Goal: Information Seeking & Learning: Find specific page/section

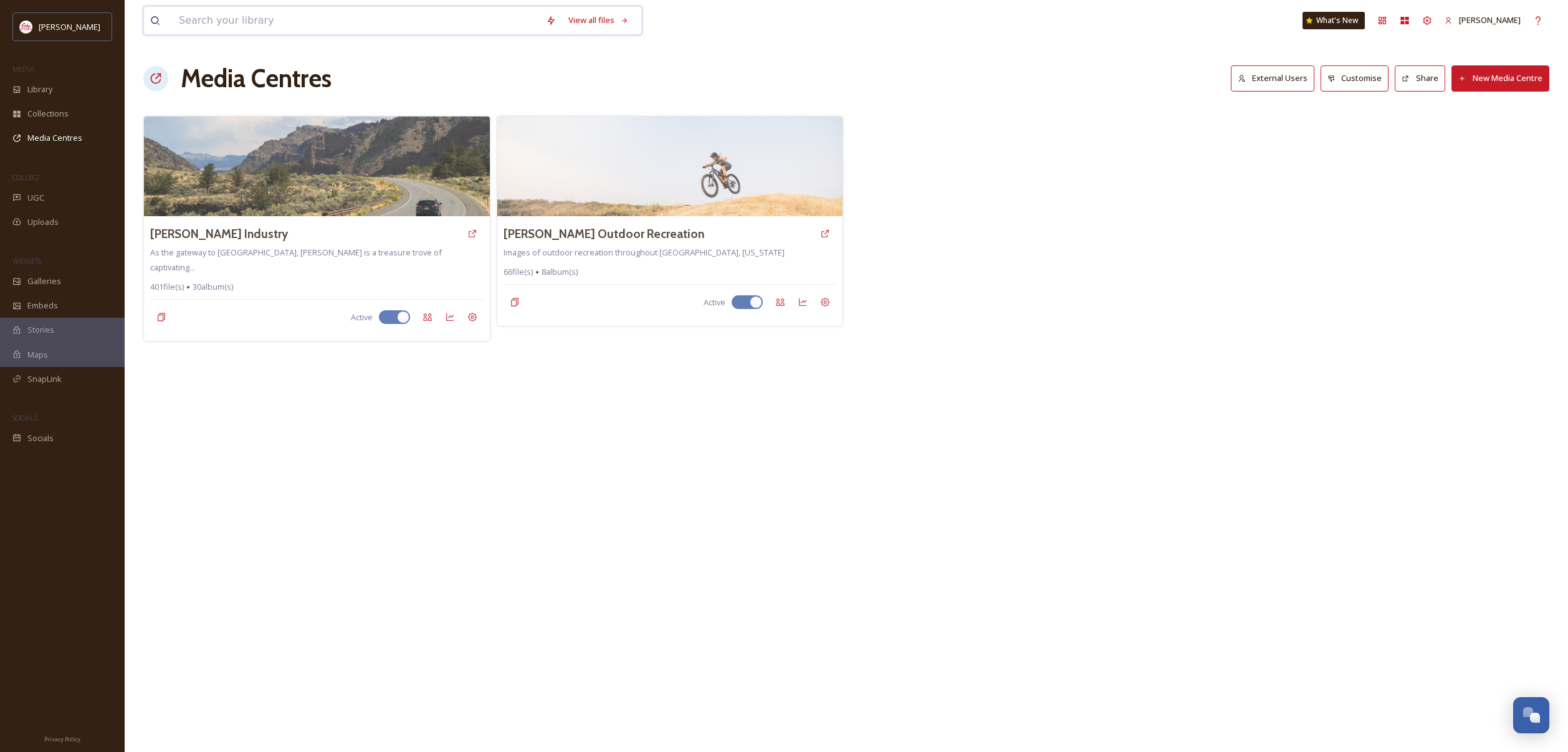
click at [320, 21] on input at bounding box center [356, 21] width 367 height 28
type input "old faithful"
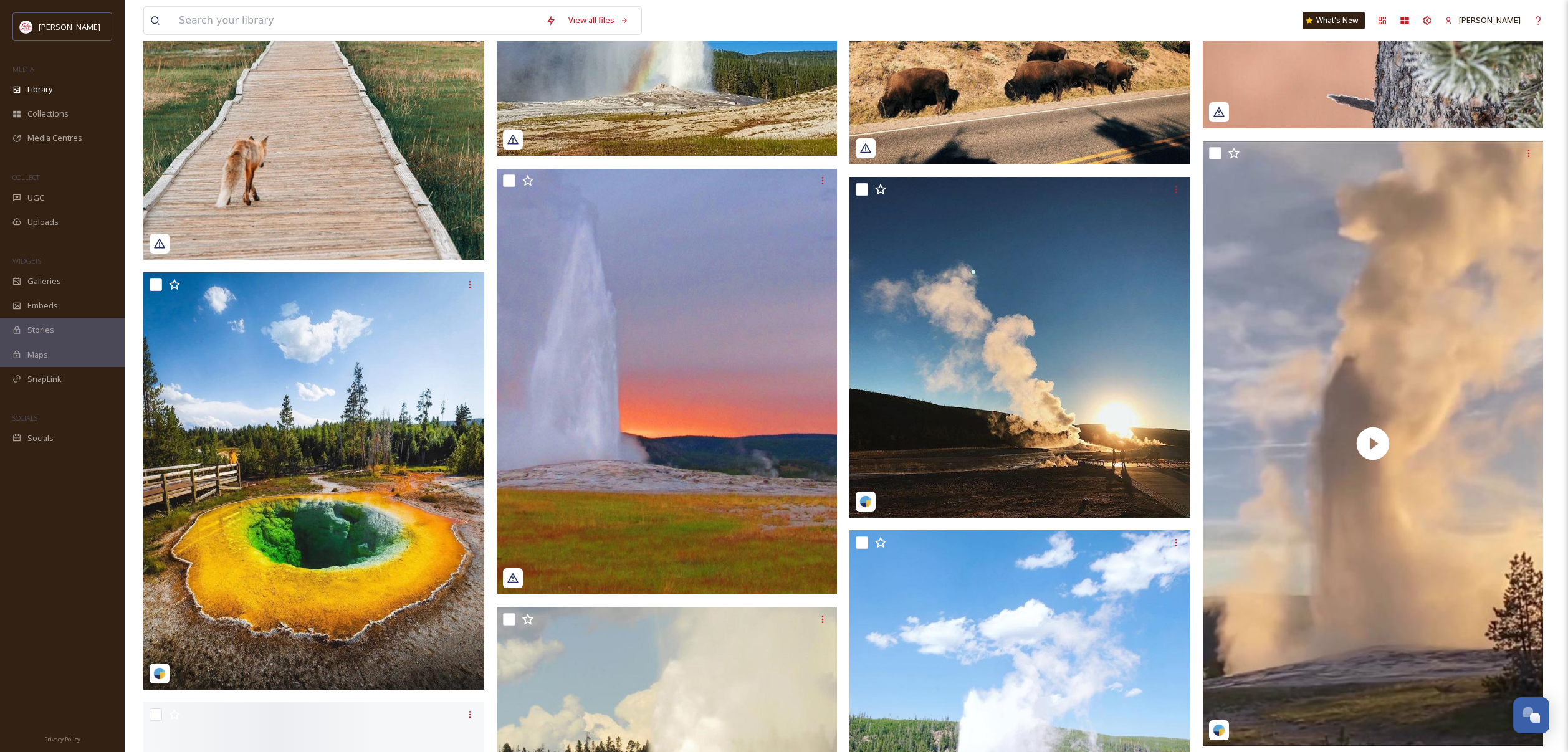
scroll to position [7805, 0]
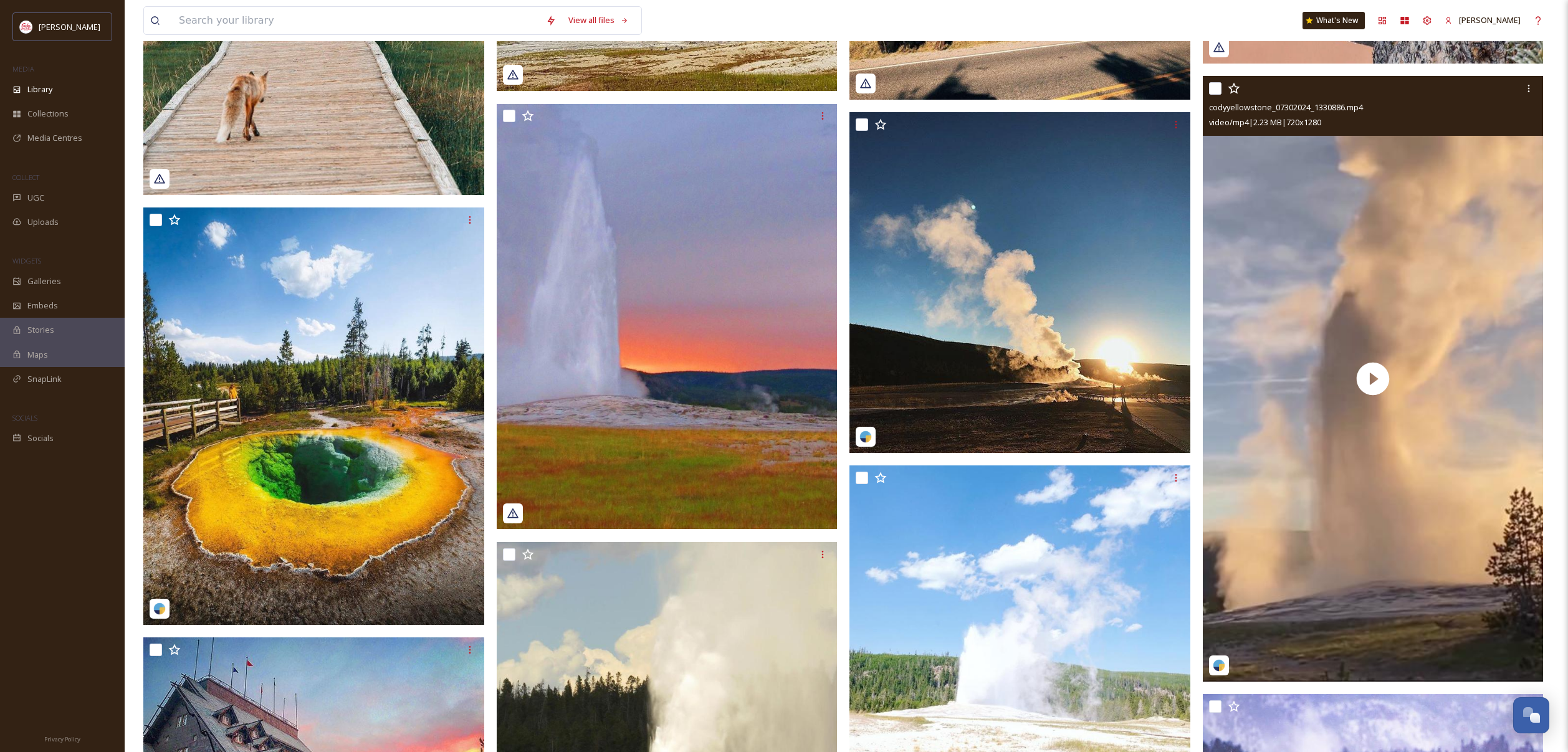
click at [1220, 88] on input "checkbox" at bounding box center [1215, 89] width 13 height 13
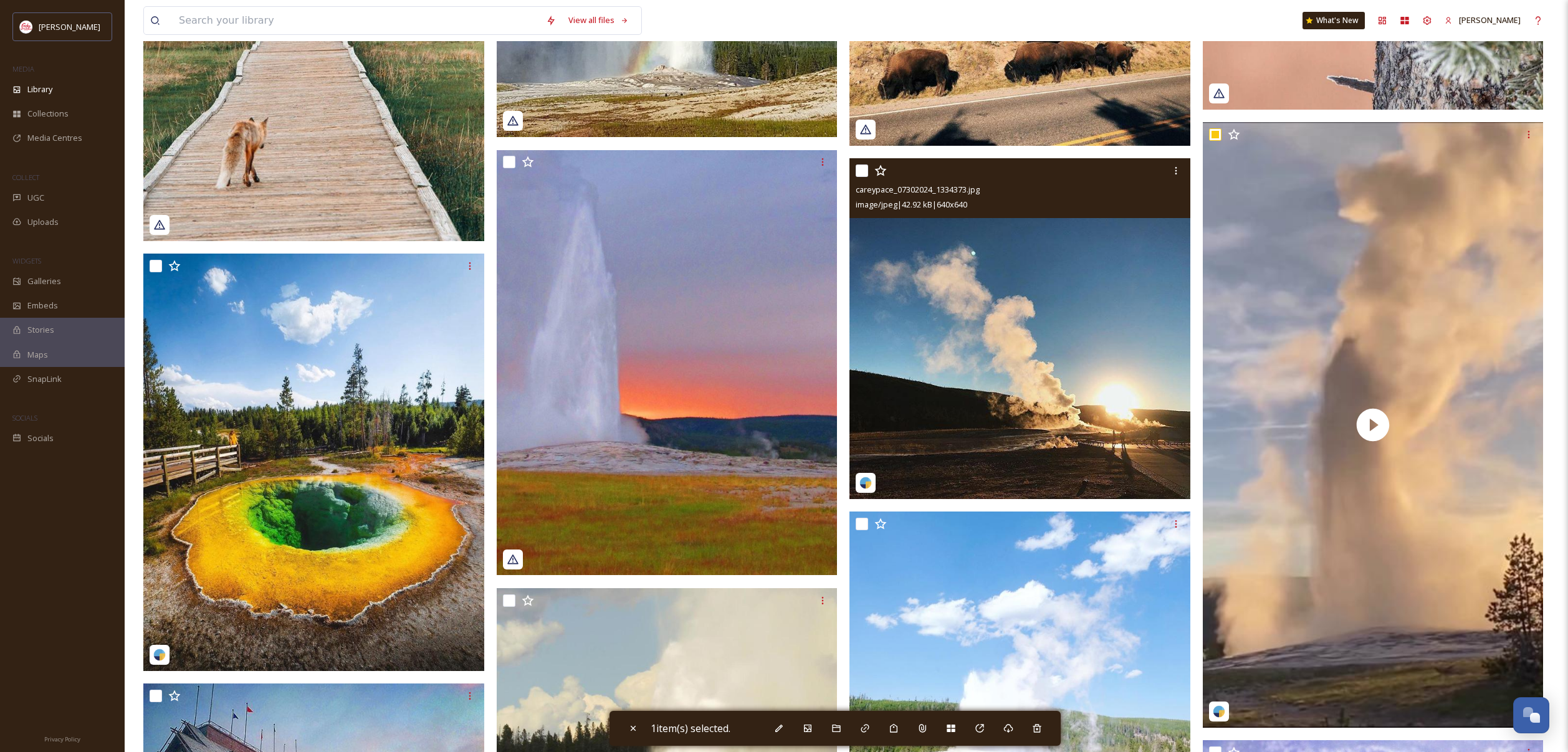
scroll to position [7757, 0]
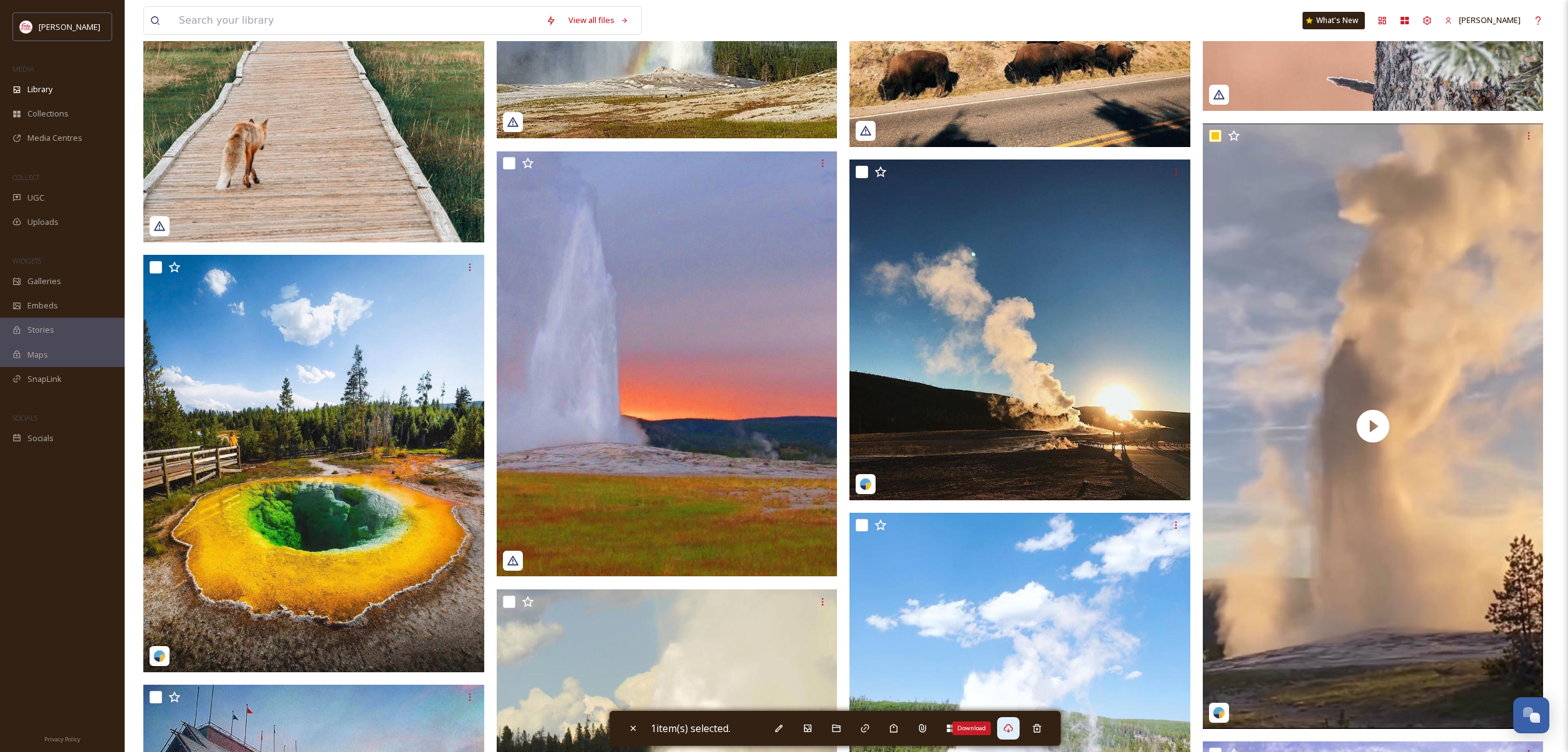
click at [1018, 730] on div "Download" at bounding box center [1009, 729] width 23 height 23
click at [630, 729] on icon at bounding box center [633, 729] width 10 height 10
checkbox input "false"
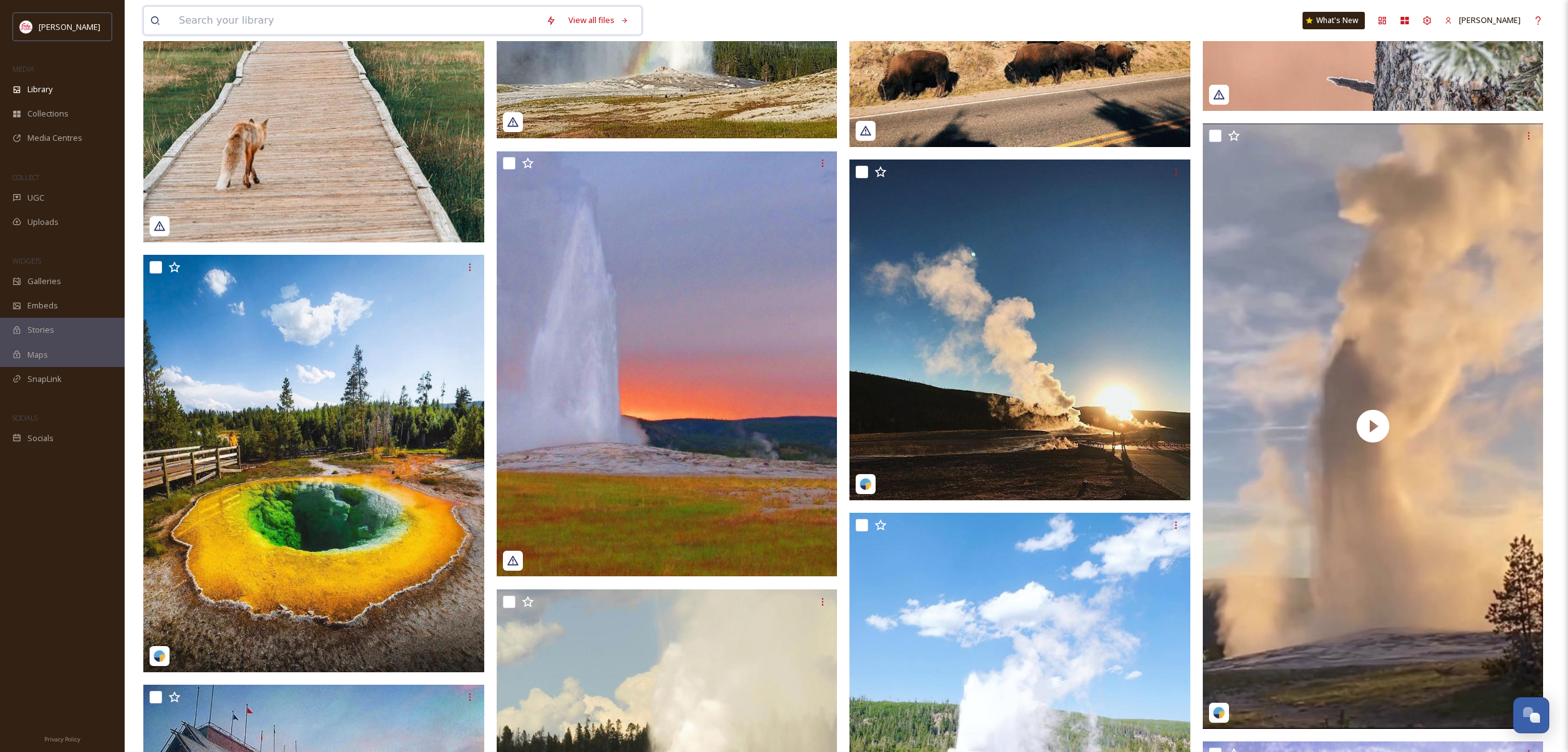
click at [318, 14] on input at bounding box center [356, 21] width 367 height 28
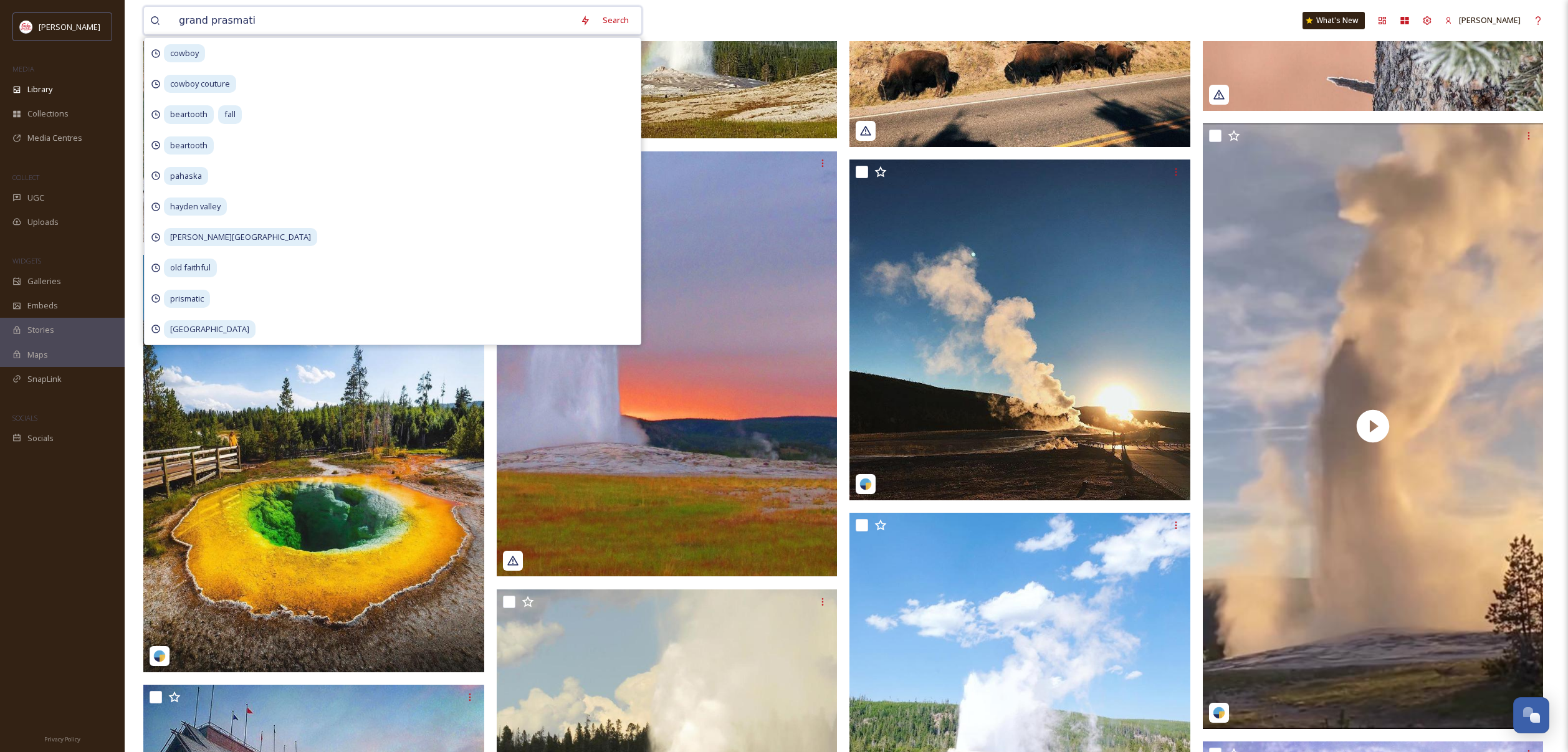
type input "grand prasmatic"
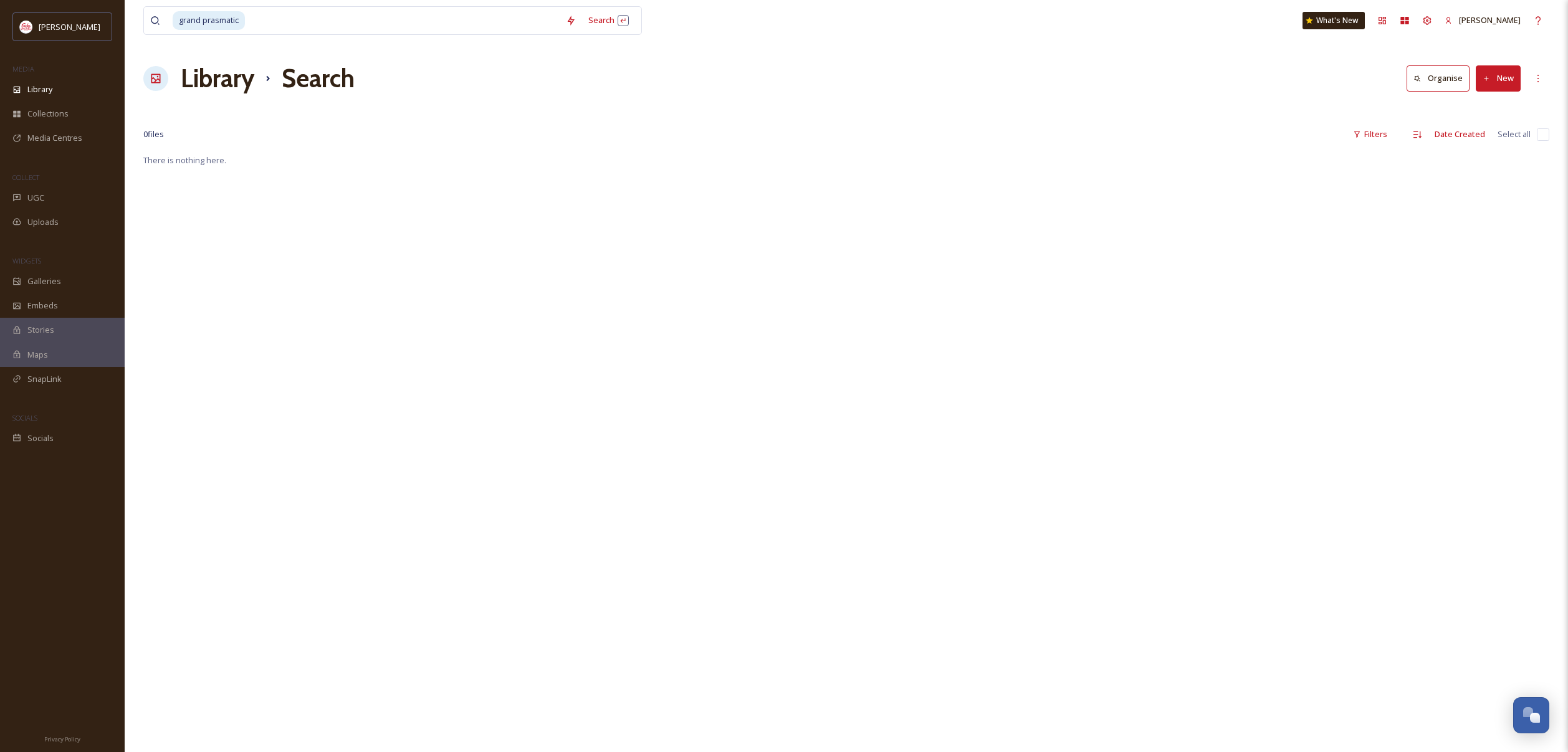
click at [753, 26] on div "grand prasmatic Search" at bounding box center [514, 21] width 741 height 29
click at [320, 20] on input at bounding box center [403, 21] width 314 height 28
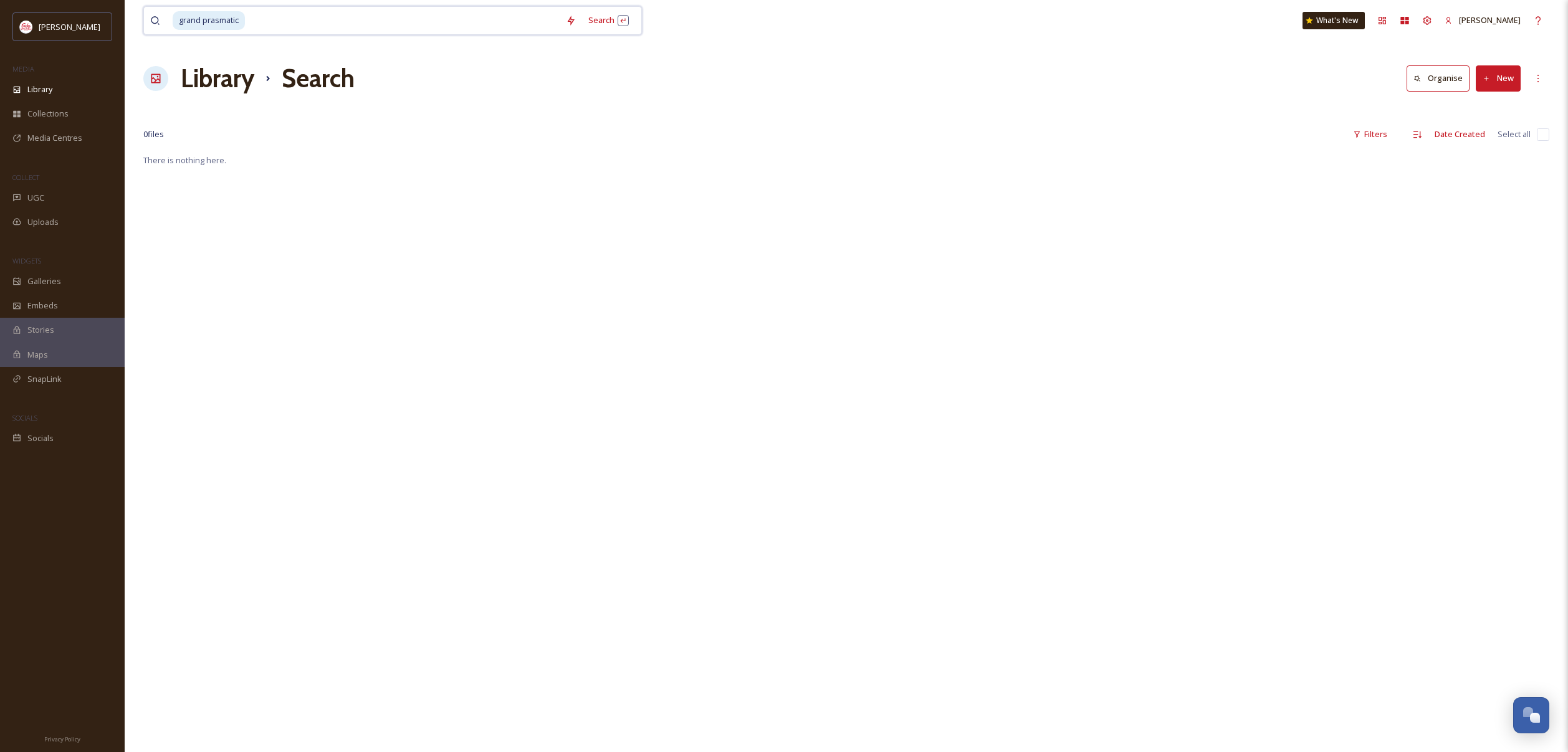
click at [260, 16] on input at bounding box center [403, 21] width 314 height 28
type input "g"
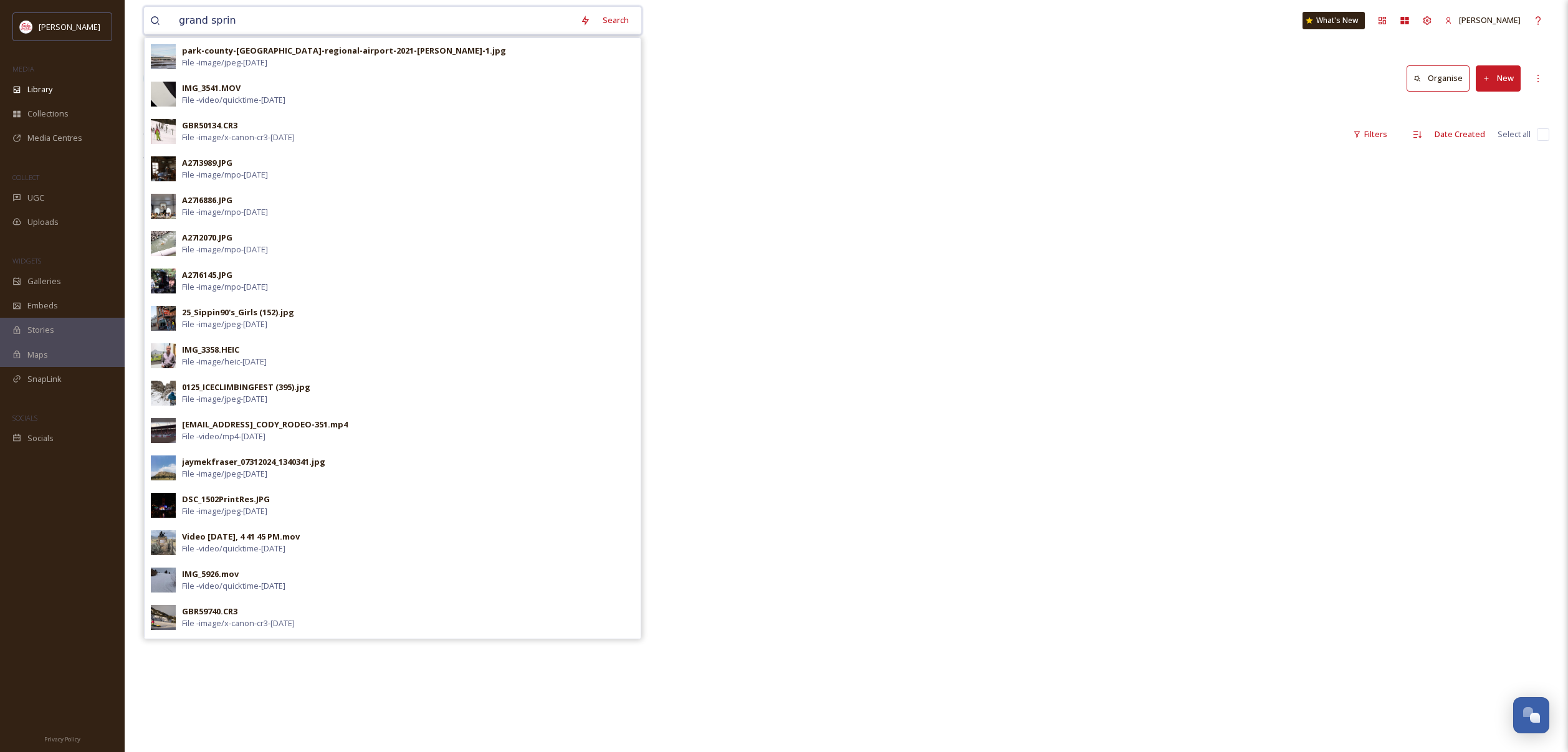
type input "grand spring"
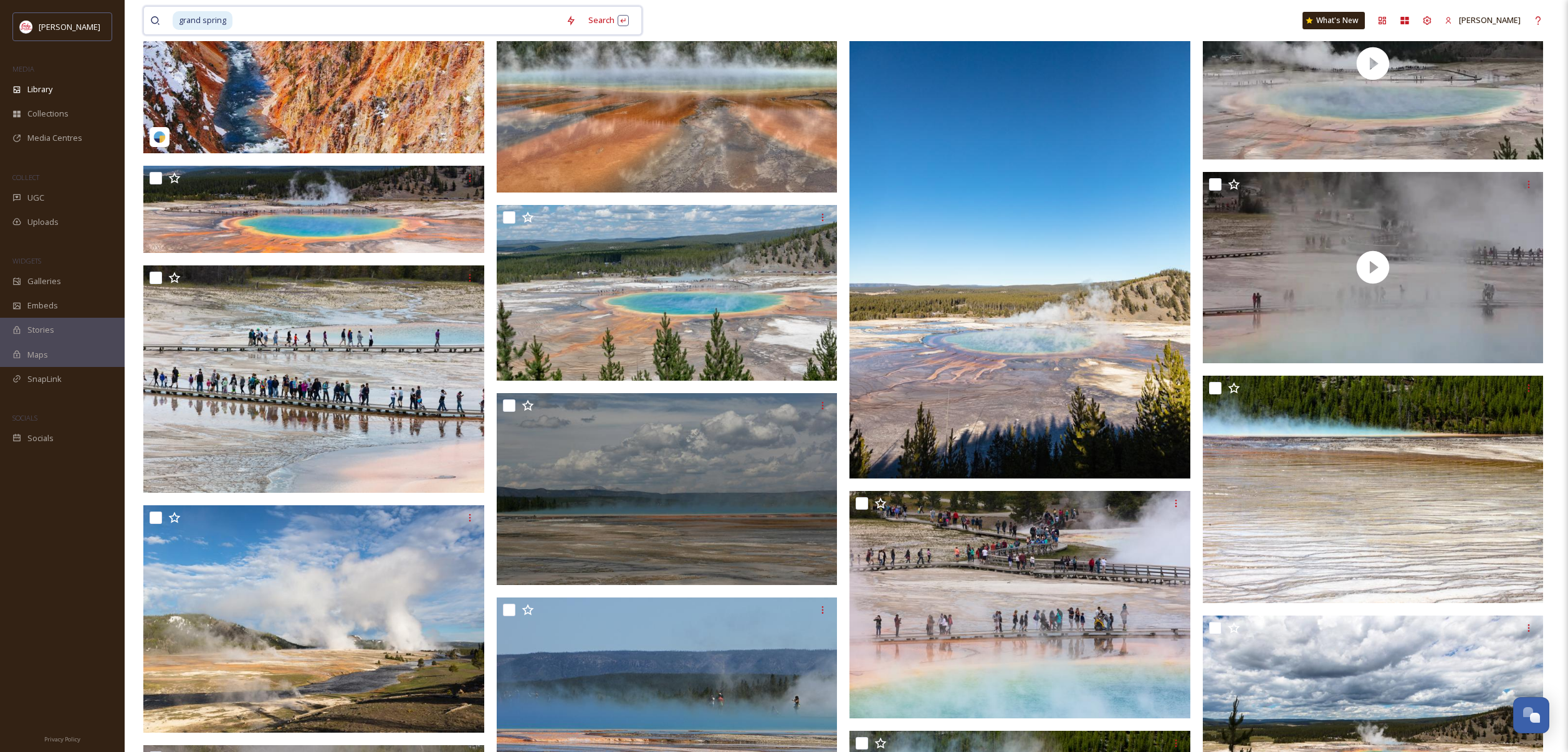
scroll to position [439, 0]
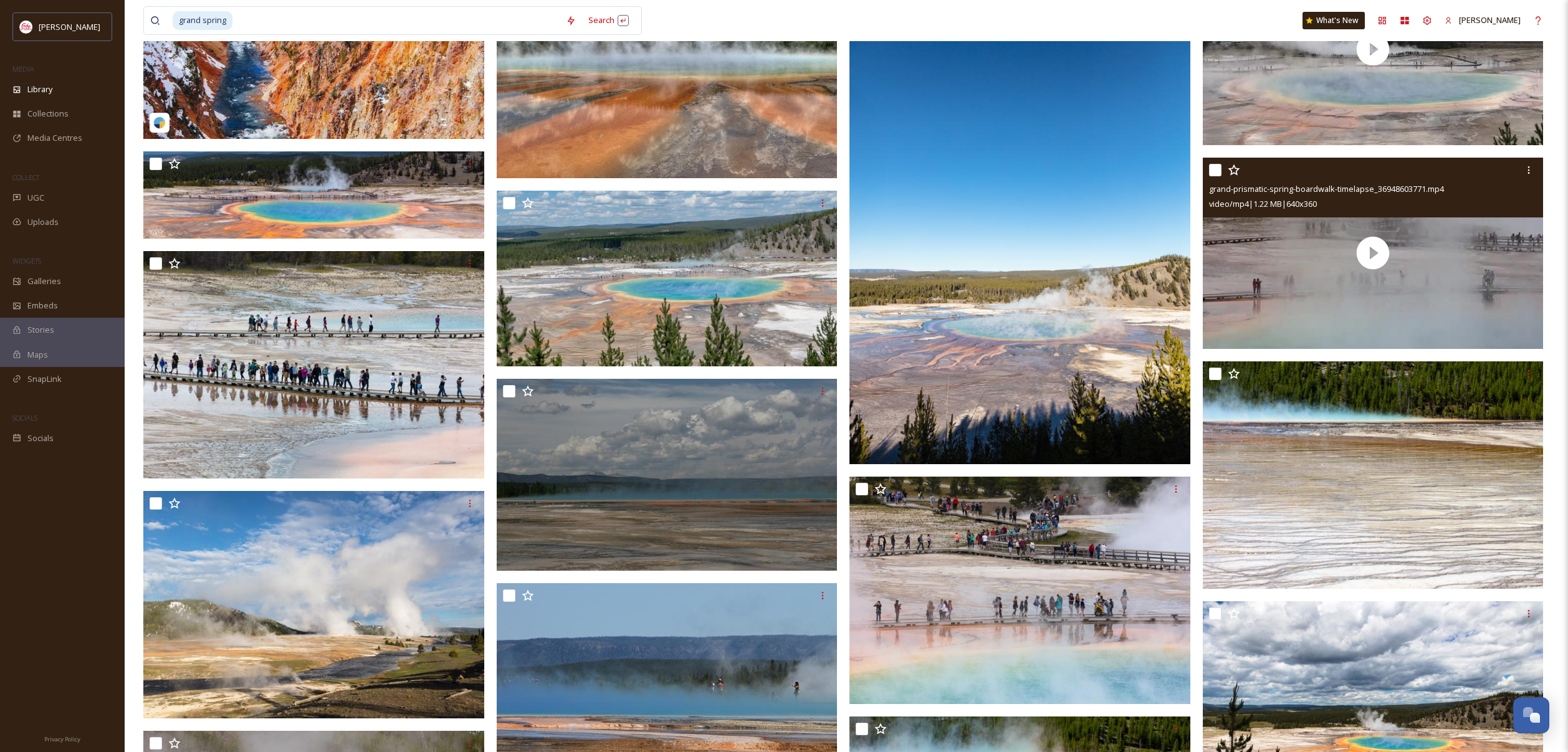
click at [1213, 172] on input "checkbox" at bounding box center [1215, 170] width 13 height 13
checkbox input "true"
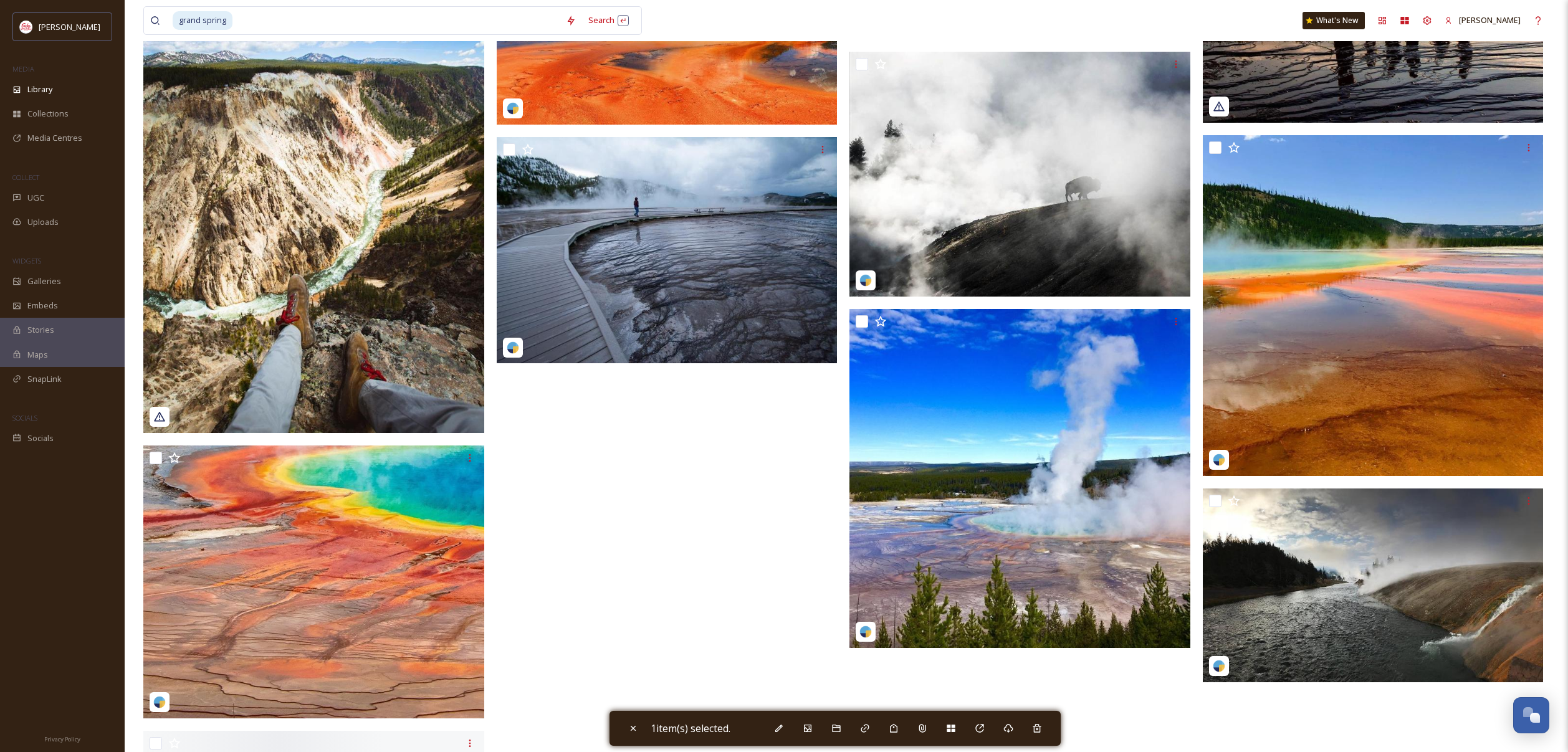
scroll to position [4233, 0]
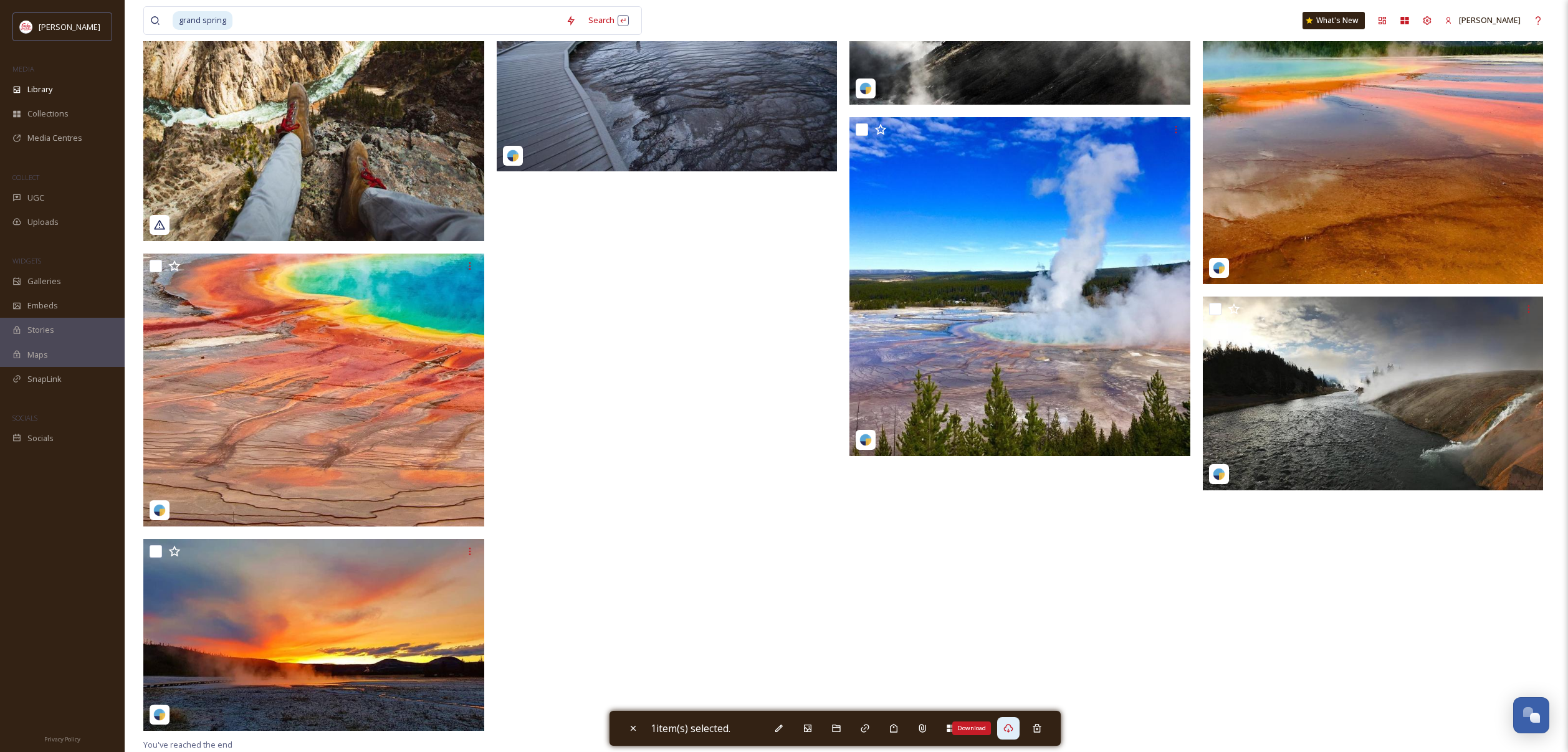
click at [1014, 727] on icon at bounding box center [1009, 729] width 9 height 9
click at [261, 18] on input at bounding box center [396, 21] width 326 height 28
type input "g"
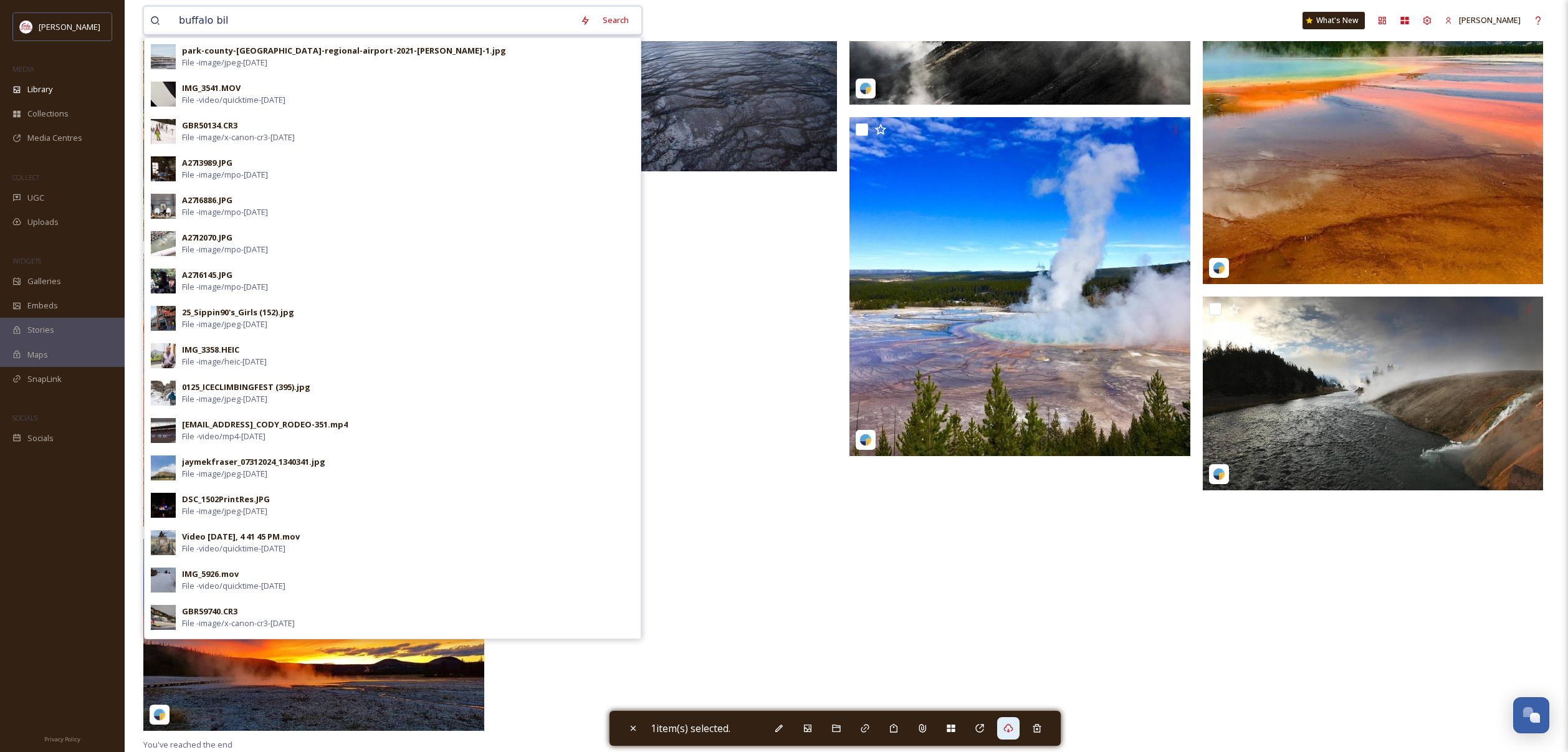
type input "buffalo bill"
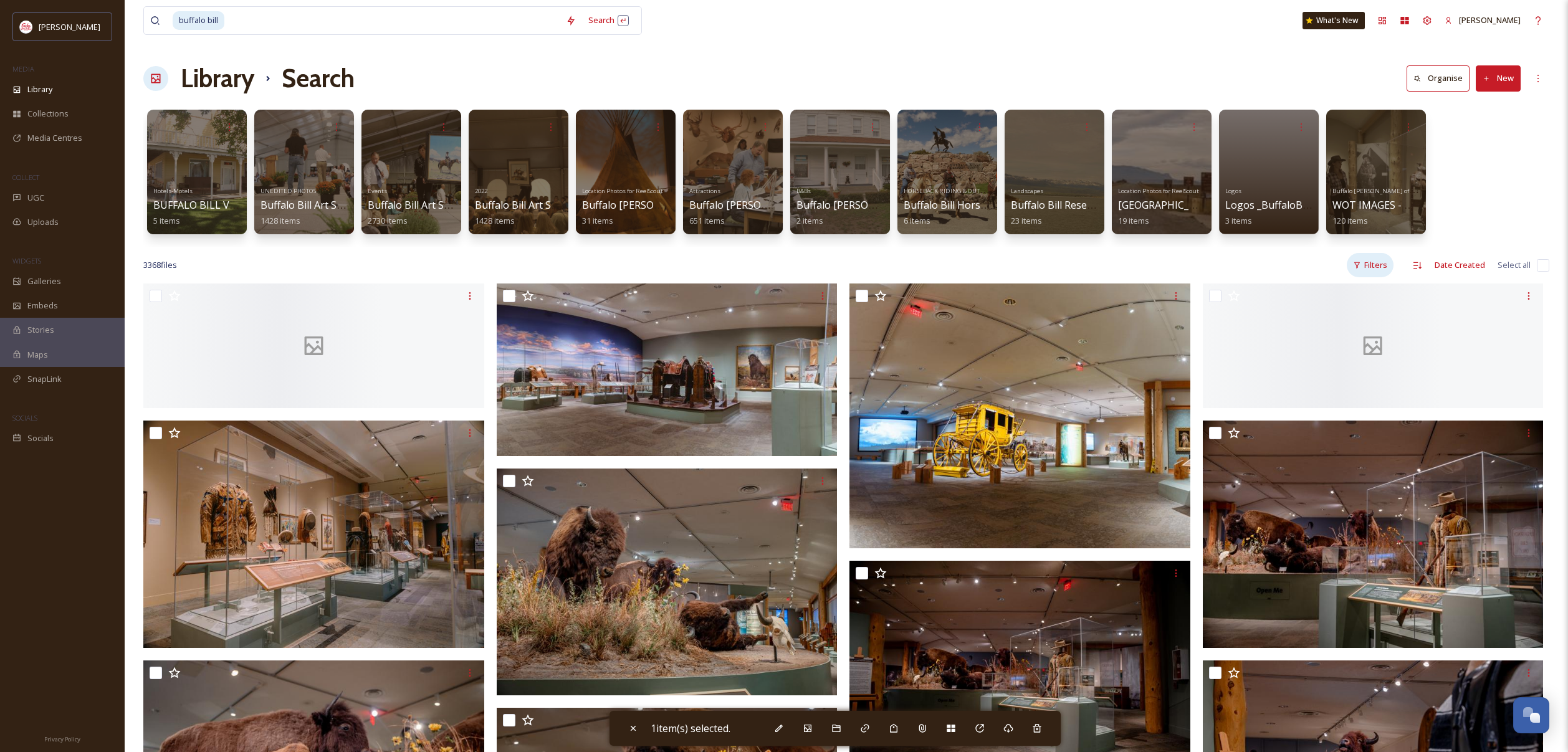
click at [1380, 264] on div "Filters" at bounding box center [1370, 265] width 47 height 25
click at [1358, 345] on div "Content Type" at bounding box center [1331, 342] width 125 height 25
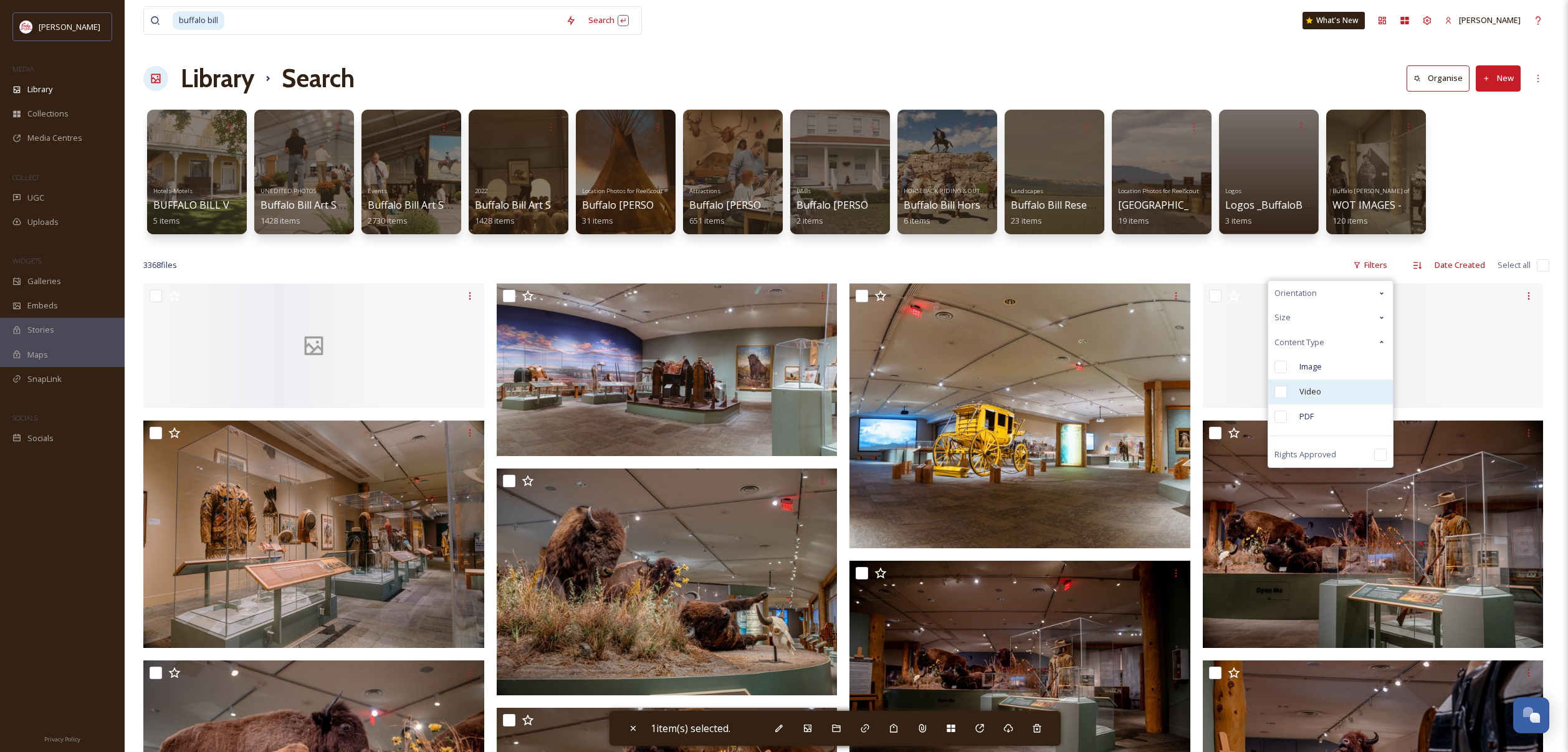
click at [1325, 392] on div "Video" at bounding box center [1331, 392] width 125 height 25
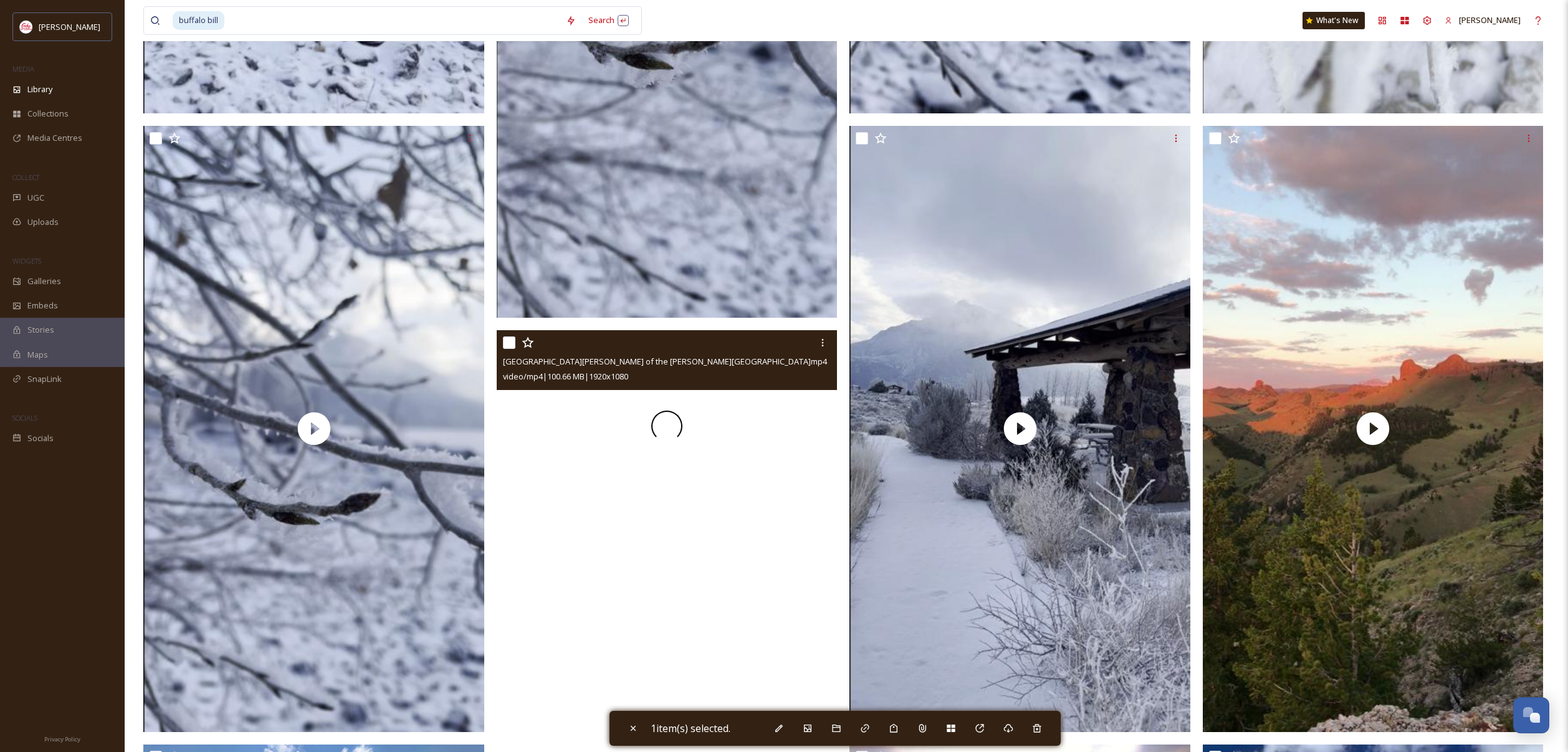
scroll to position [1397, 0]
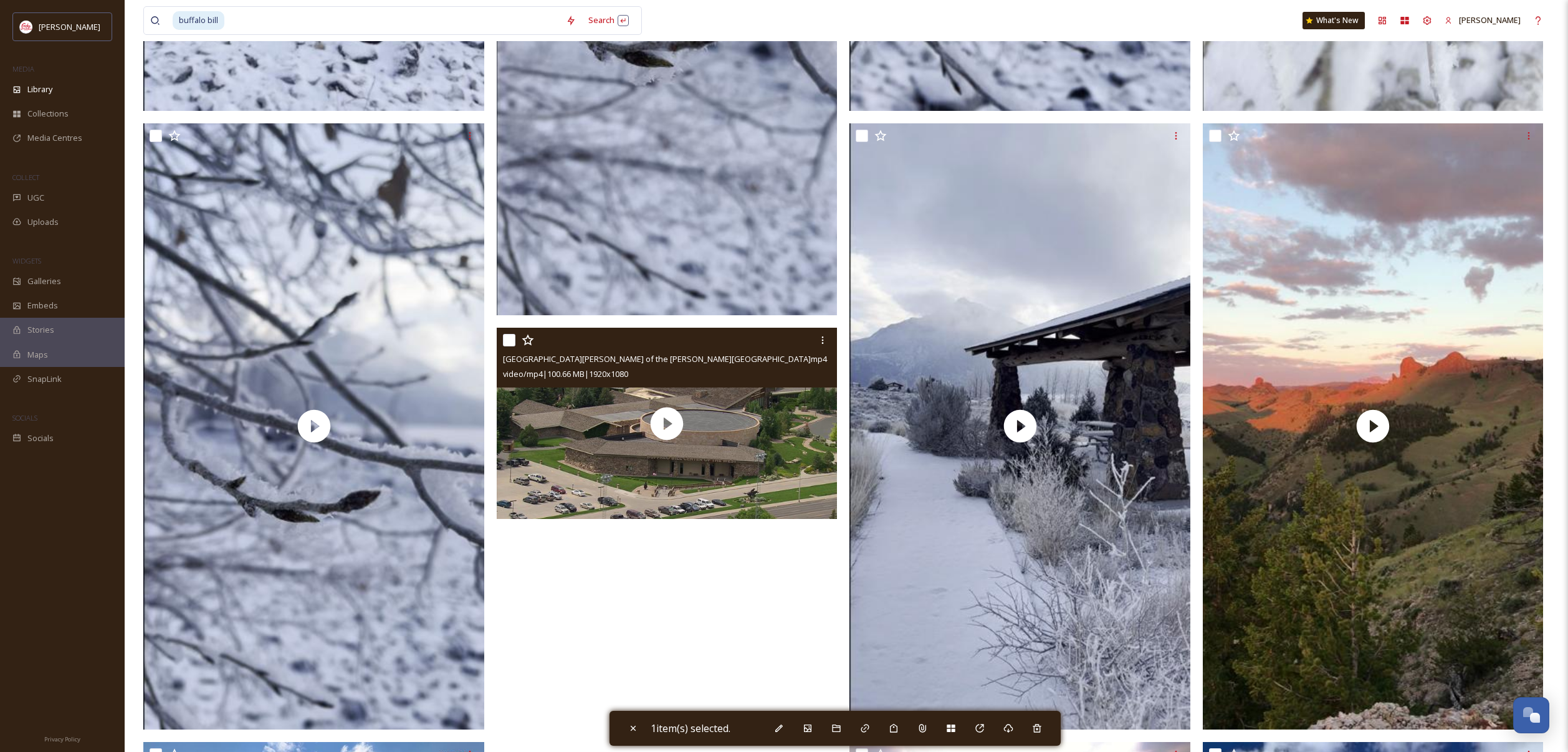
click at [504, 339] on input "checkbox" at bounding box center [509, 340] width 13 height 13
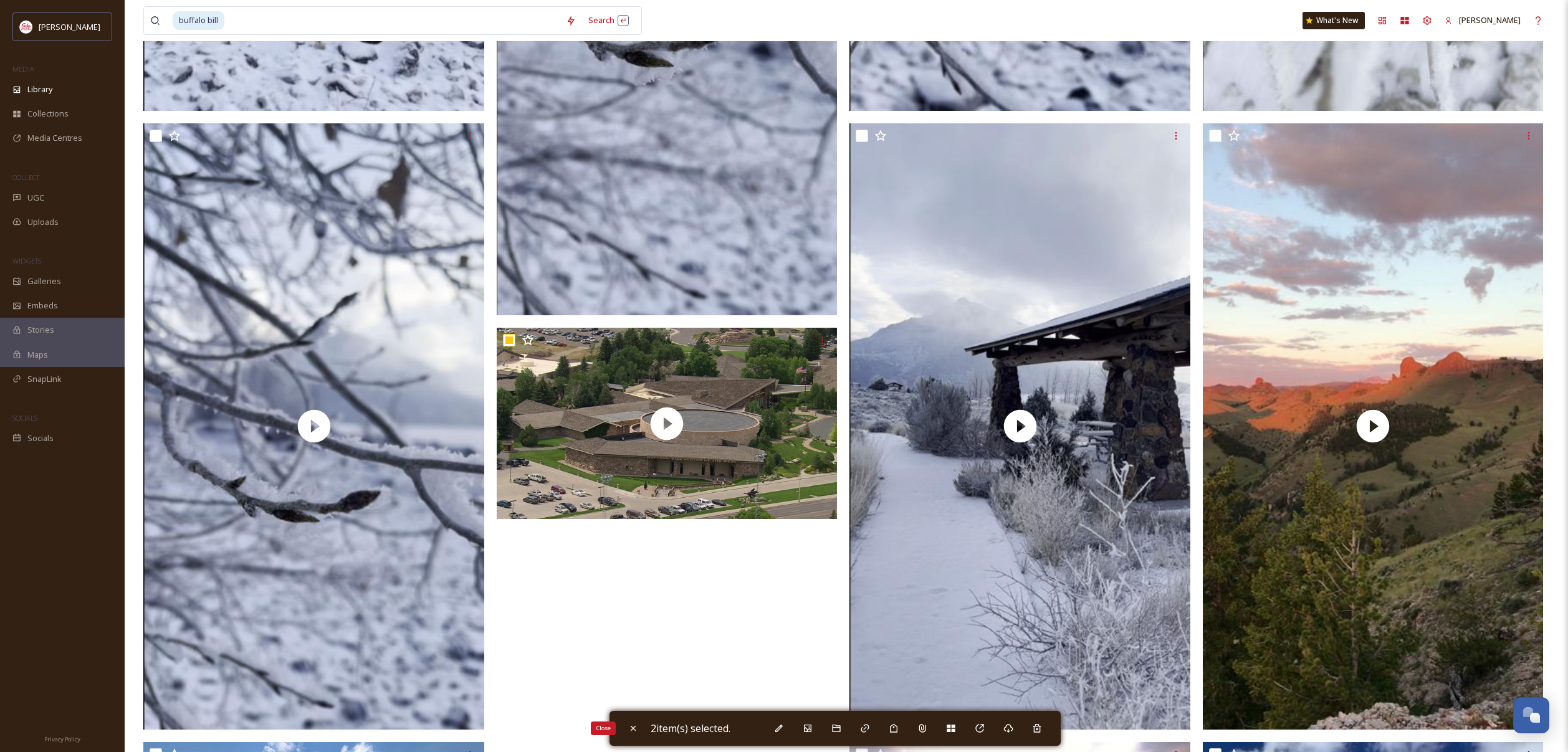
click at [628, 727] on icon at bounding box center [633, 729] width 10 height 10
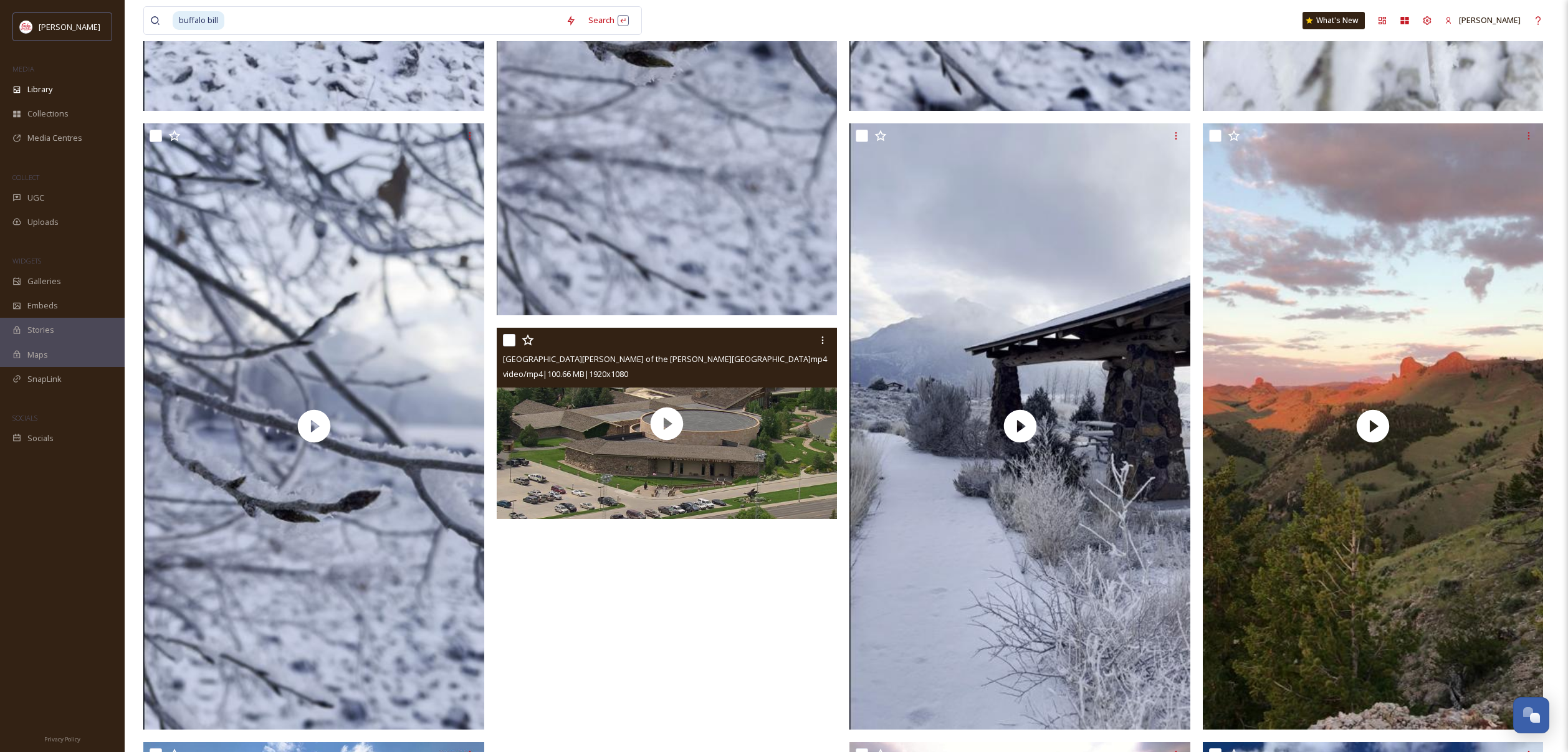
click at [513, 341] on input "checkbox" at bounding box center [509, 340] width 13 height 13
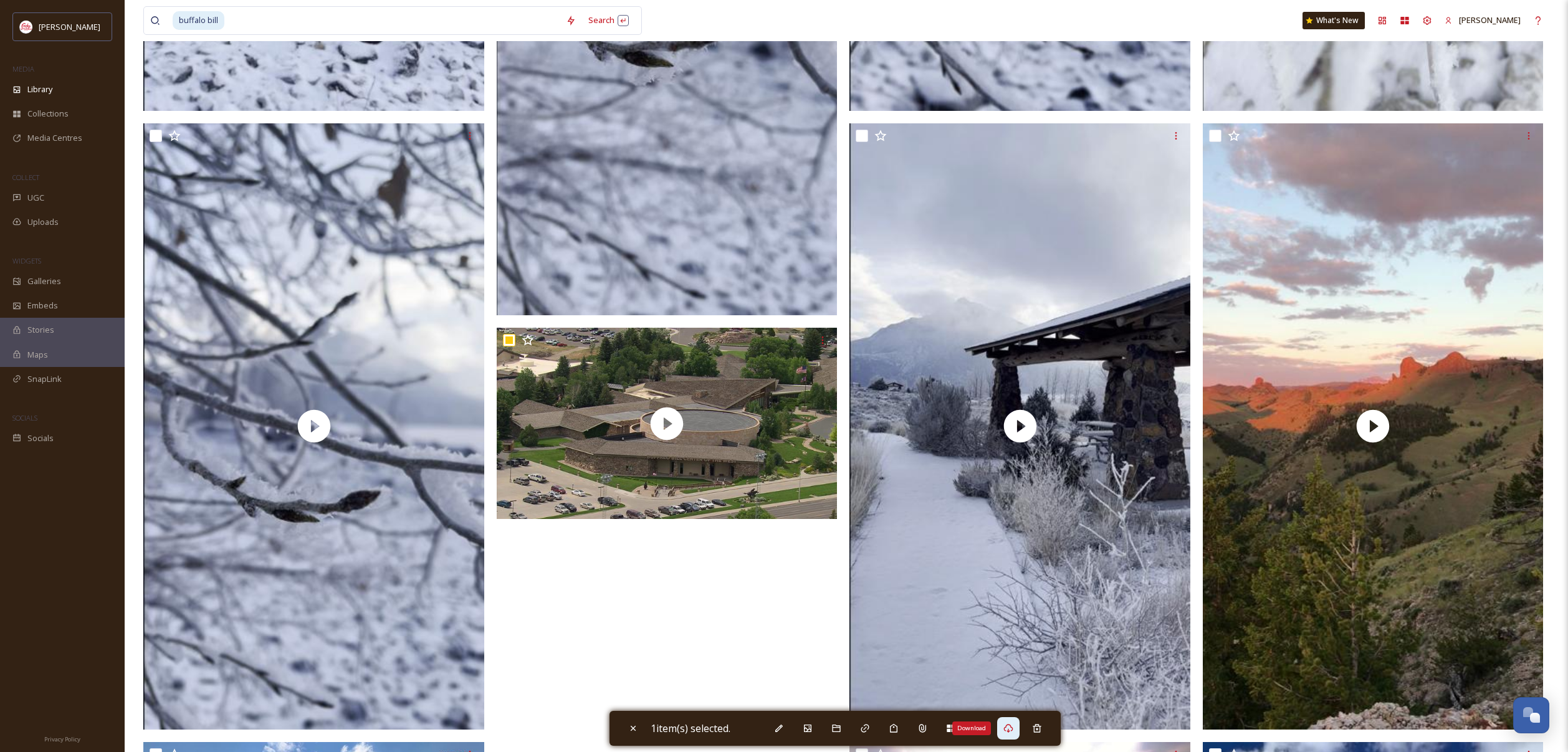
click at [1019, 730] on div "Download" at bounding box center [1009, 729] width 23 height 23
click at [632, 726] on icon at bounding box center [633, 729] width 10 height 10
checkbox input "false"
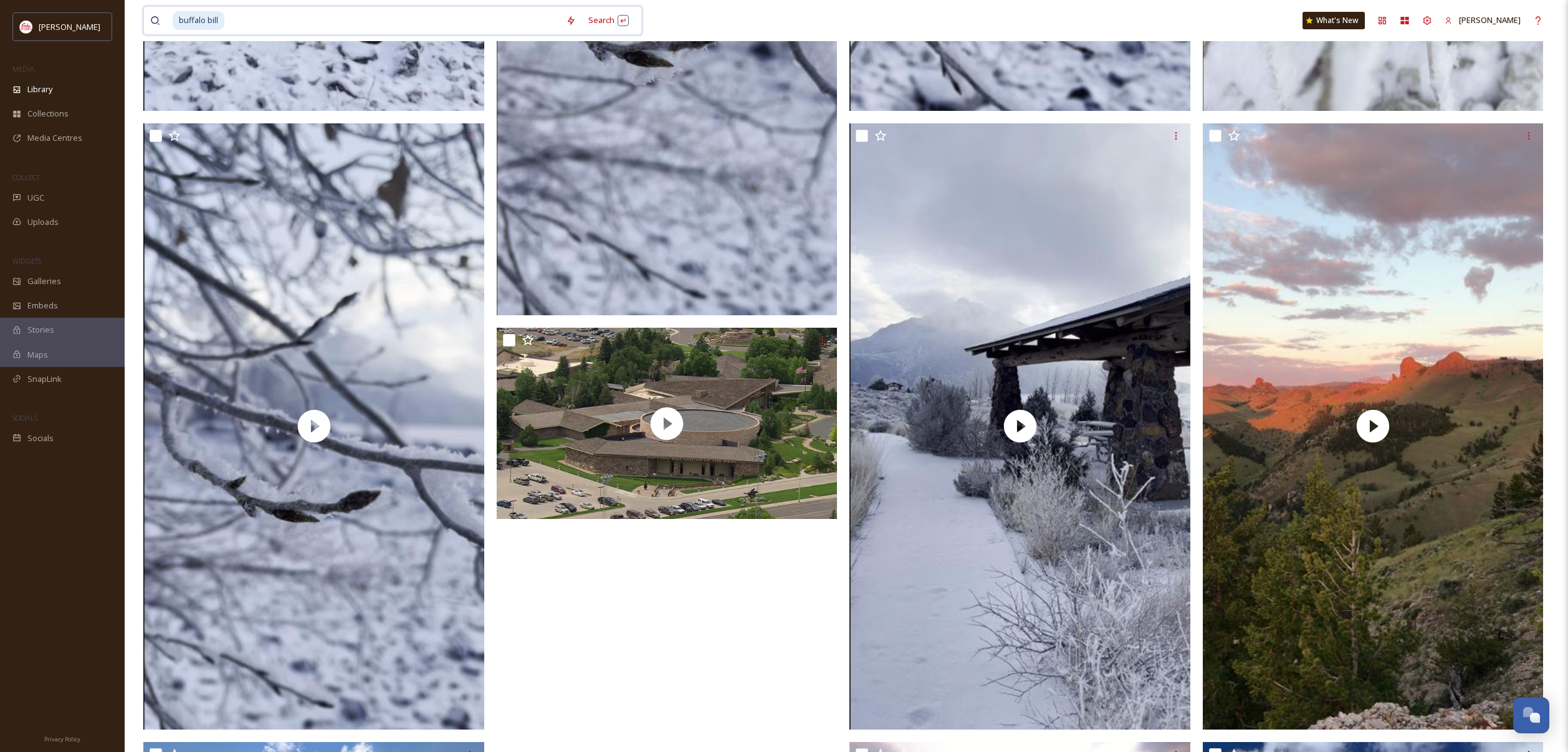
click at [283, 18] on input at bounding box center [392, 21] width 334 height 28
type input "b"
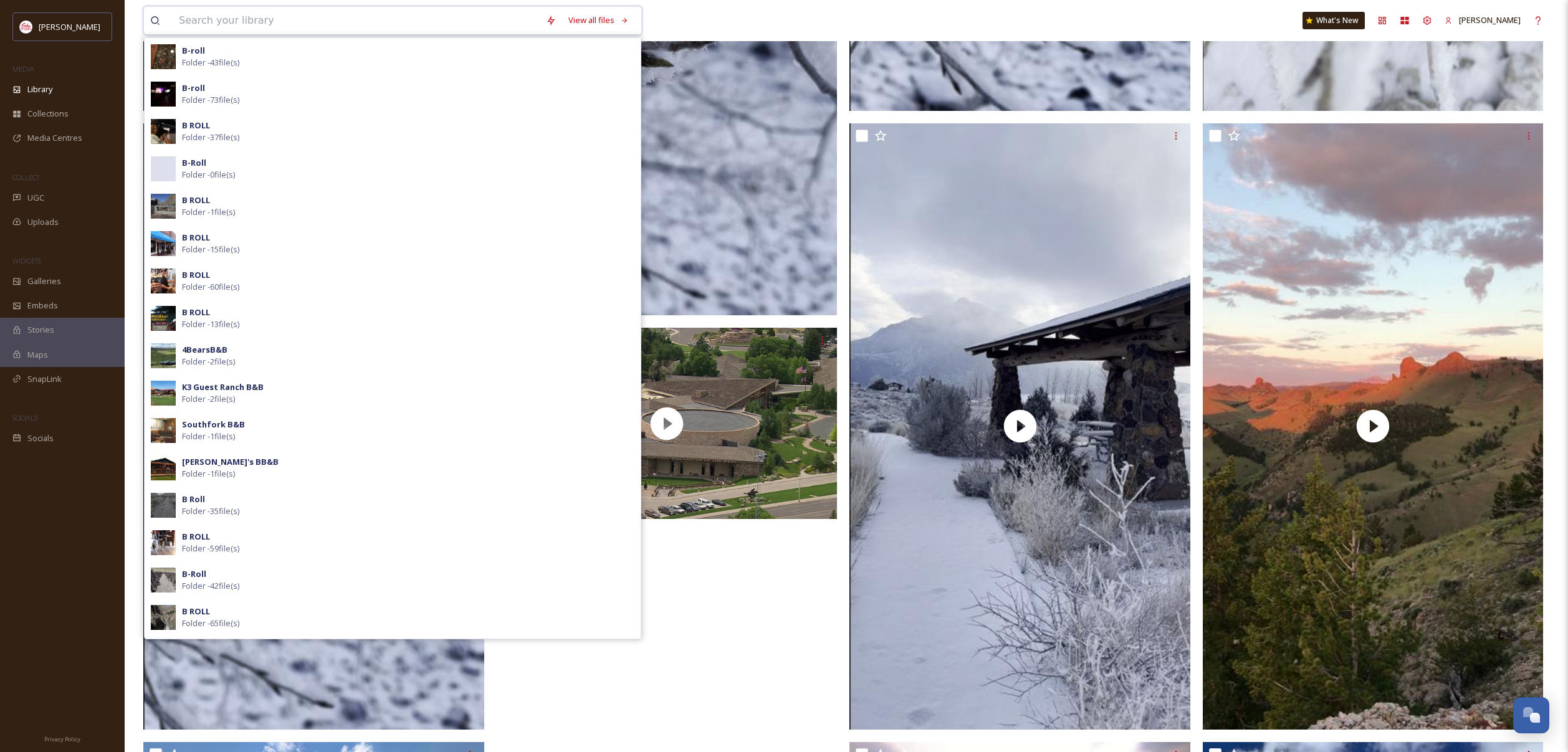
click at [489, 21] on input at bounding box center [356, 21] width 367 height 28
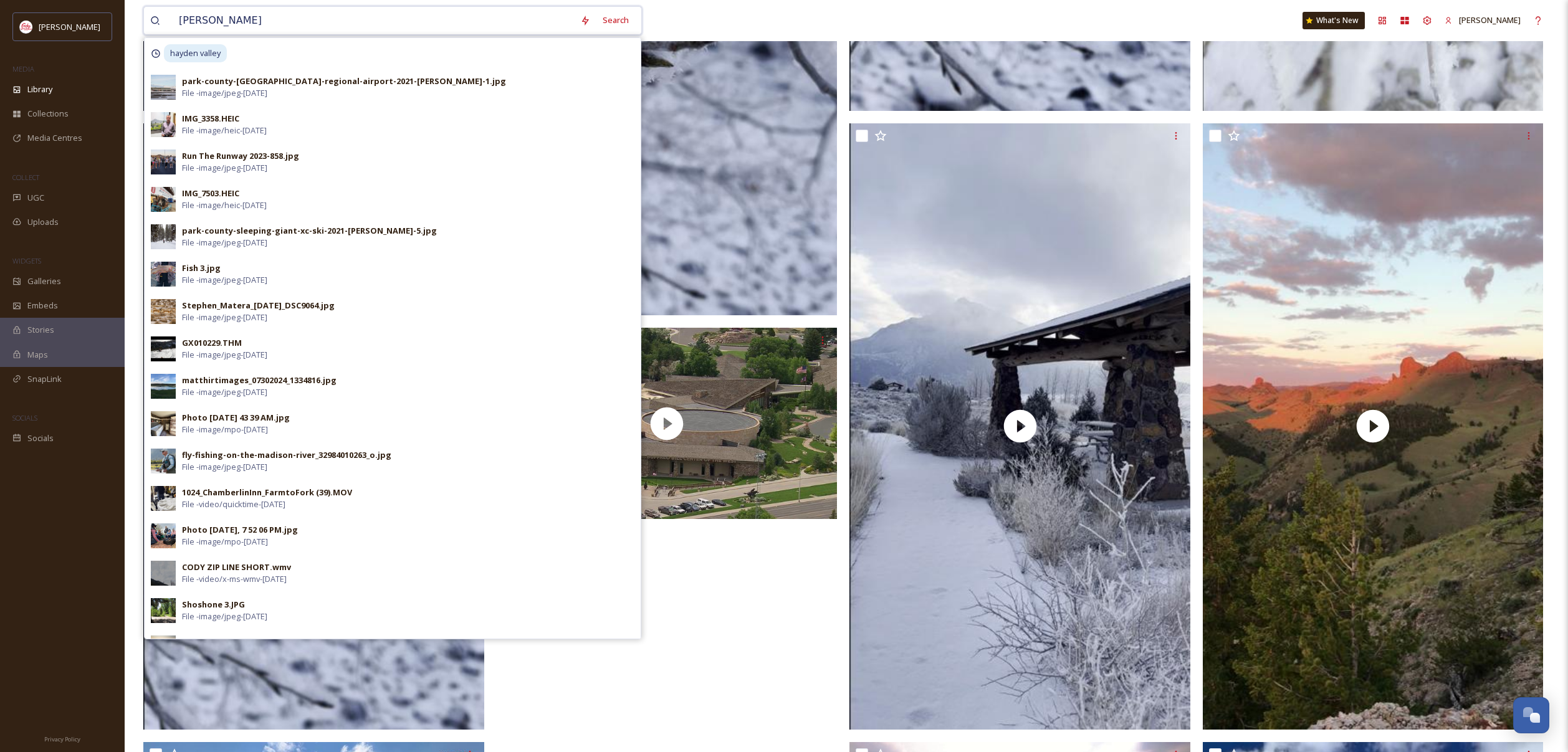
type input "hayden valley"
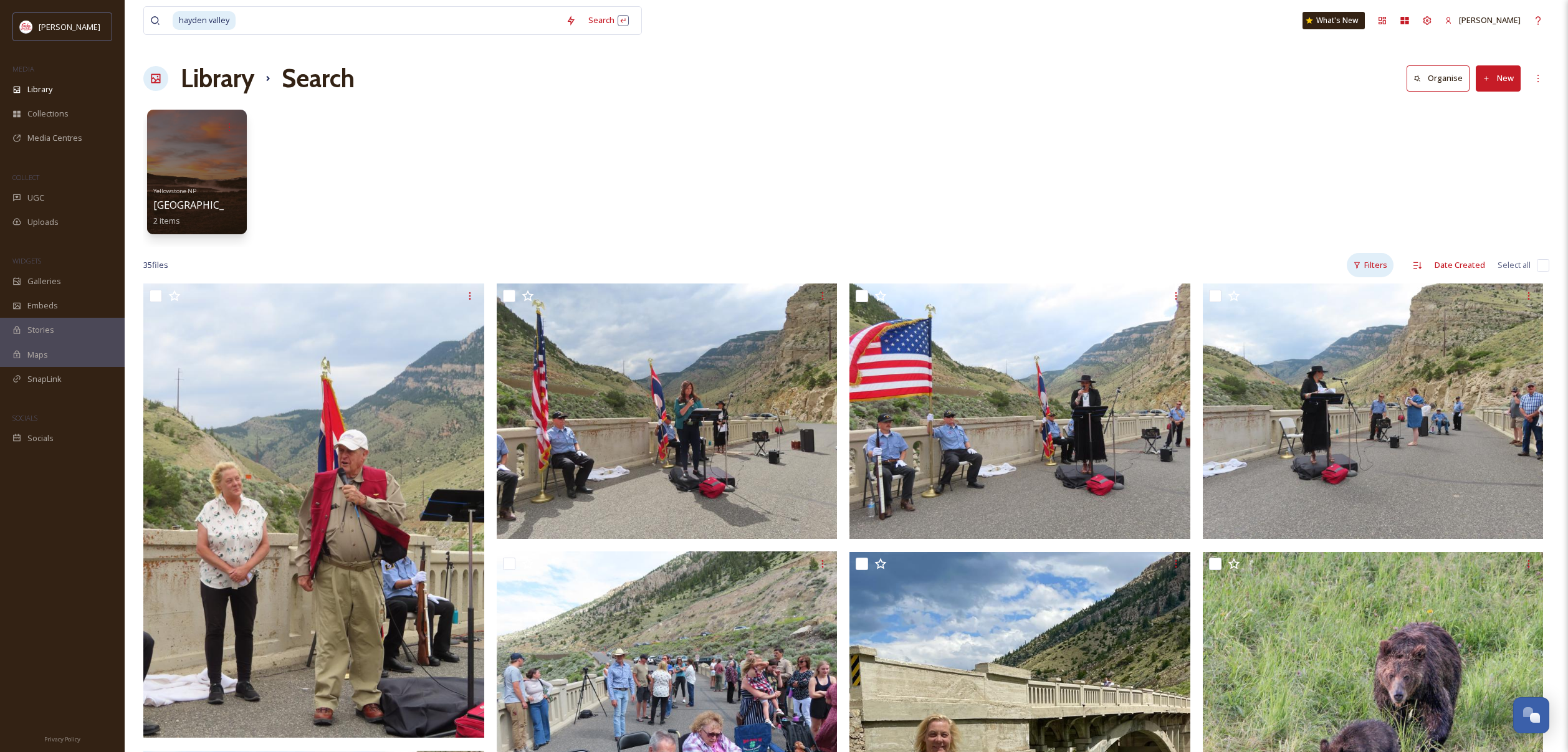
click at [1382, 266] on div "Filters" at bounding box center [1370, 265] width 47 height 25
click at [1326, 343] on div "Content Type" at bounding box center [1331, 342] width 125 height 25
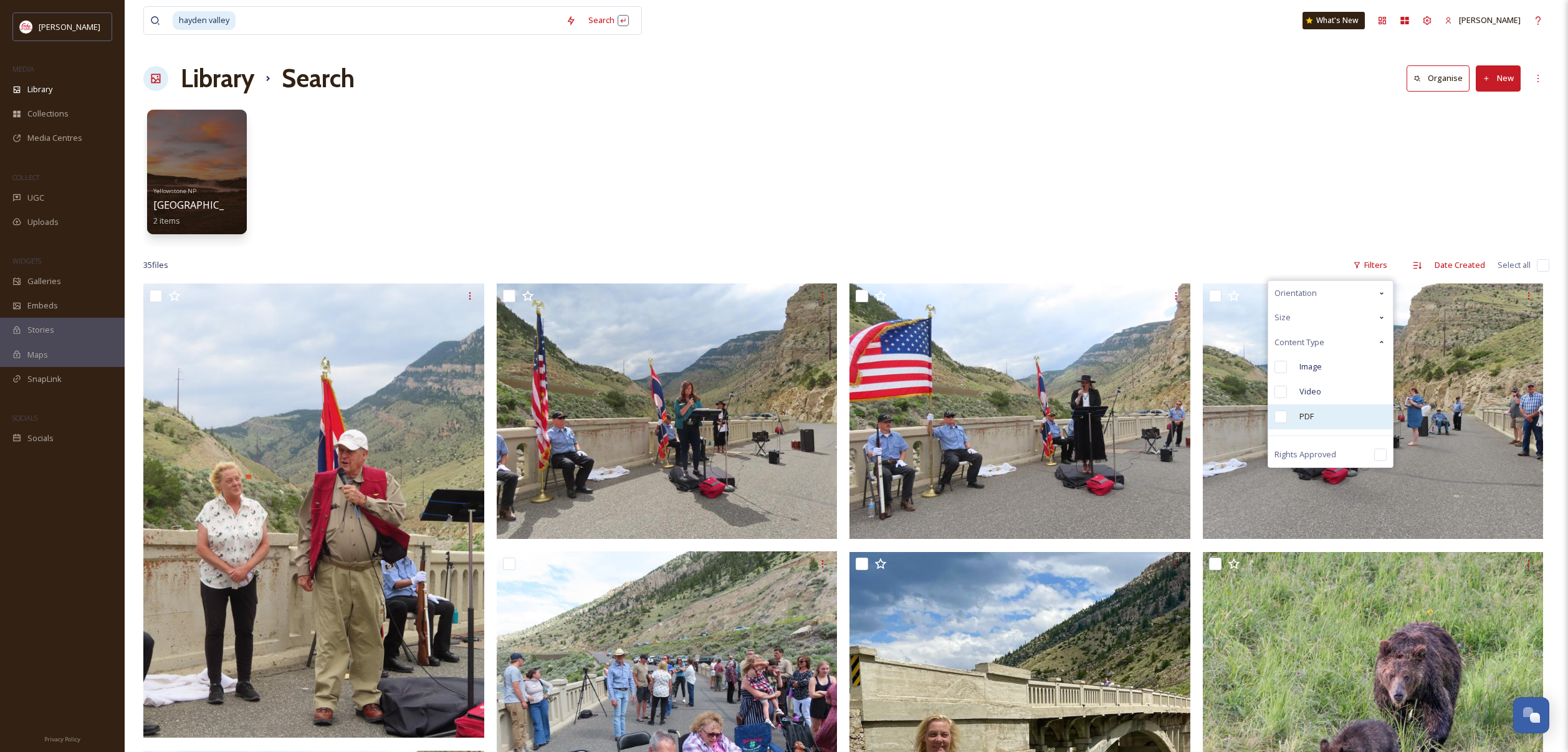
click at [1315, 413] on div "PDF" at bounding box center [1331, 417] width 125 height 25
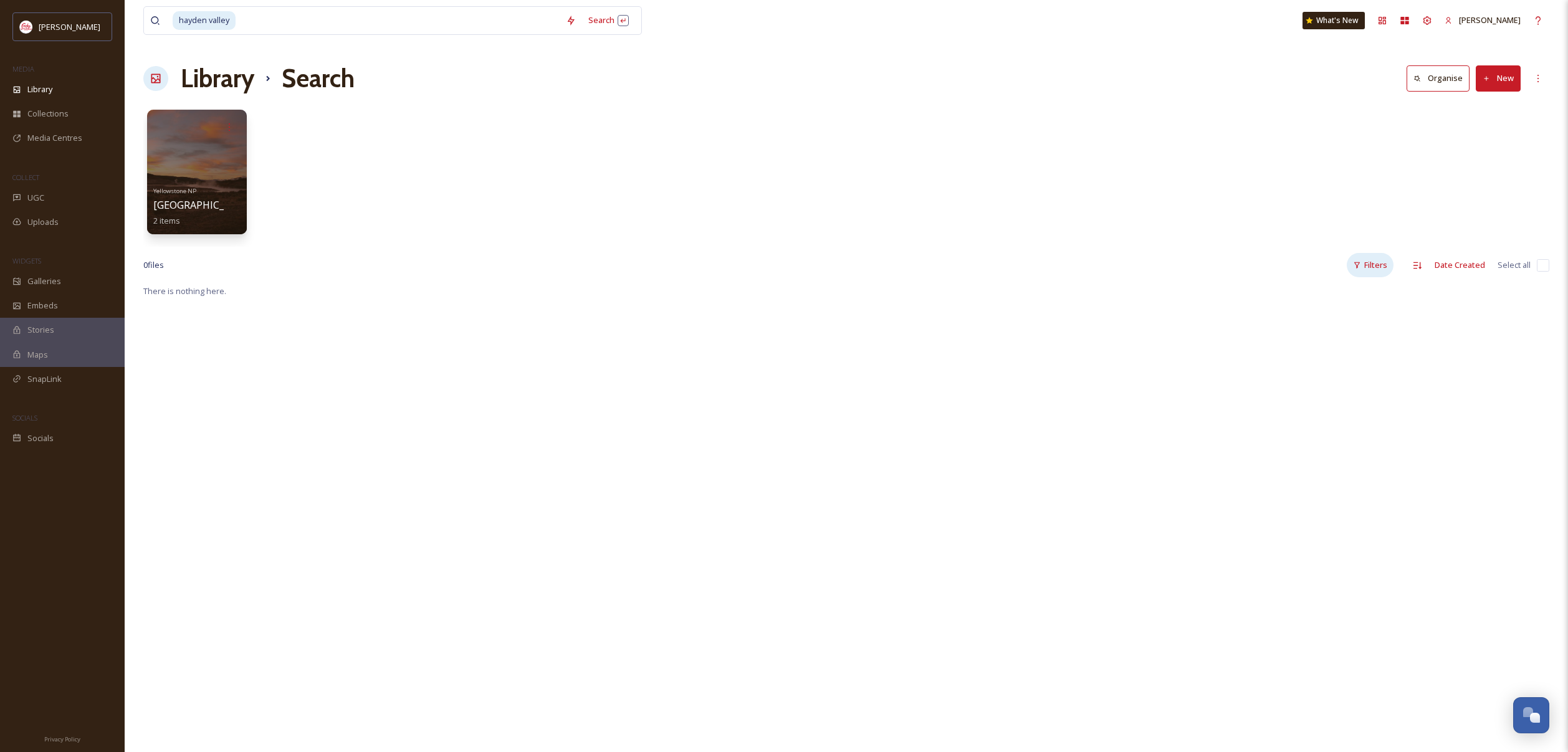
click at [1374, 264] on div "Filters" at bounding box center [1370, 265] width 47 height 25
click at [1317, 413] on div "PDF" at bounding box center [1331, 417] width 125 height 25
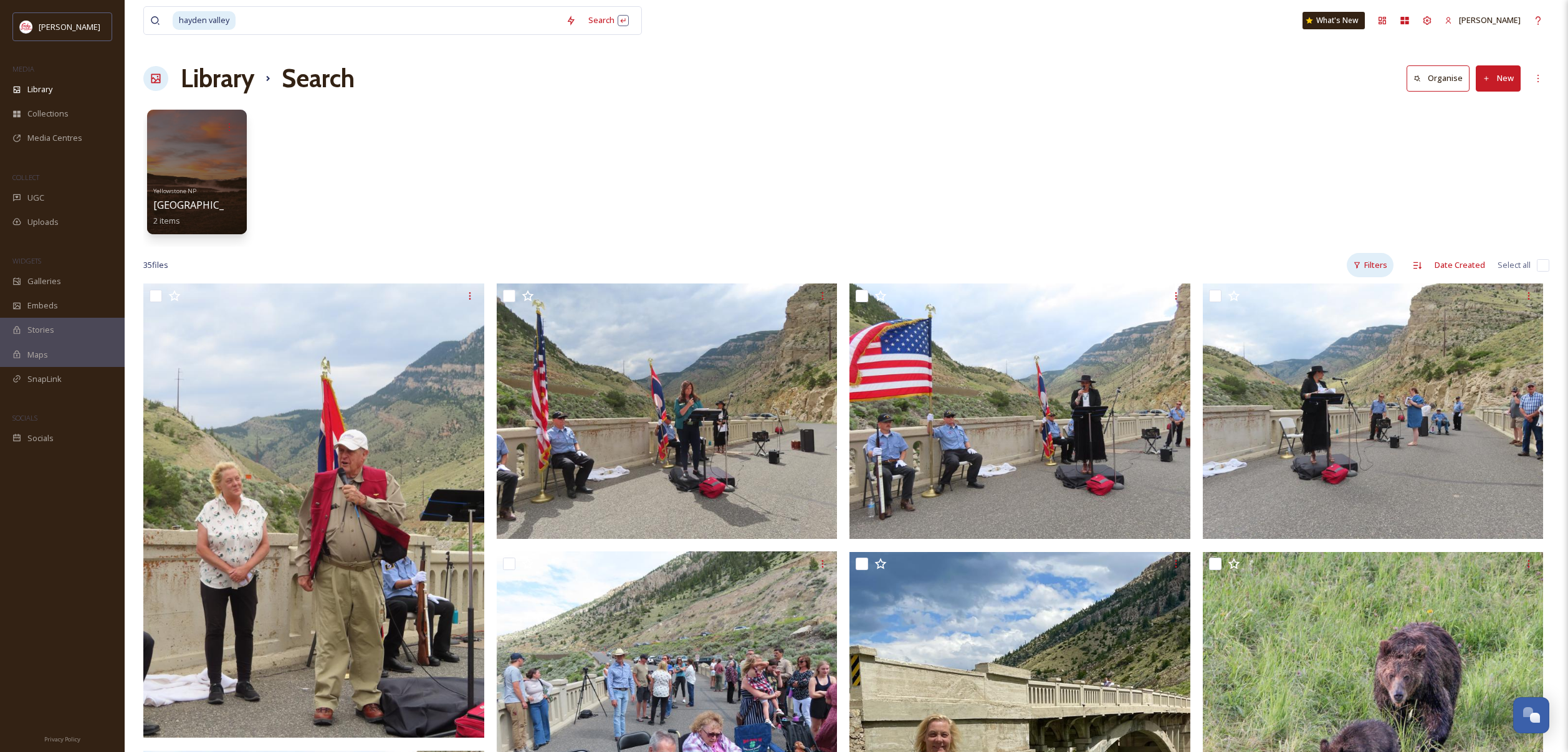
click at [1373, 256] on div "Filters" at bounding box center [1370, 265] width 47 height 25
click at [1341, 336] on div "Content Type" at bounding box center [1331, 342] width 125 height 25
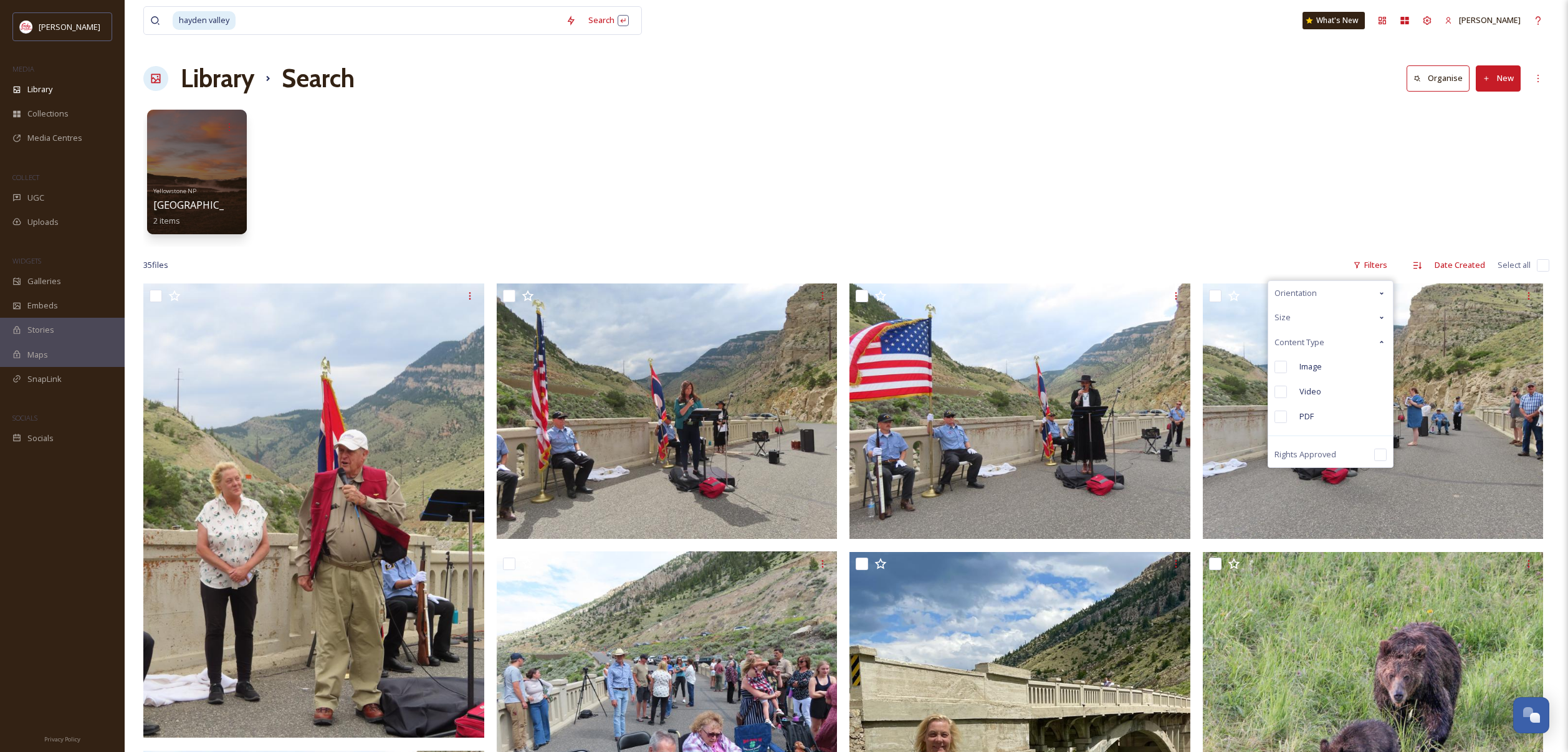
click at [1337, 387] on div "Video" at bounding box center [1331, 392] width 125 height 25
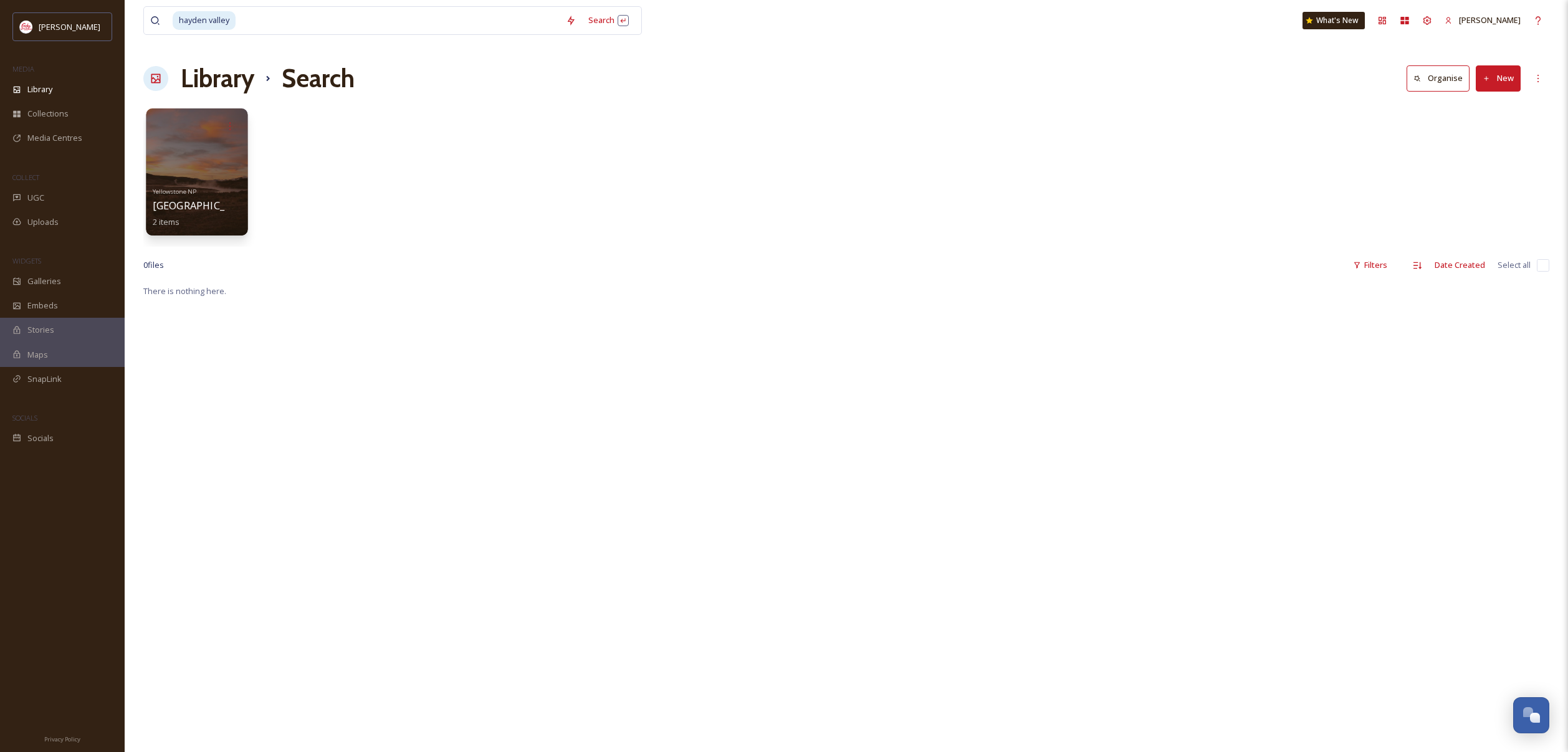
click at [168, 188] on link "Yellowstone [PERSON_NAME][GEOGRAPHIC_DATA] 2 items" at bounding box center [203, 205] width 102 height 43
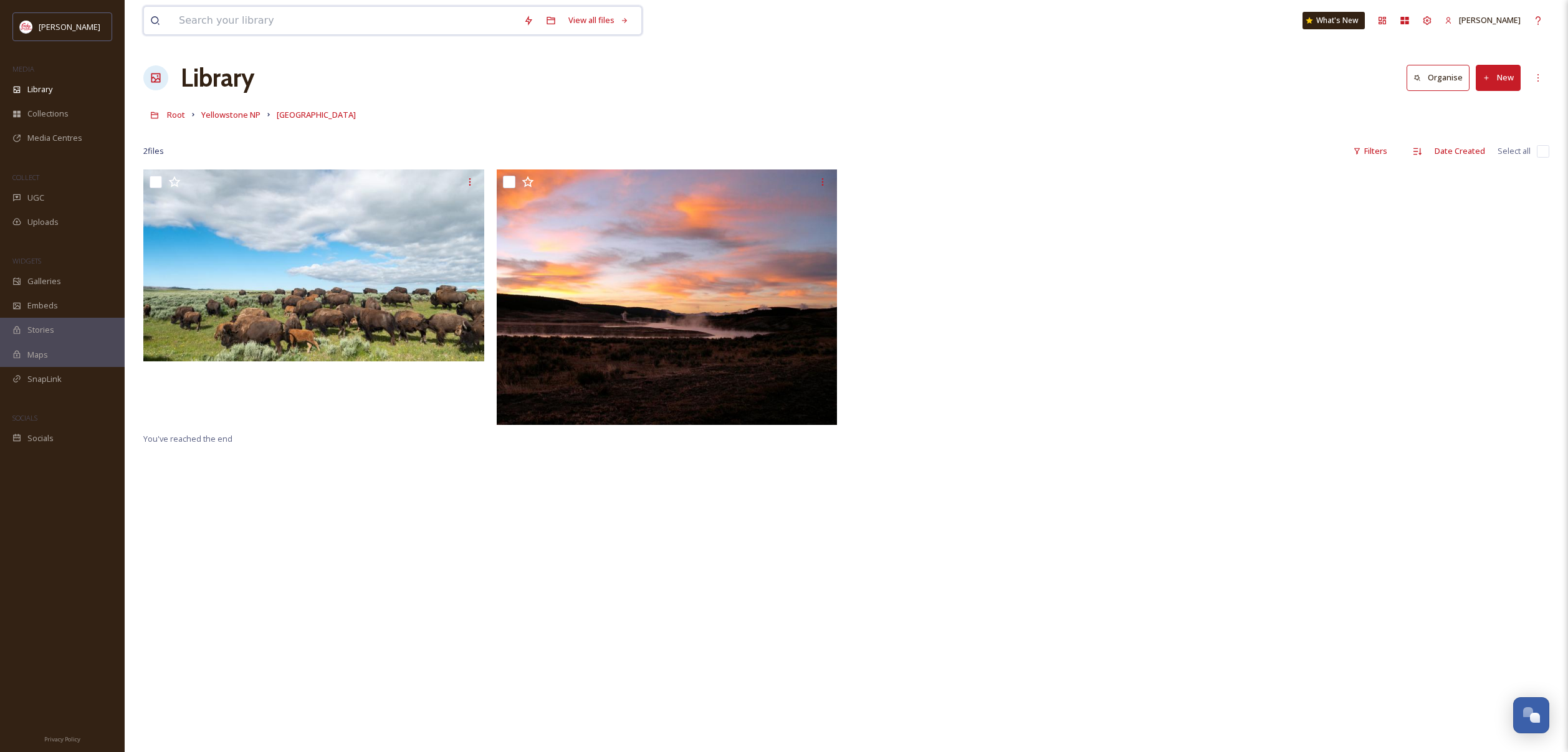
click at [370, 24] on input at bounding box center [345, 21] width 345 height 28
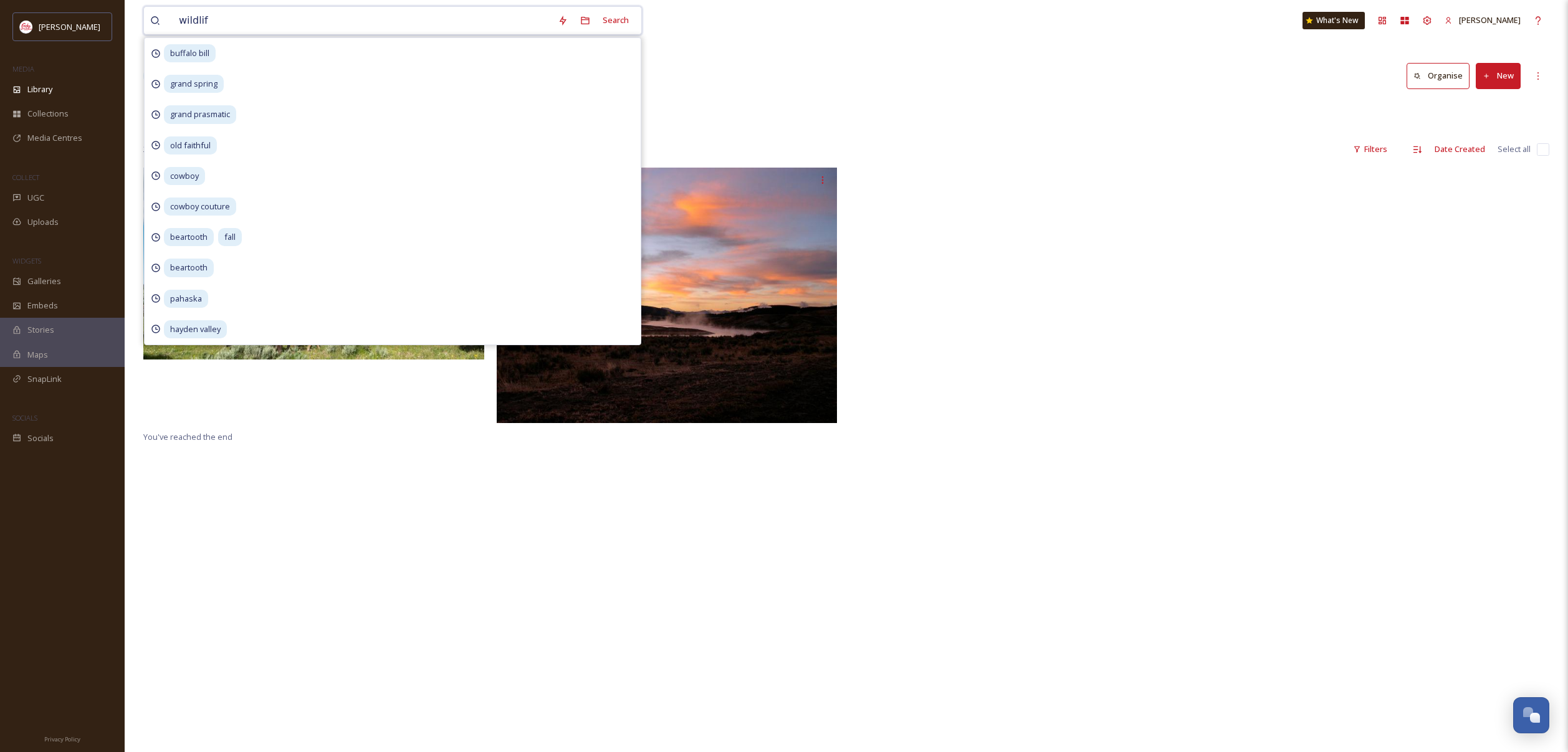
type input "wildlife"
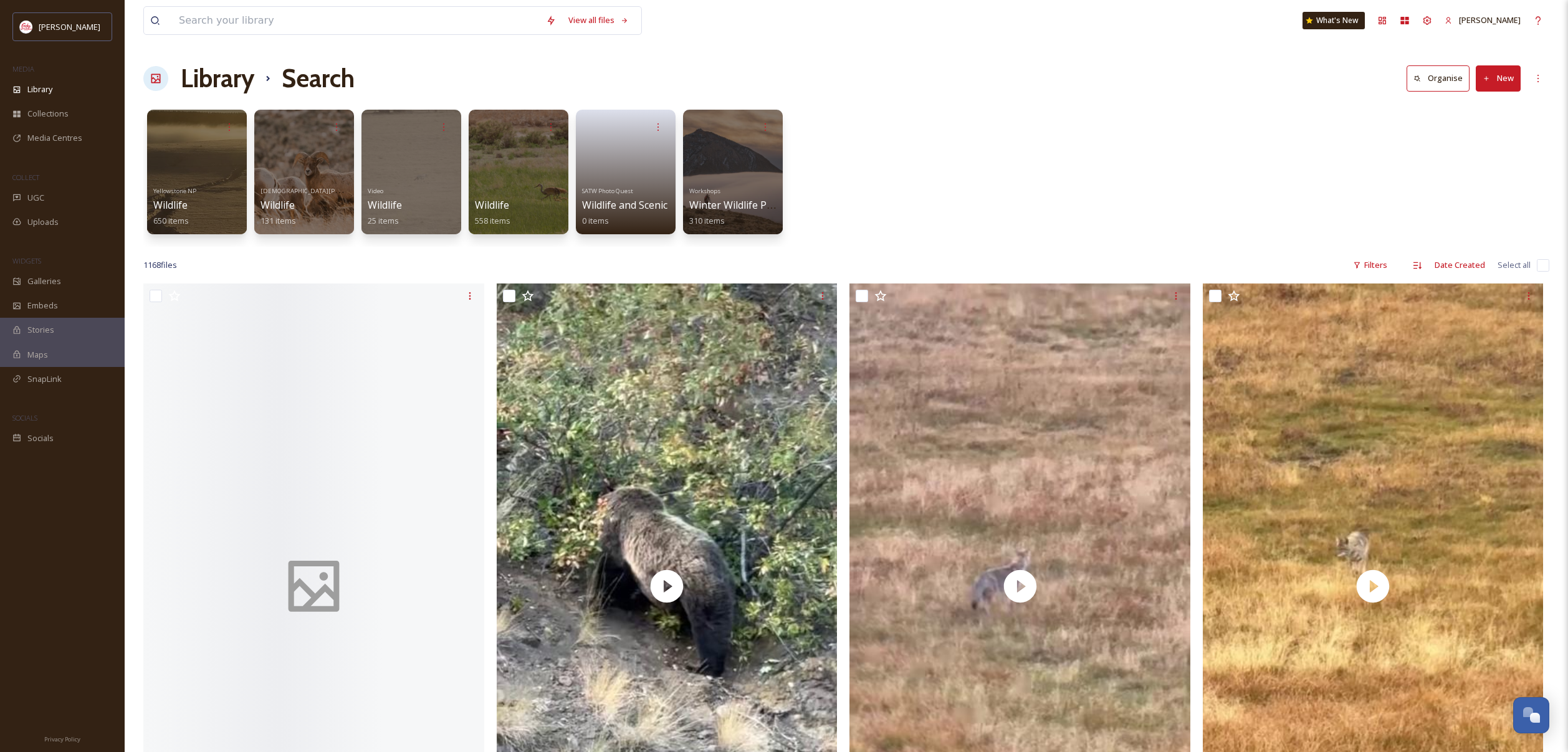
scroll to position [2, 0]
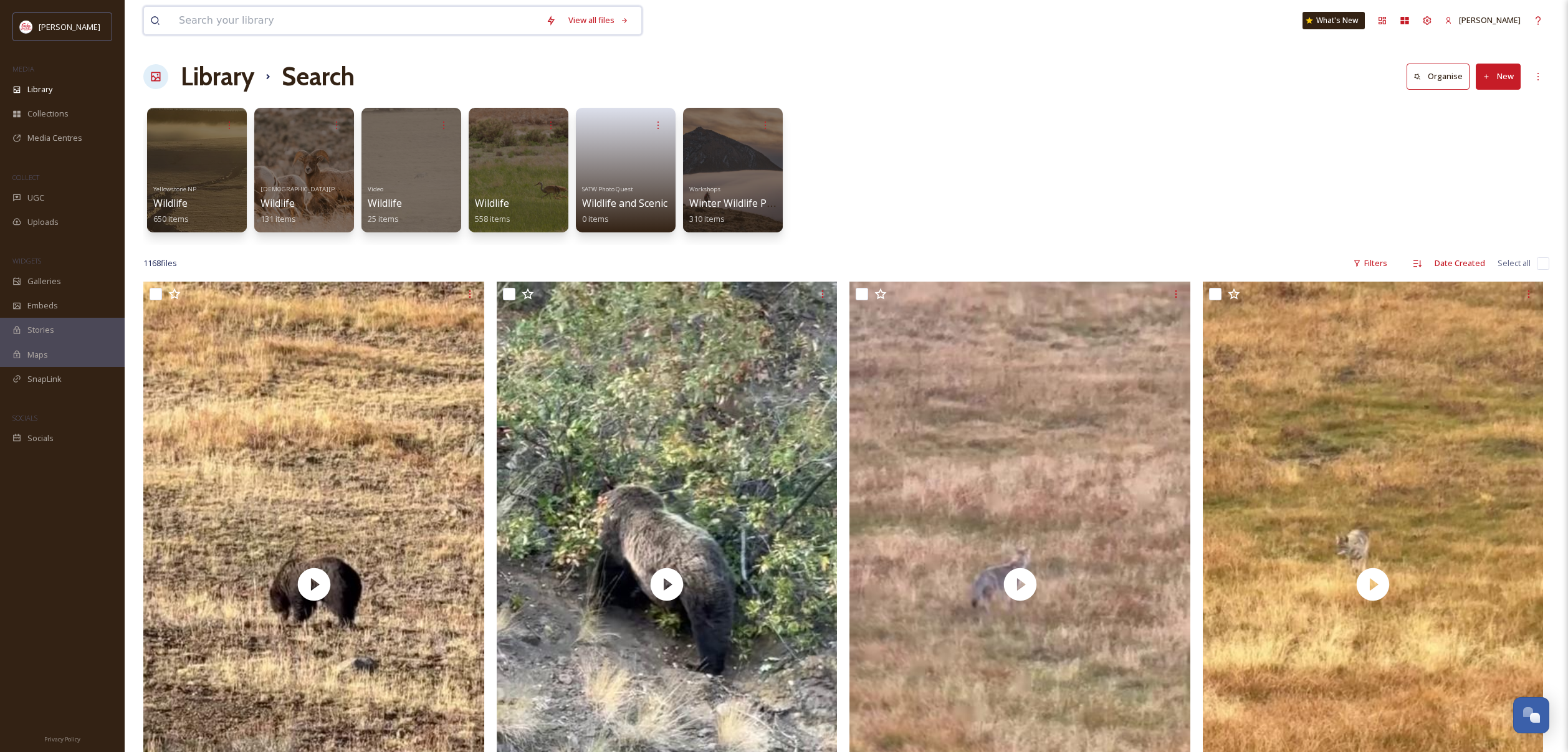
click at [408, 14] on input at bounding box center [356, 21] width 367 height 28
type input "wild horses"
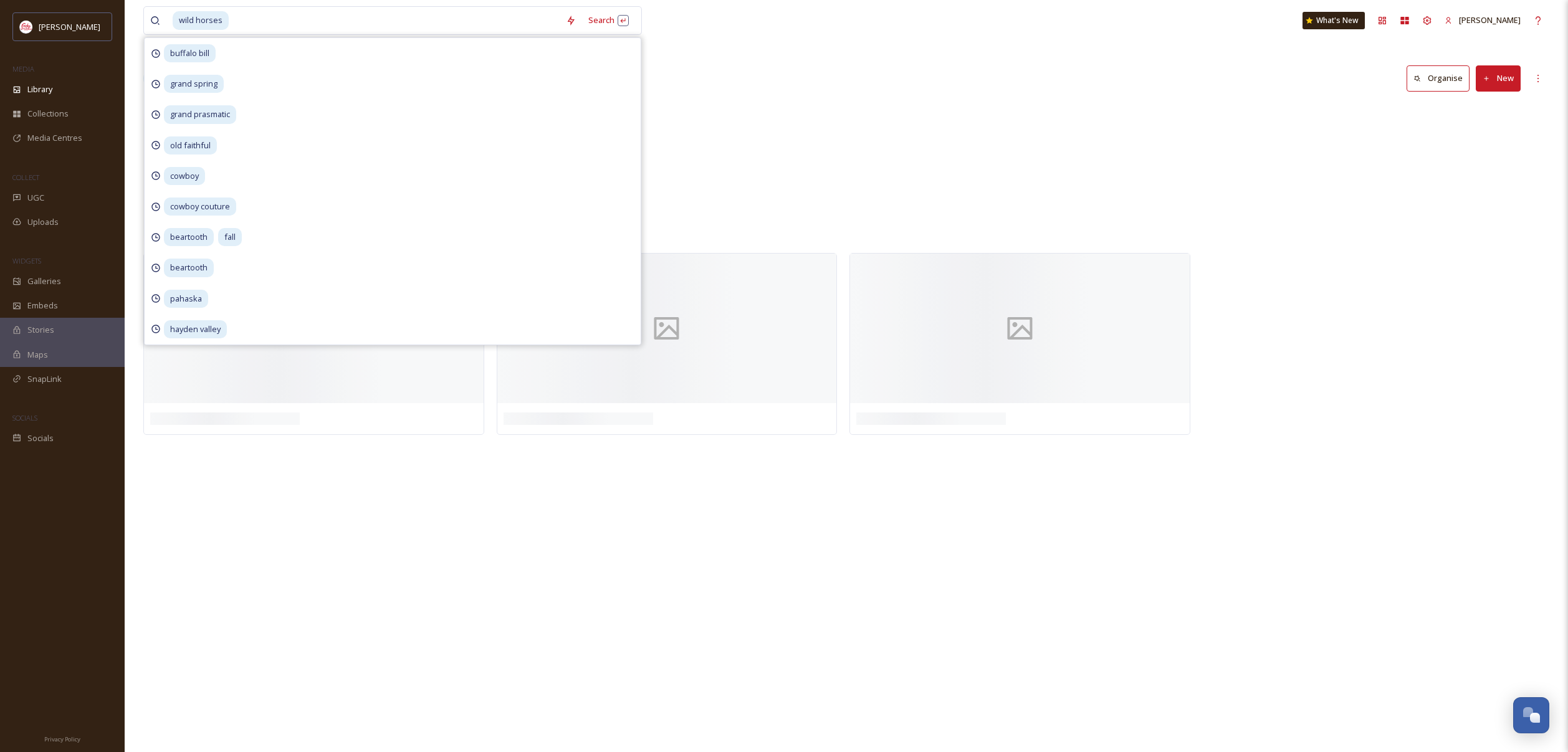
click at [828, 61] on div "Library Search Organise New" at bounding box center [847, 78] width 1406 height 37
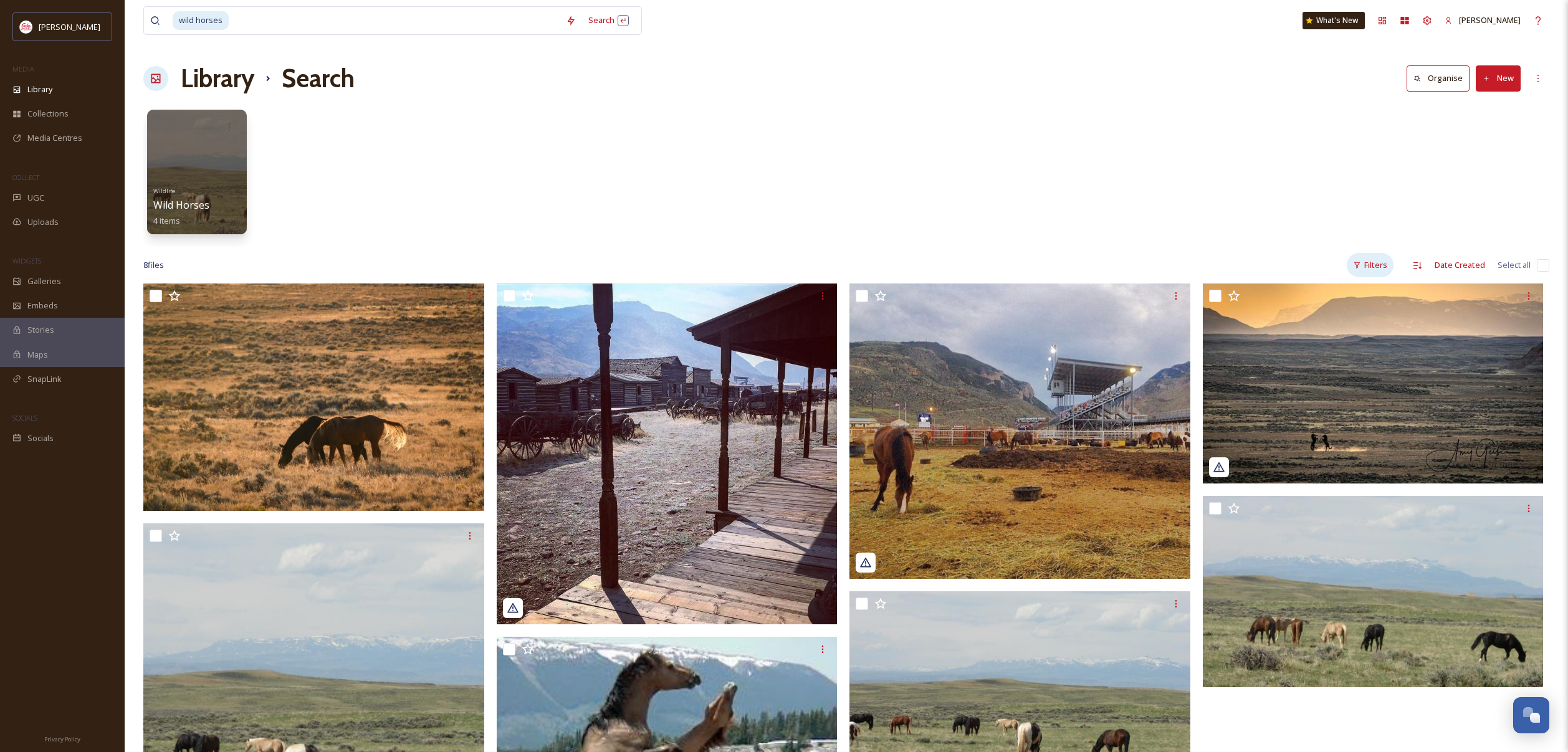
click at [1361, 265] on icon at bounding box center [1357, 265] width 8 height 8
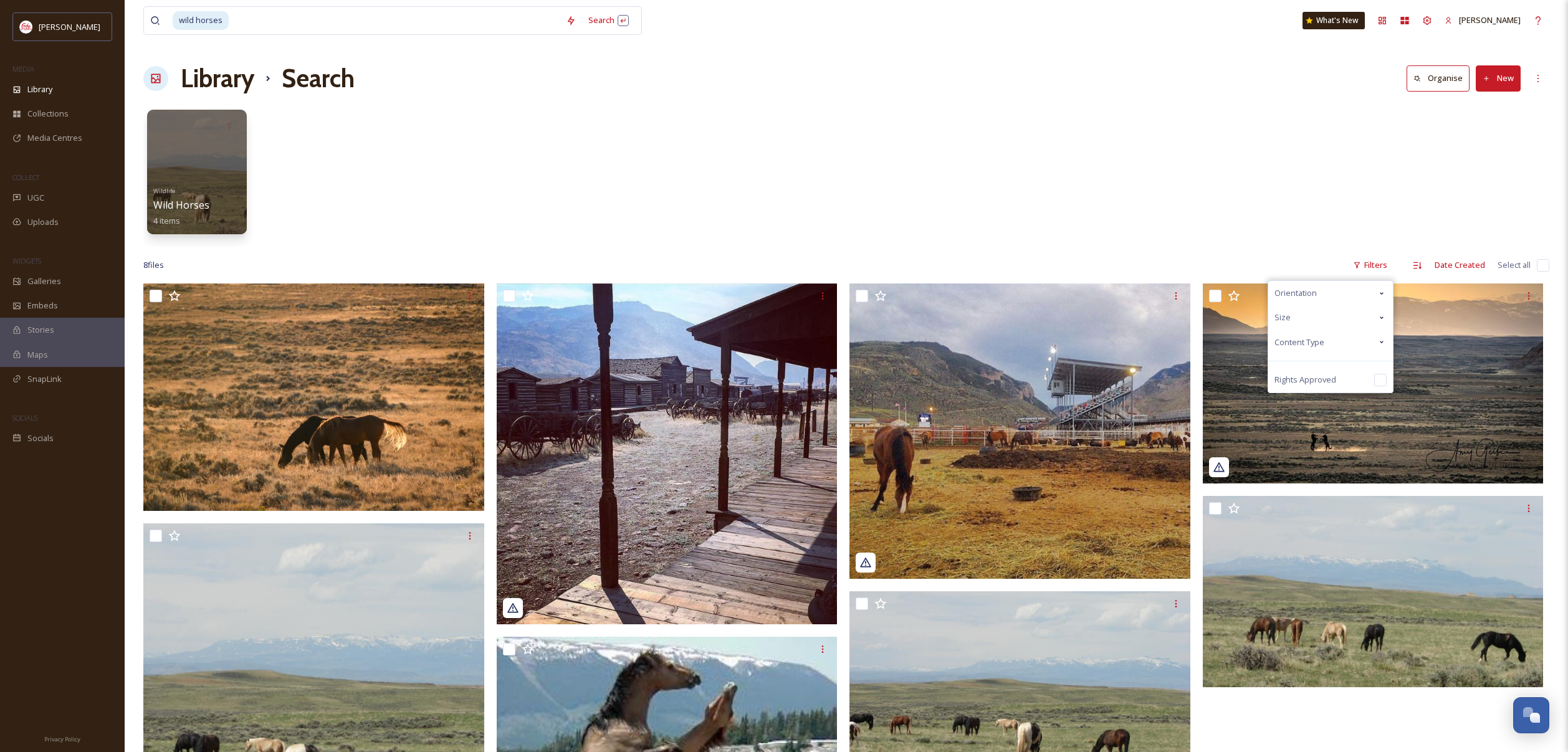
click at [1315, 348] on span "Content Type" at bounding box center [1299, 342] width 50 height 12
click at [1311, 385] on span "Video" at bounding box center [1310, 391] width 22 height 12
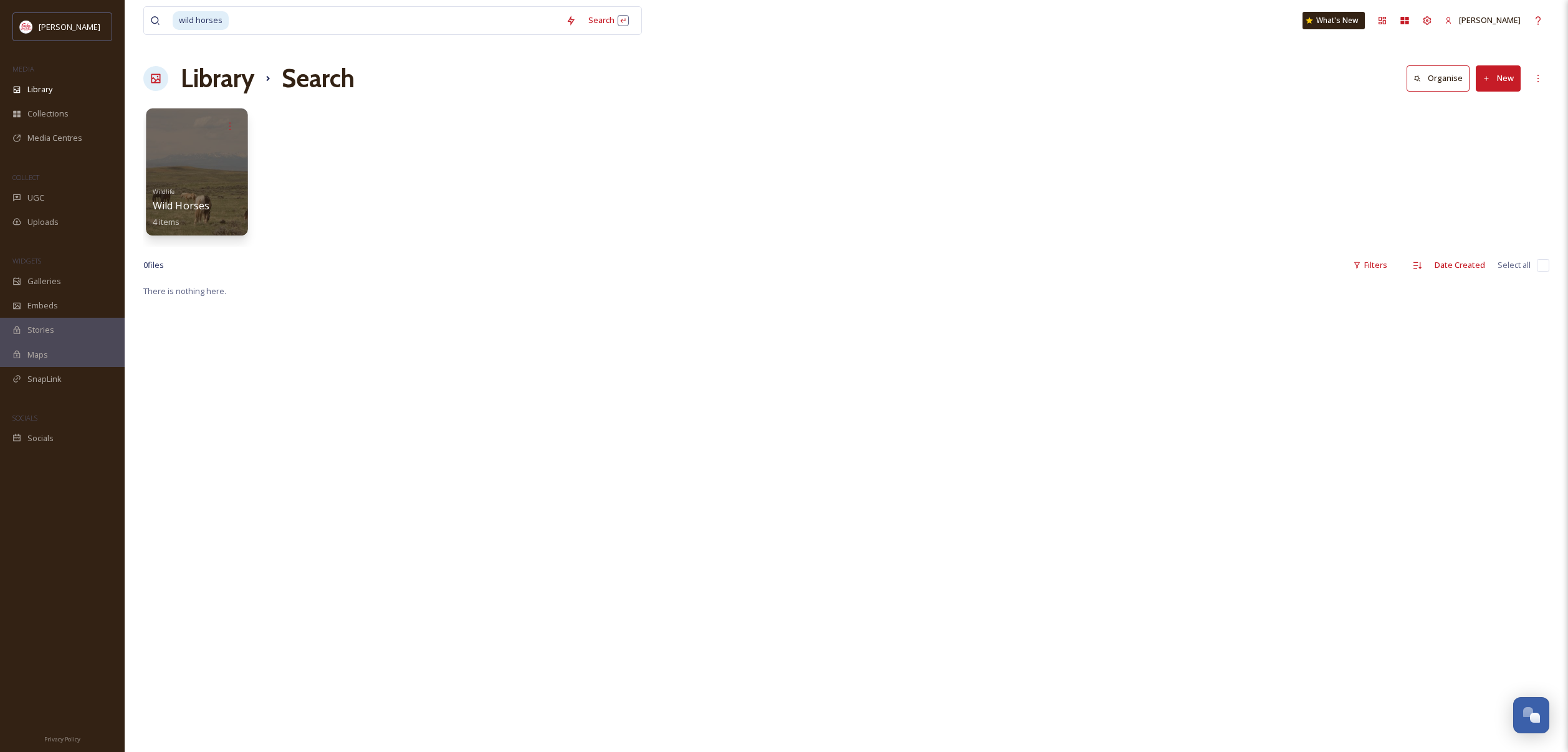
click at [202, 152] on div at bounding box center [196, 172] width 101 height 127
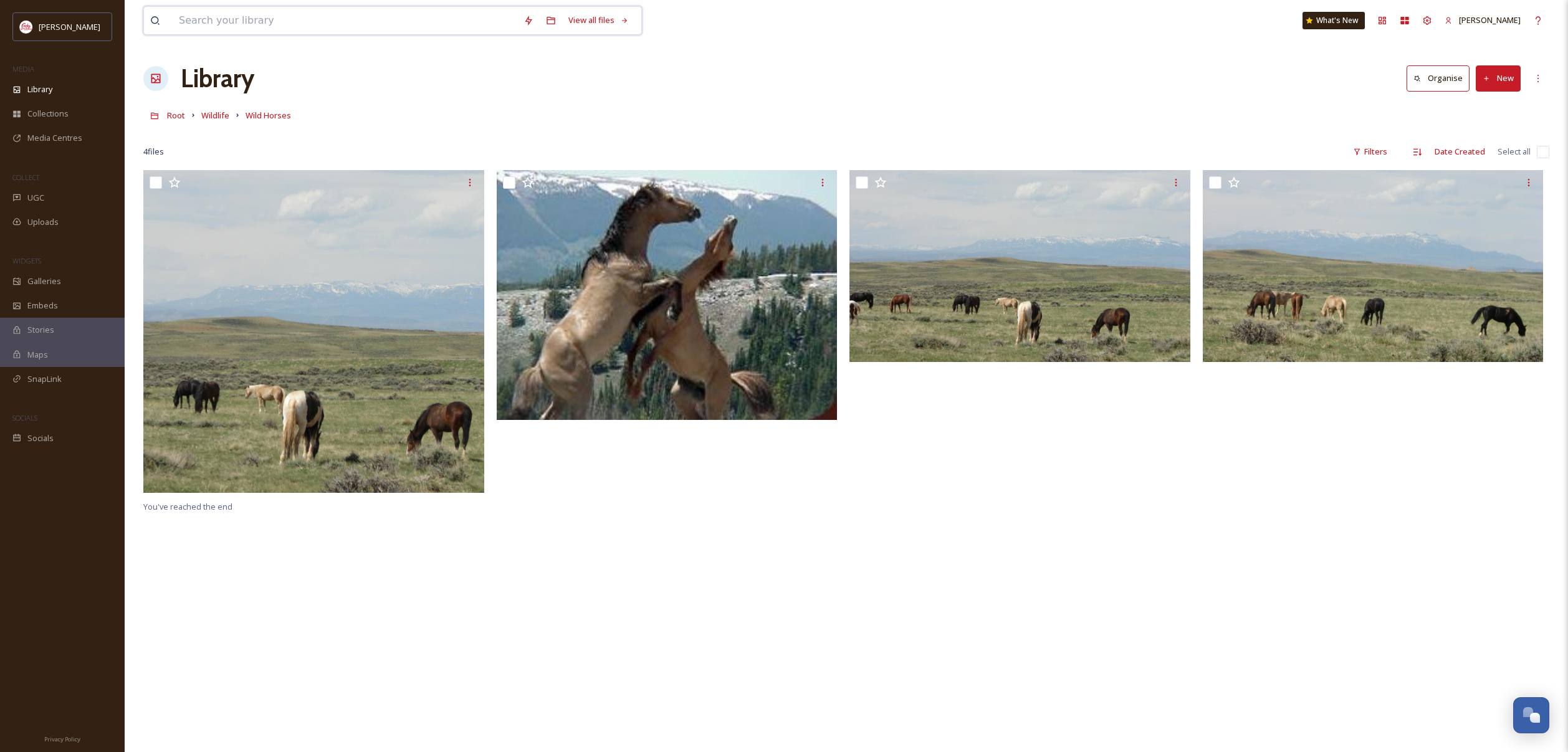
click at [375, 28] on input at bounding box center [345, 21] width 345 height 28
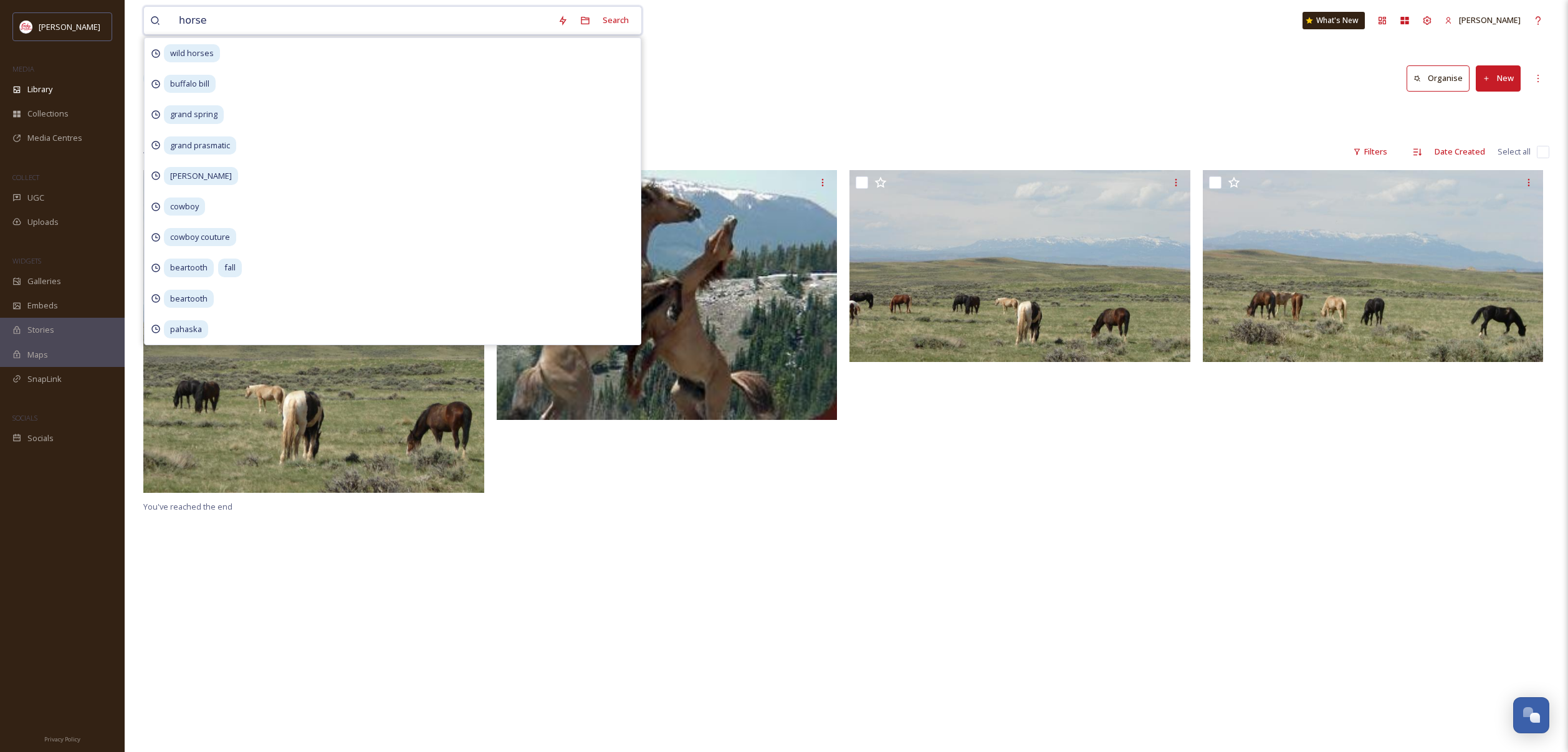
type input "horses"
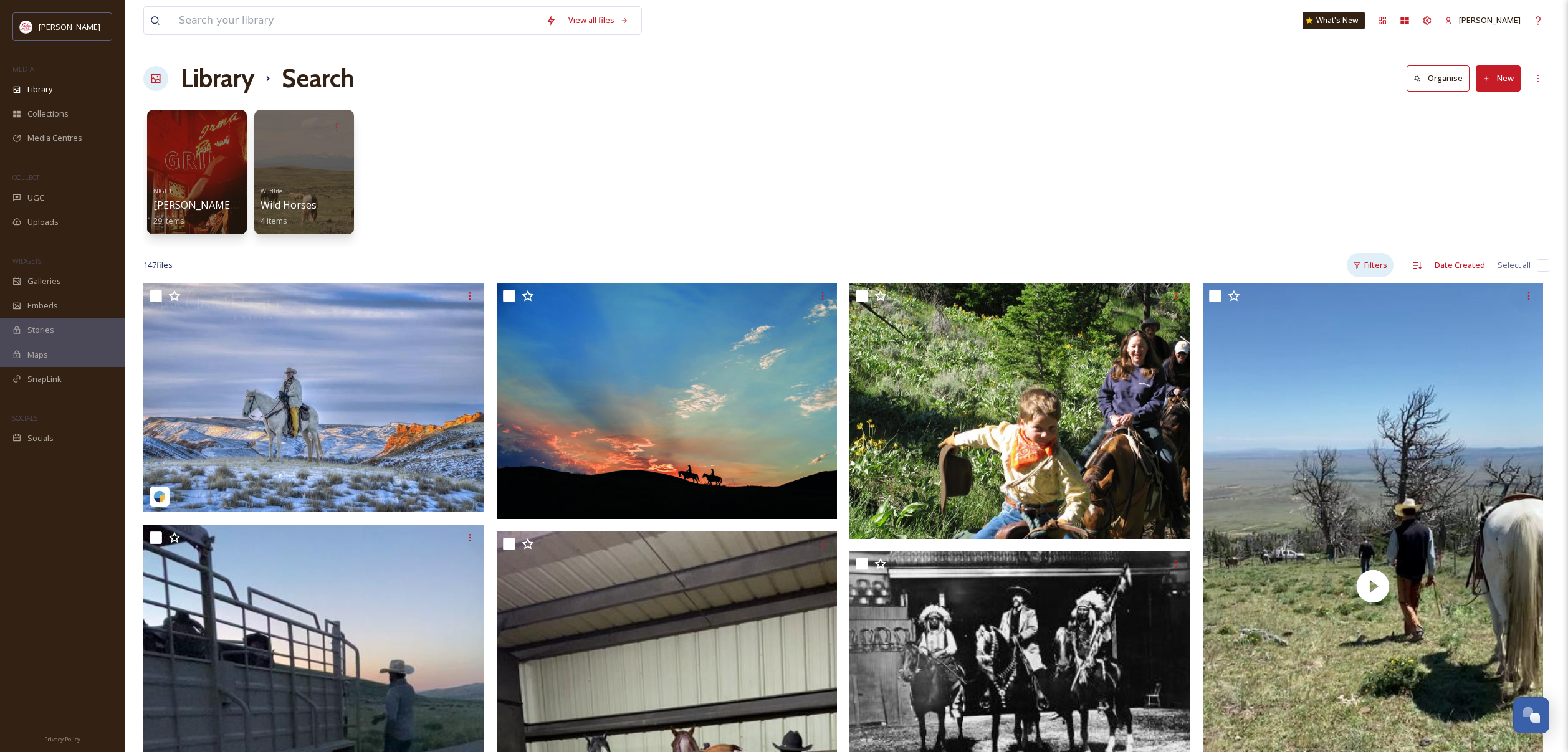
click at [1377, 265] on div "Filters" at bounding box center [1370, 265] width 47 height 25
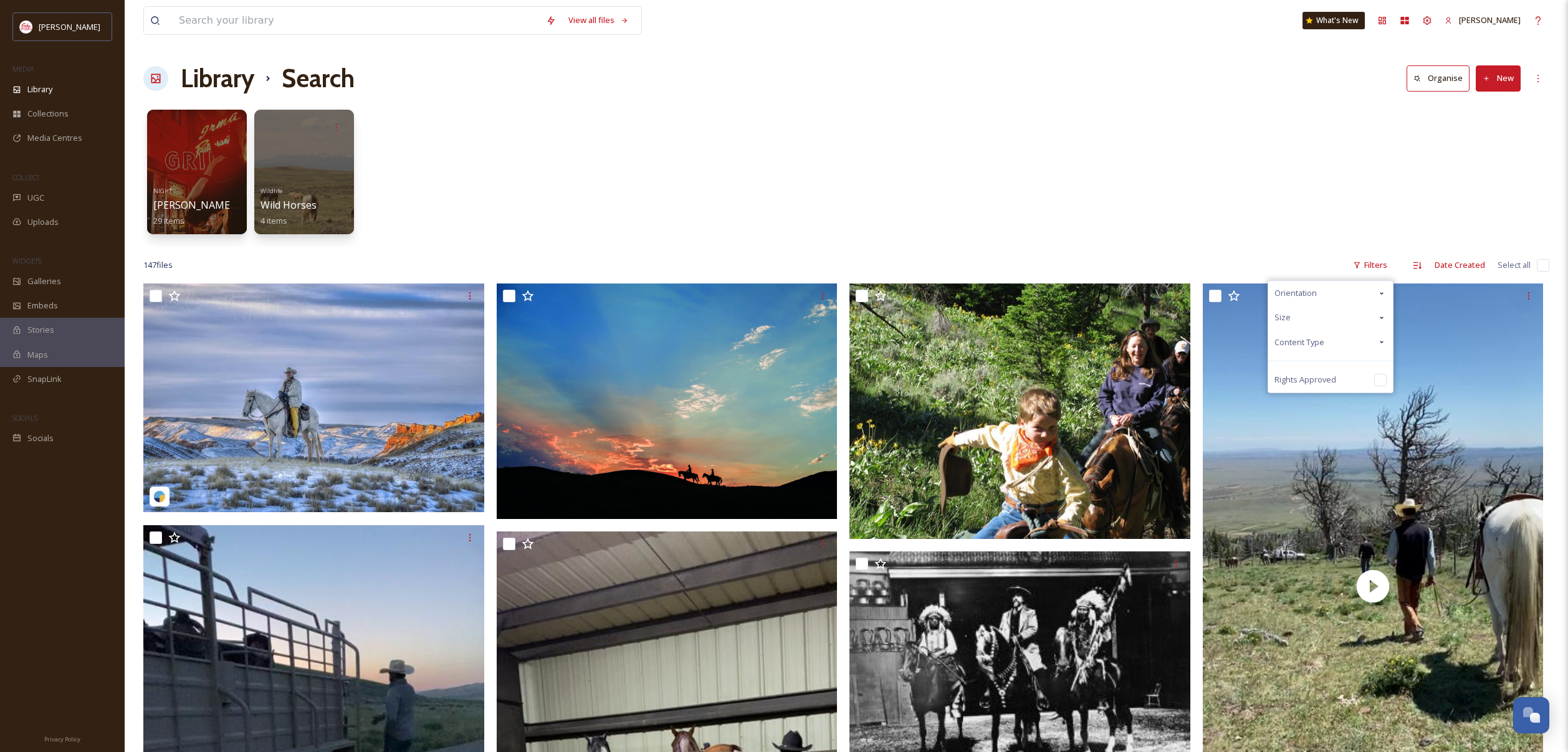
click at [1336, 318] on div "Size" at bounding box center [1331, 317] width 125 height 25
click at [1333, 417] on div "Content Type" at bounding box center [1331, 417] width 125 height 25
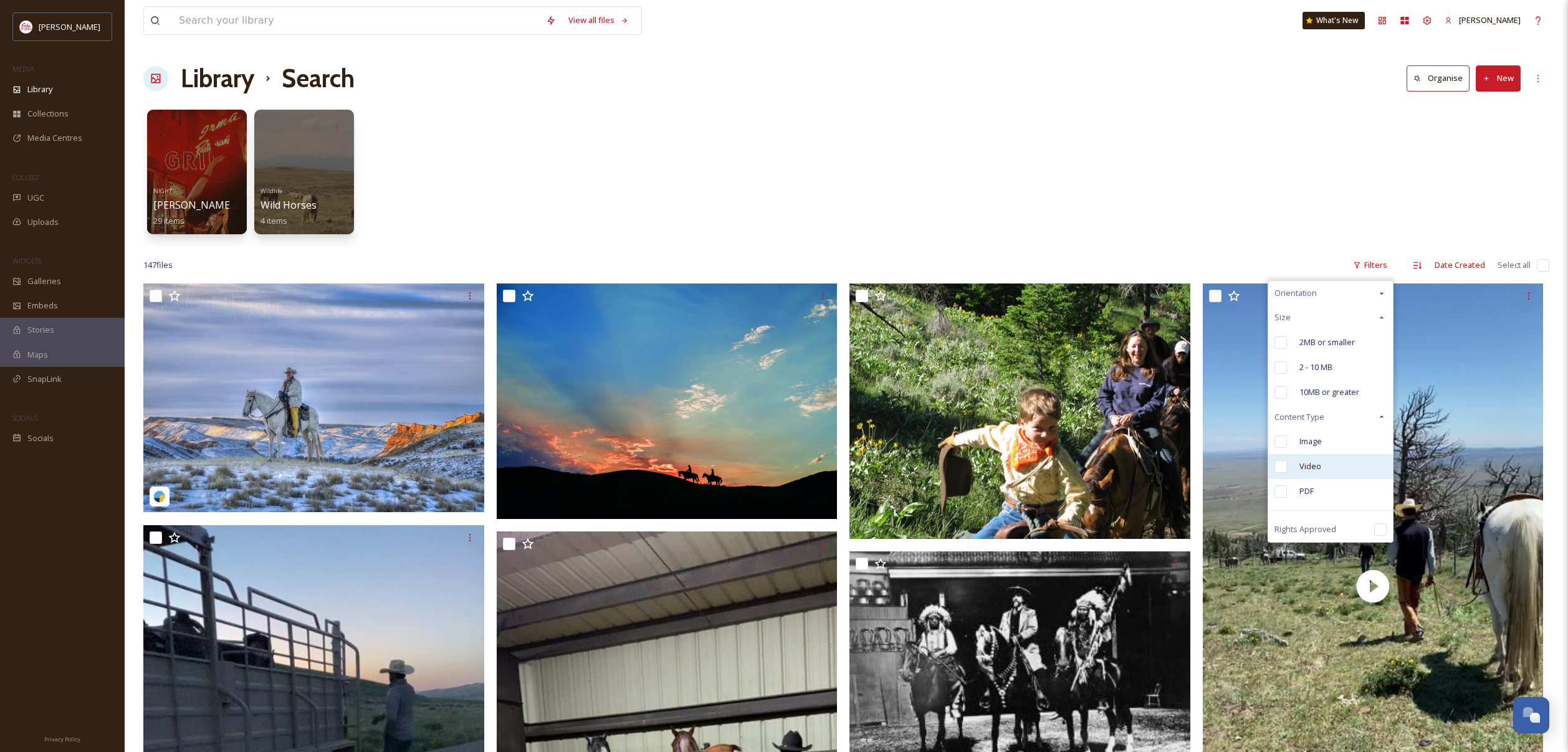
click at [1316, 464] on span "Video" at bounding box center [1310, 466] width 22 height 12
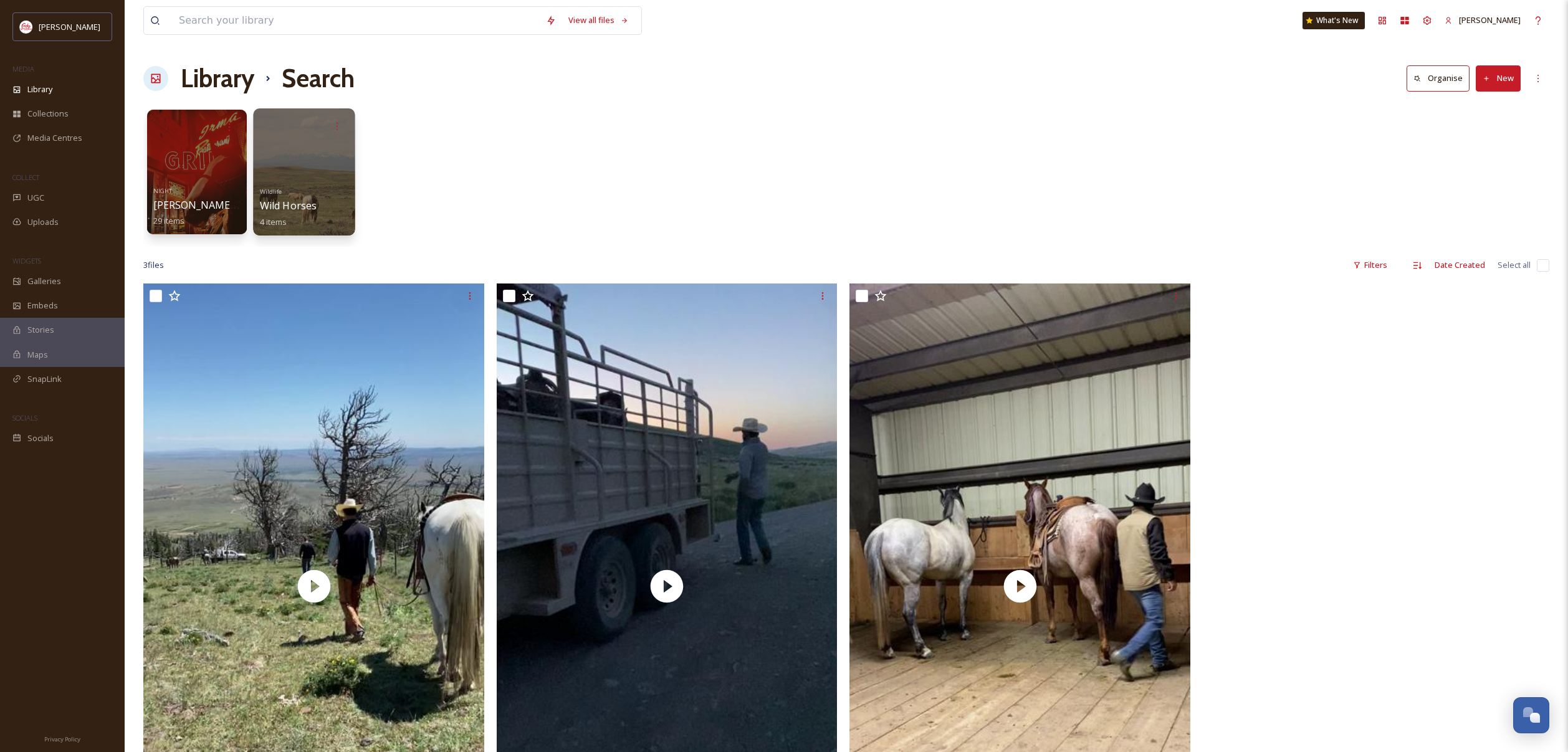
click at [311, 161] on div at bounding box center [304, 172] width 101 height 127
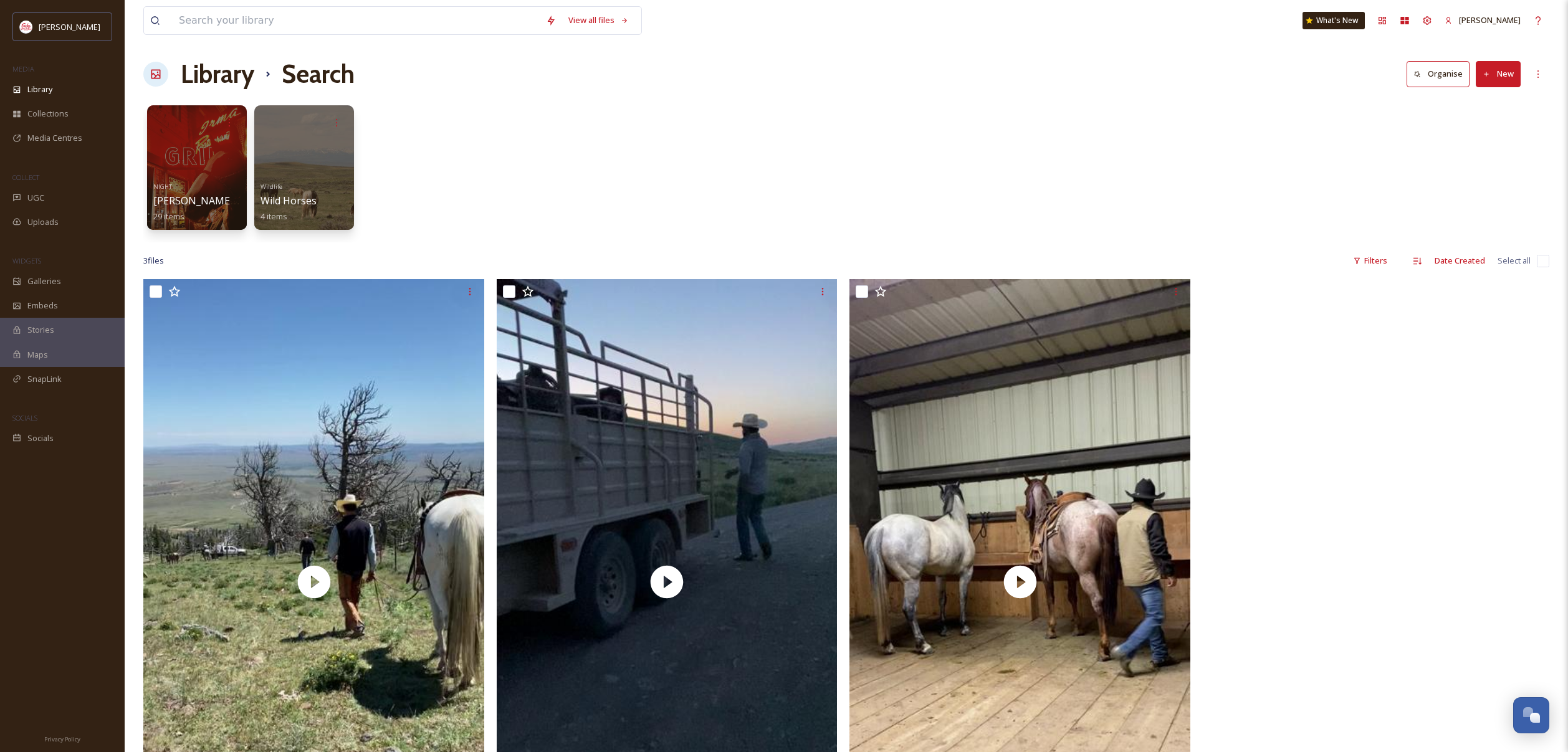
scroll to position [1, 0]
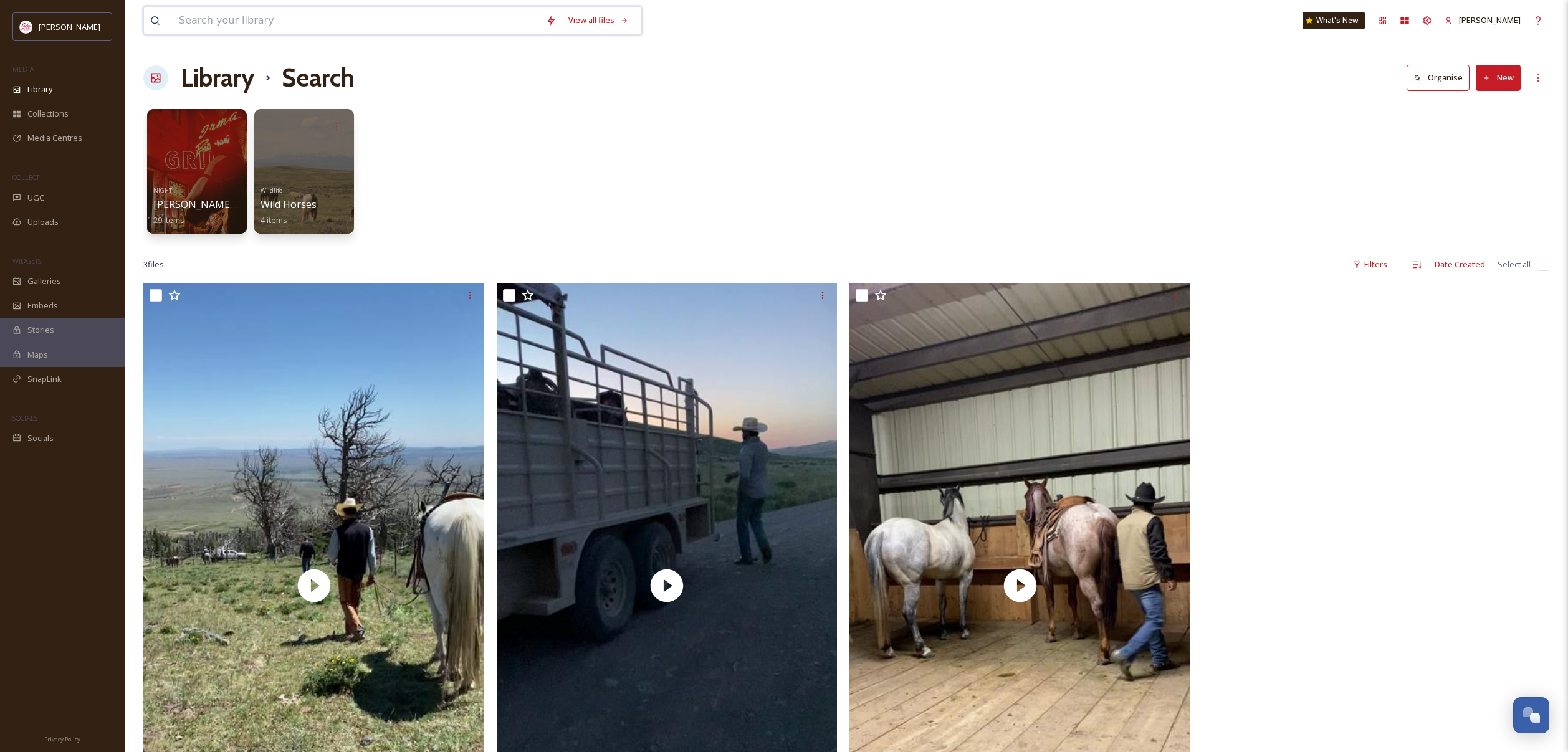
click at [437, 27] on input at bounding box center [356, 21] width 367 height 28
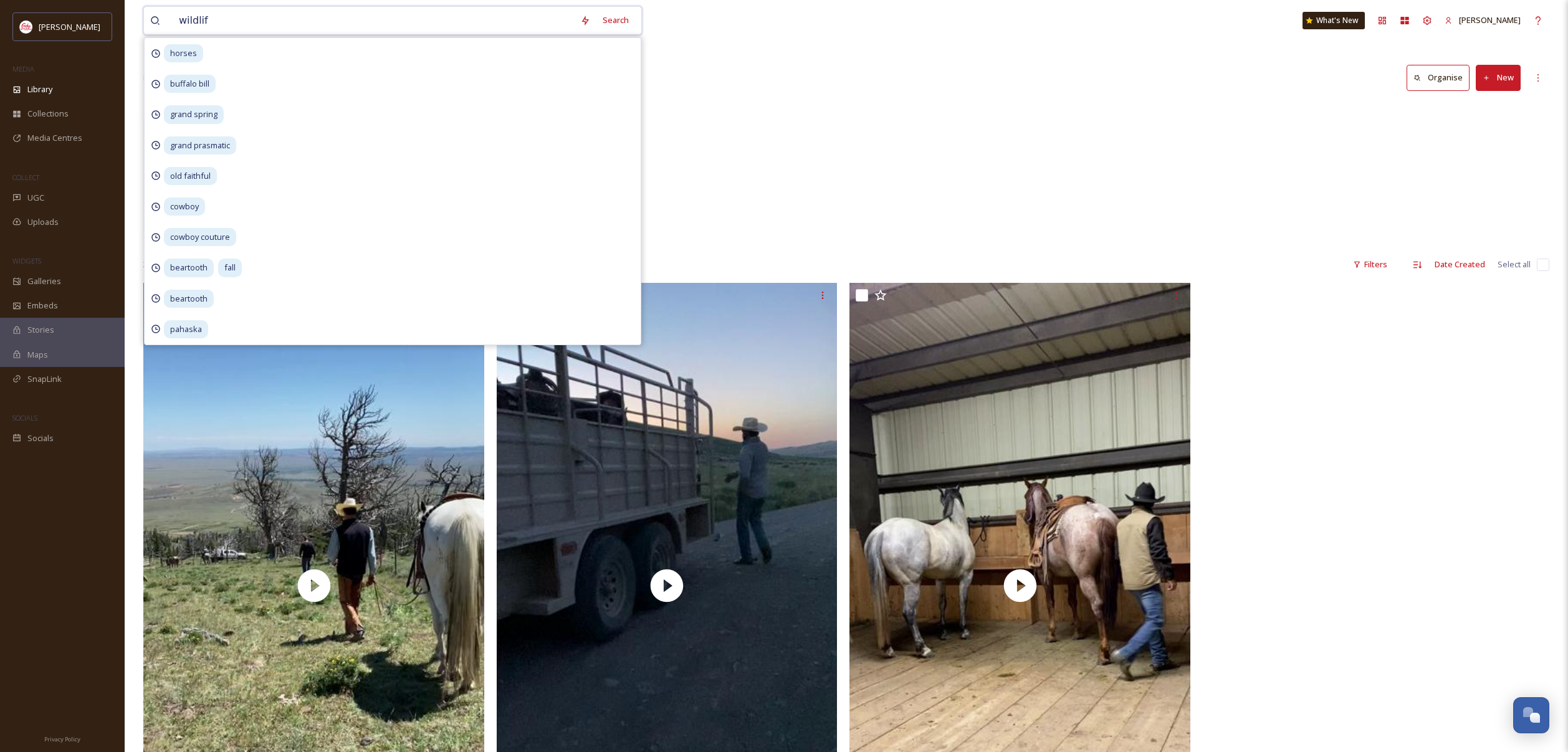
type input "wildlife"
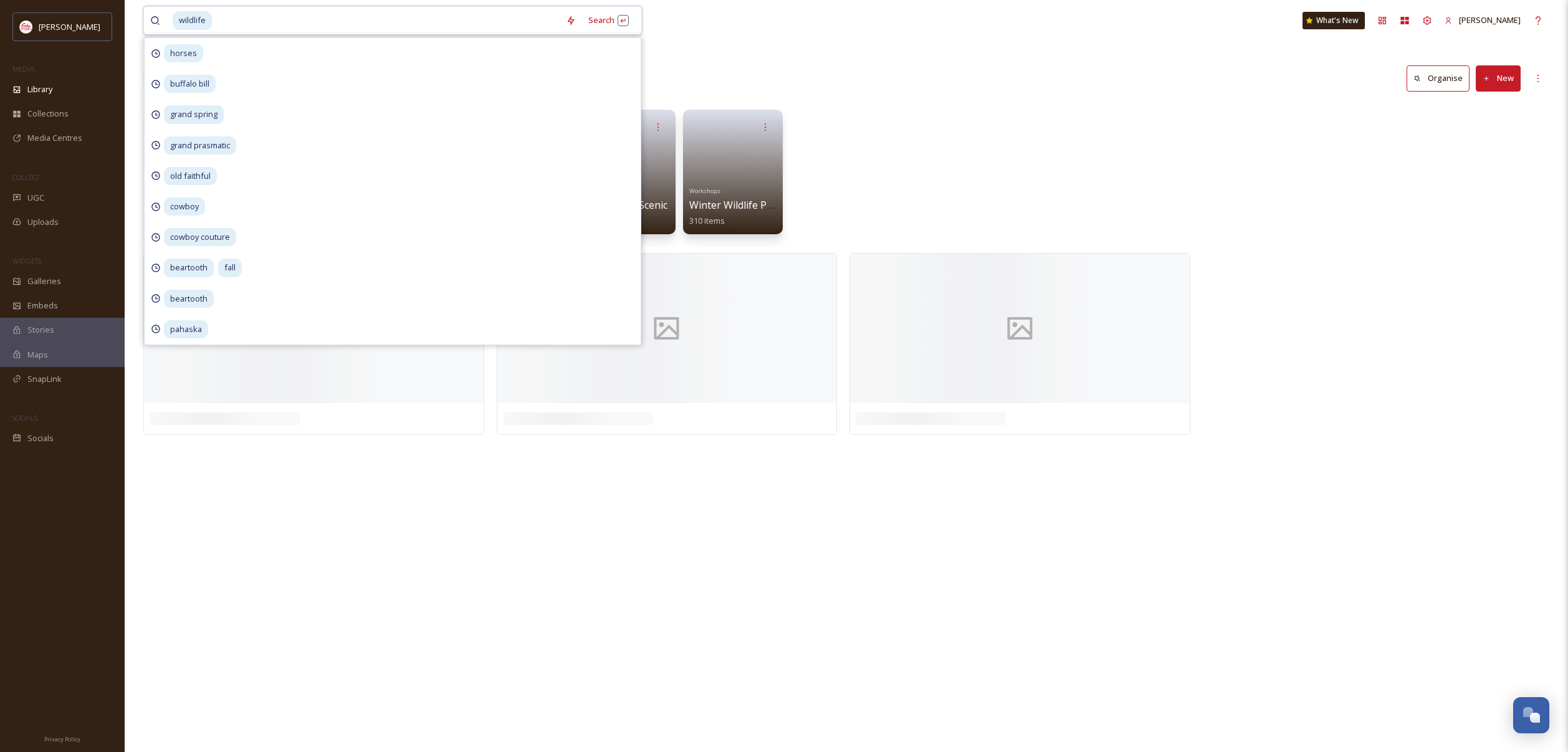
click at [445, 29] on input at bounding box center [386, 21] width 346 height 28
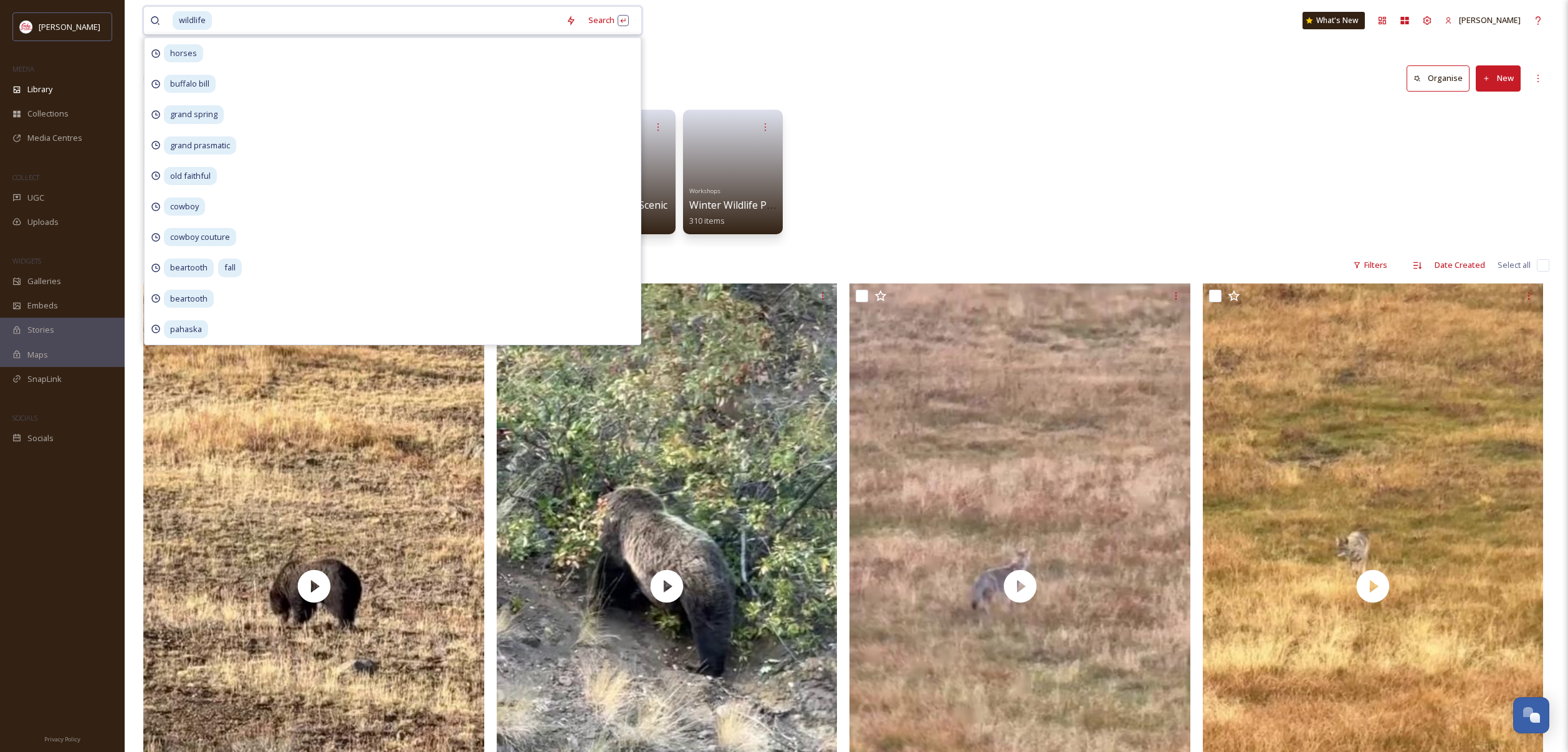
click at [420, 23] on input at bounding box center [386, 21] width 346 height 28
click at [419, 23] on input at bounding box center [386, 21] width 346 height 28
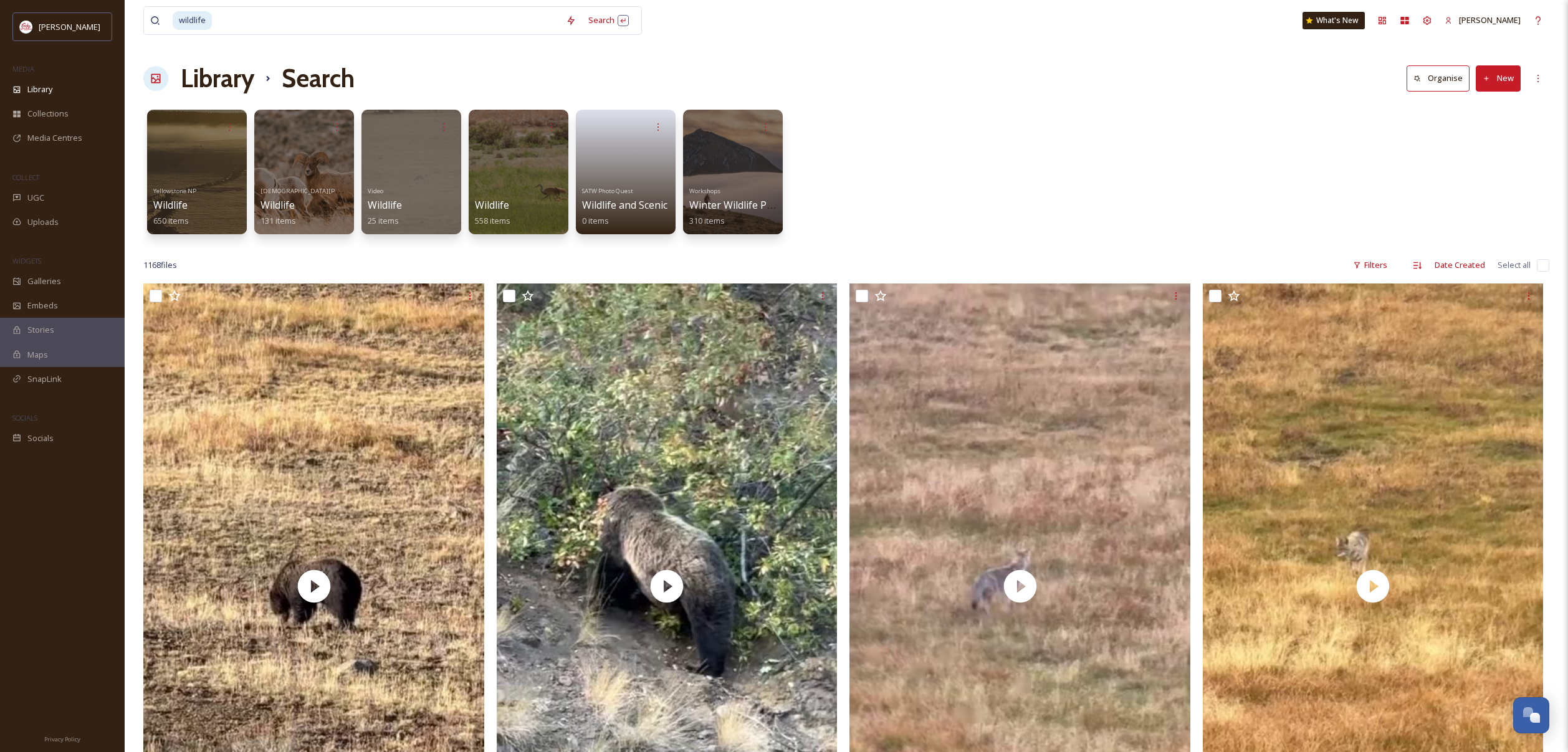
drag, startPoint x: 959, startPoint y: 115, endPoint x: 966, endPoint y: 110, distance: 8.6
click at [959, 115] on div "Yellowstone NP Wildlife 650 items [DEMOGRAPHIC_DATA][PERSON_NAME] Wildlife 131 …" at bounding box center [847, 175] width 1406 height 144
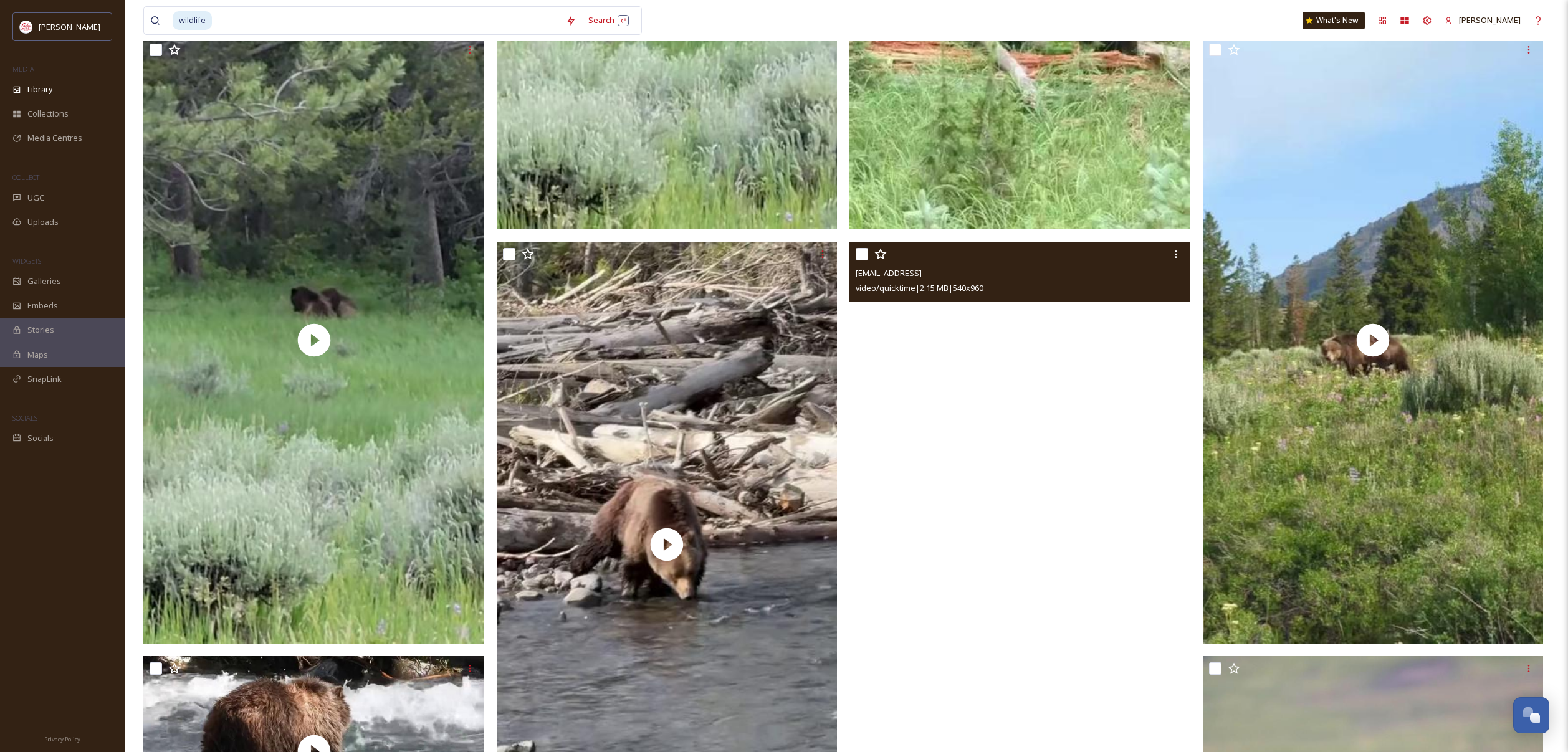
scroll to position [1447, 0]
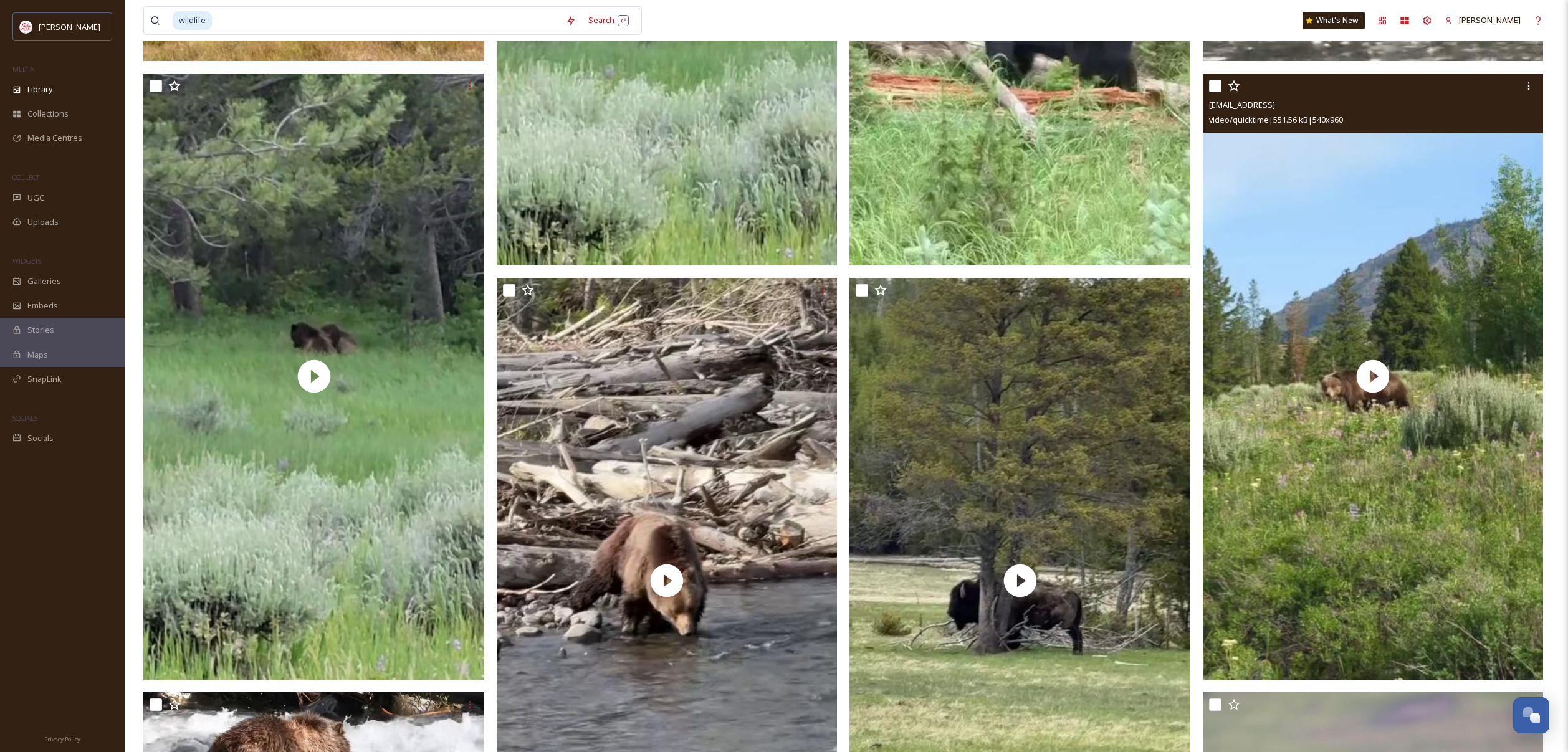
click at [1213, 86] on input "checkbox" at bounding box center [1215, 86] width 13 height 13
checkbox input "true"
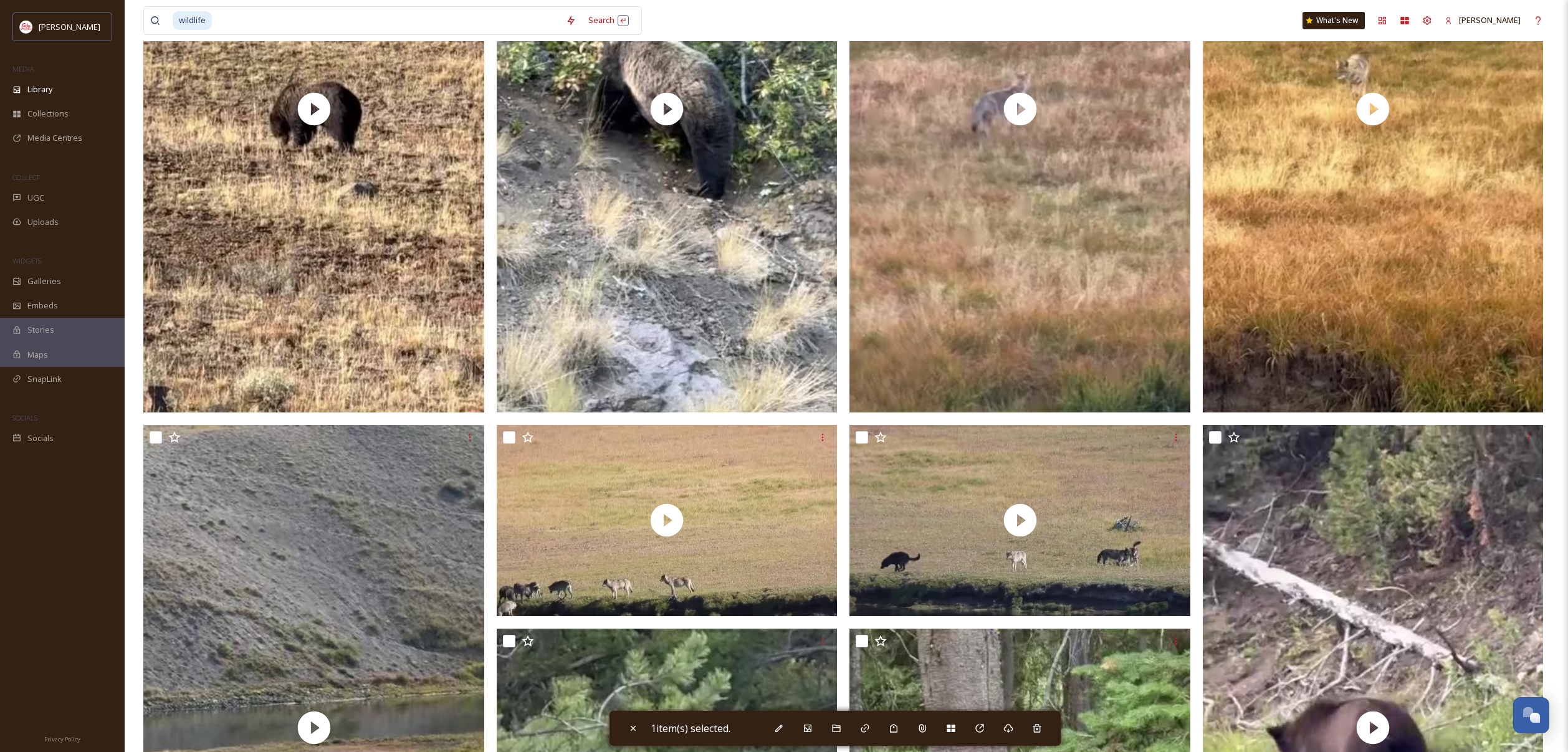
scroll to position [0, 0]
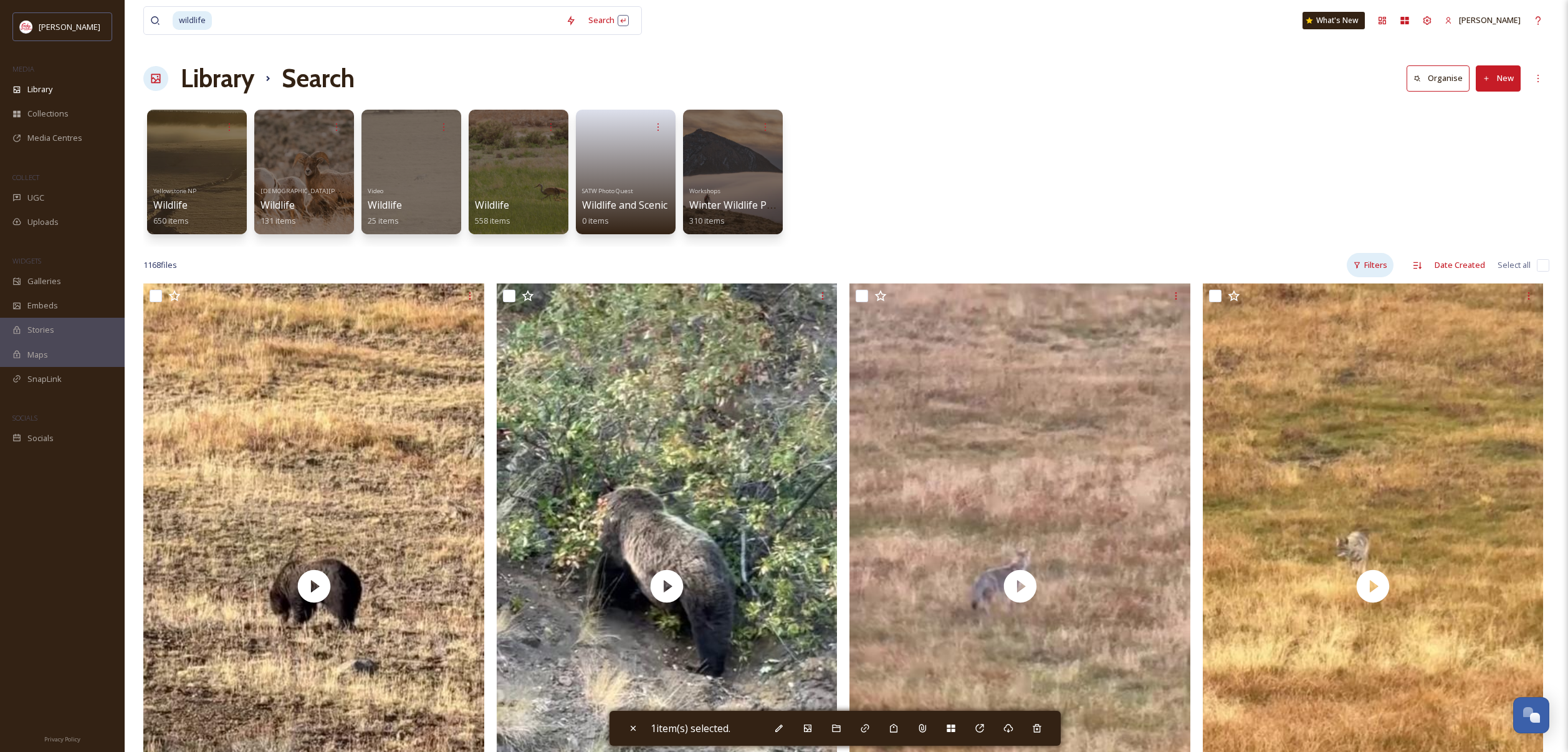
click at [1365, 266] on div "Filters" at bounding box center [1370, 265] width 47 height 25
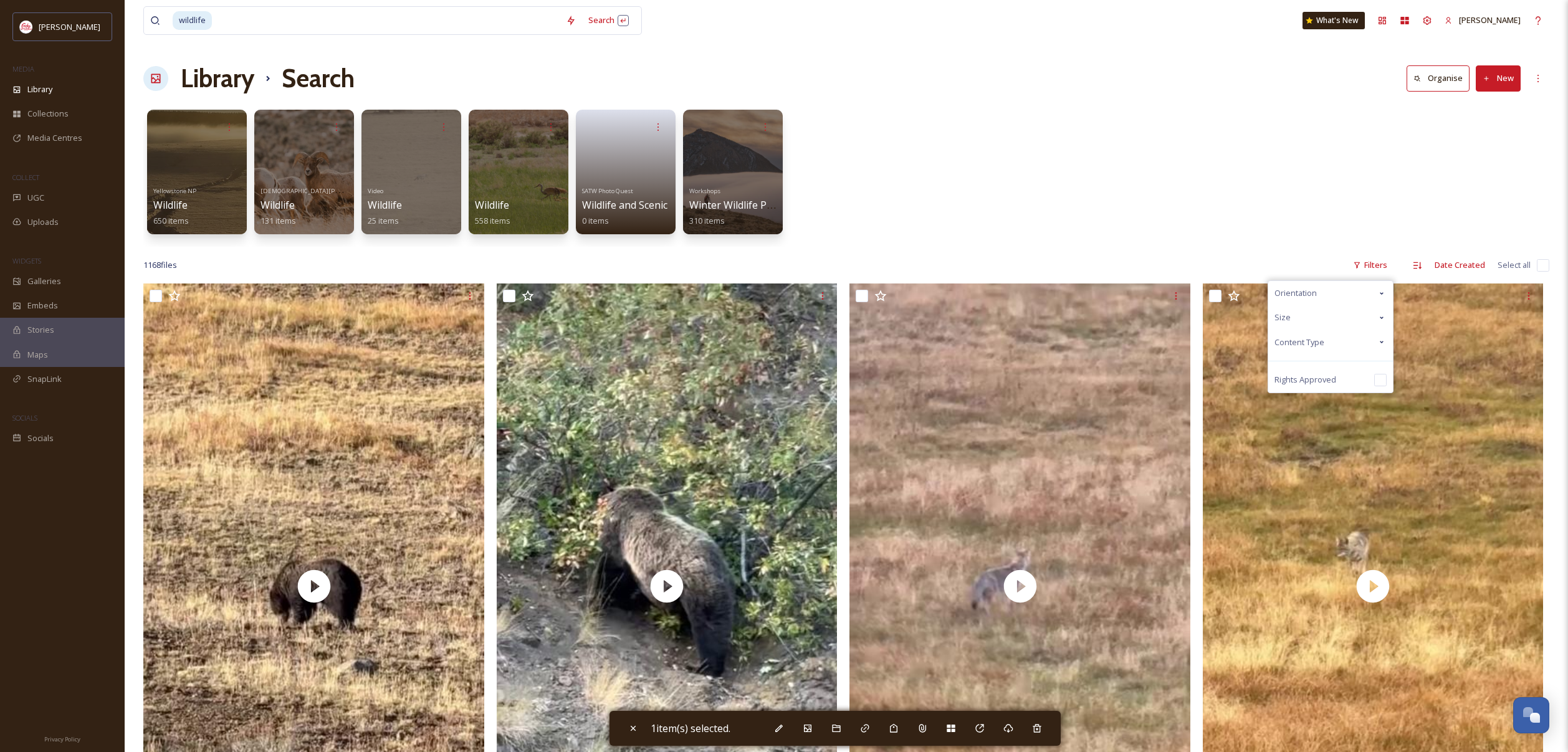
click at [1305, 344] on span "Content Type" at bounding box center [1299, 342] width 50 height 12
click at [1315, 390] on span "Video" at bounding box center [1310, 391] width 22 height 12
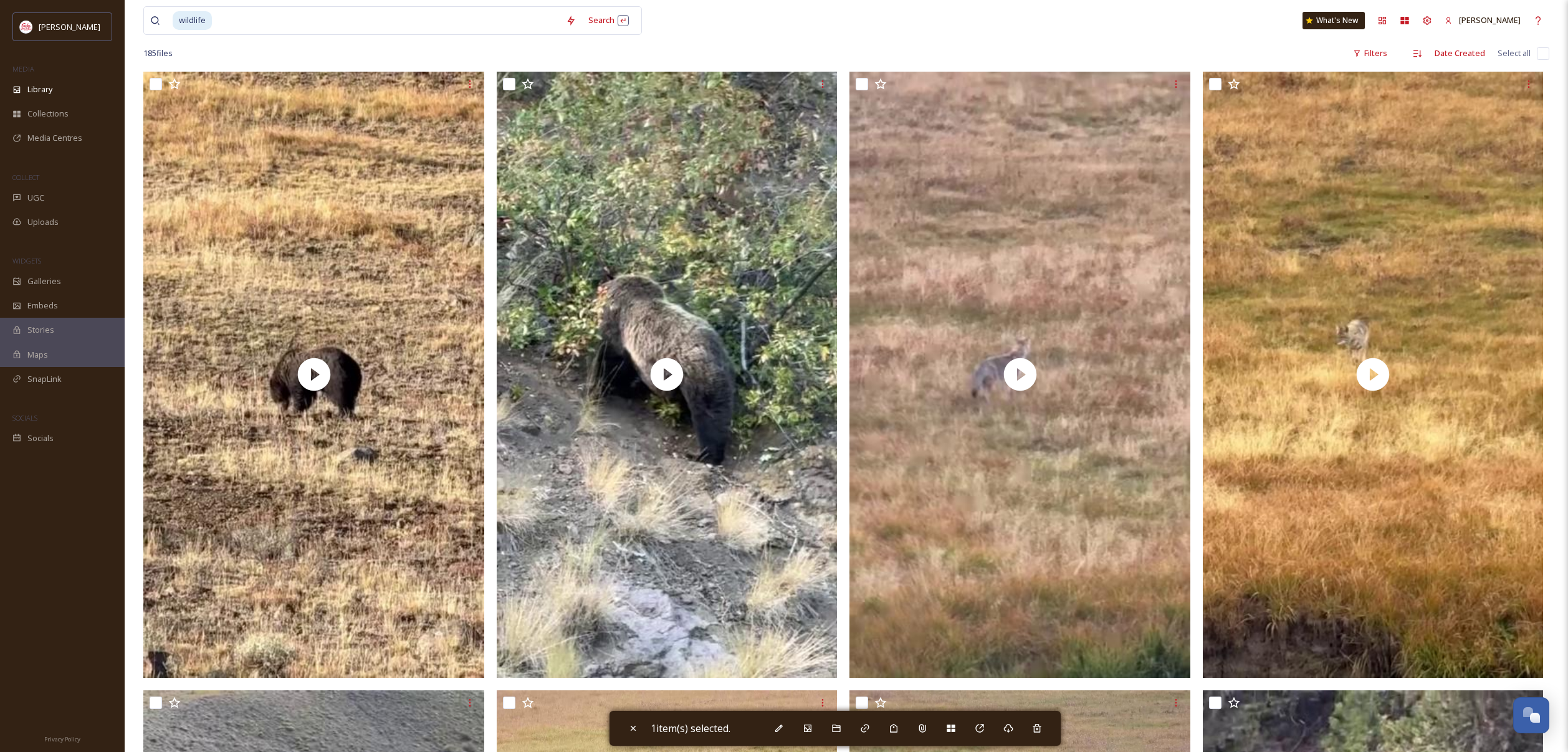
scroll to position [212, 0]
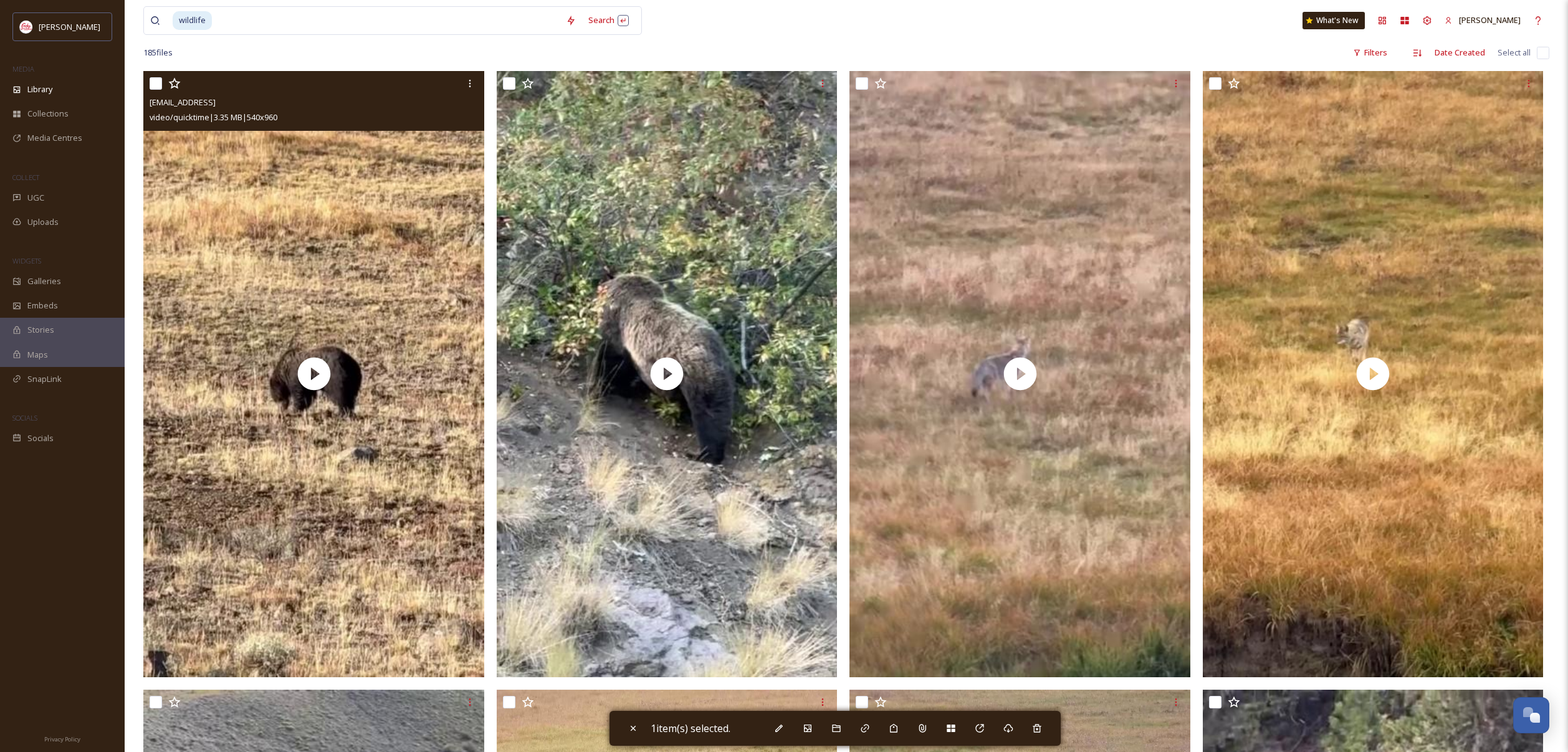
click at [155, 76] on div at bounding box center [315, 84] width 331 height 23
click at [156, 85] on input "checkbox" at bounding box center [156, 84] width 13 height 13
checkbox input "true"
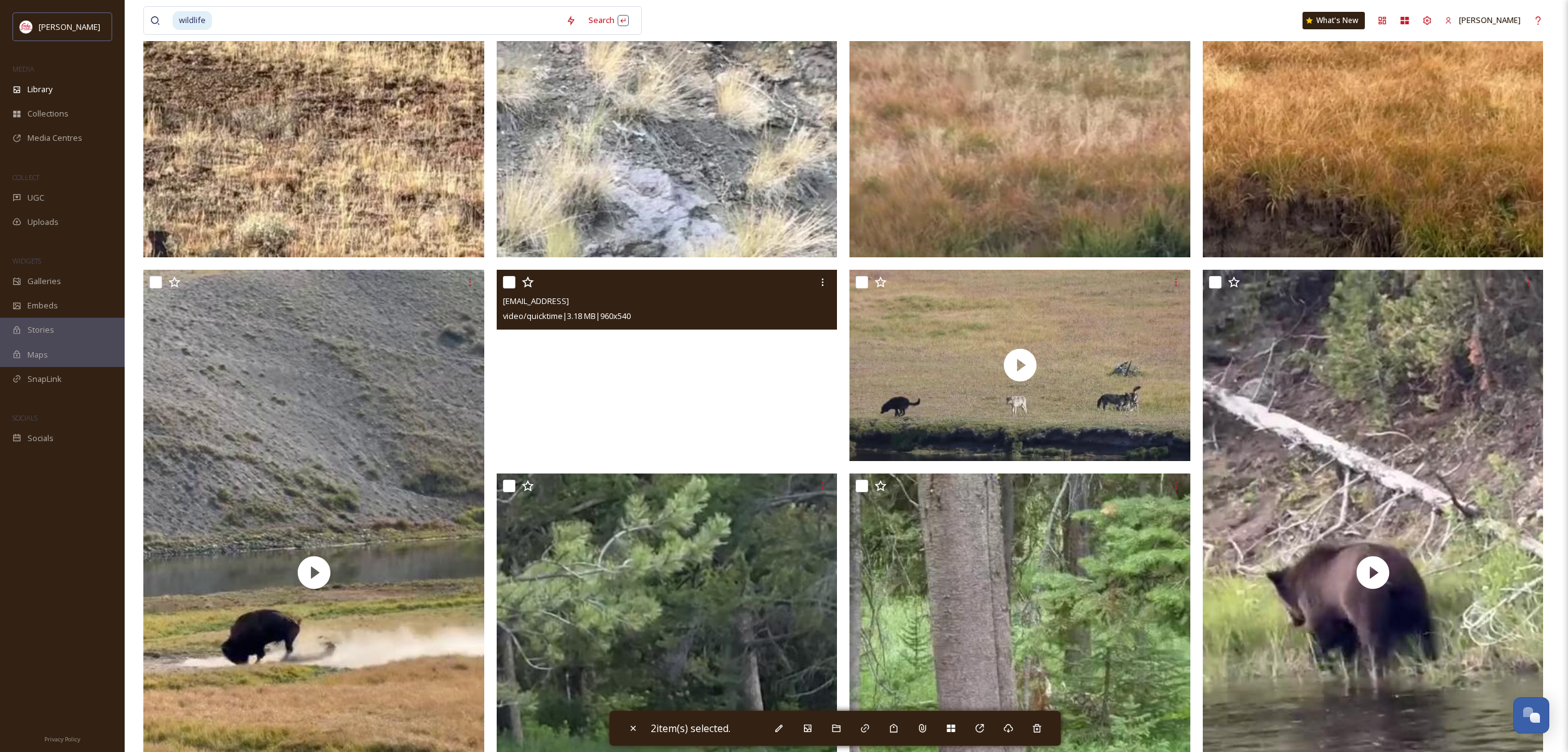
scroll to position [611, 0]
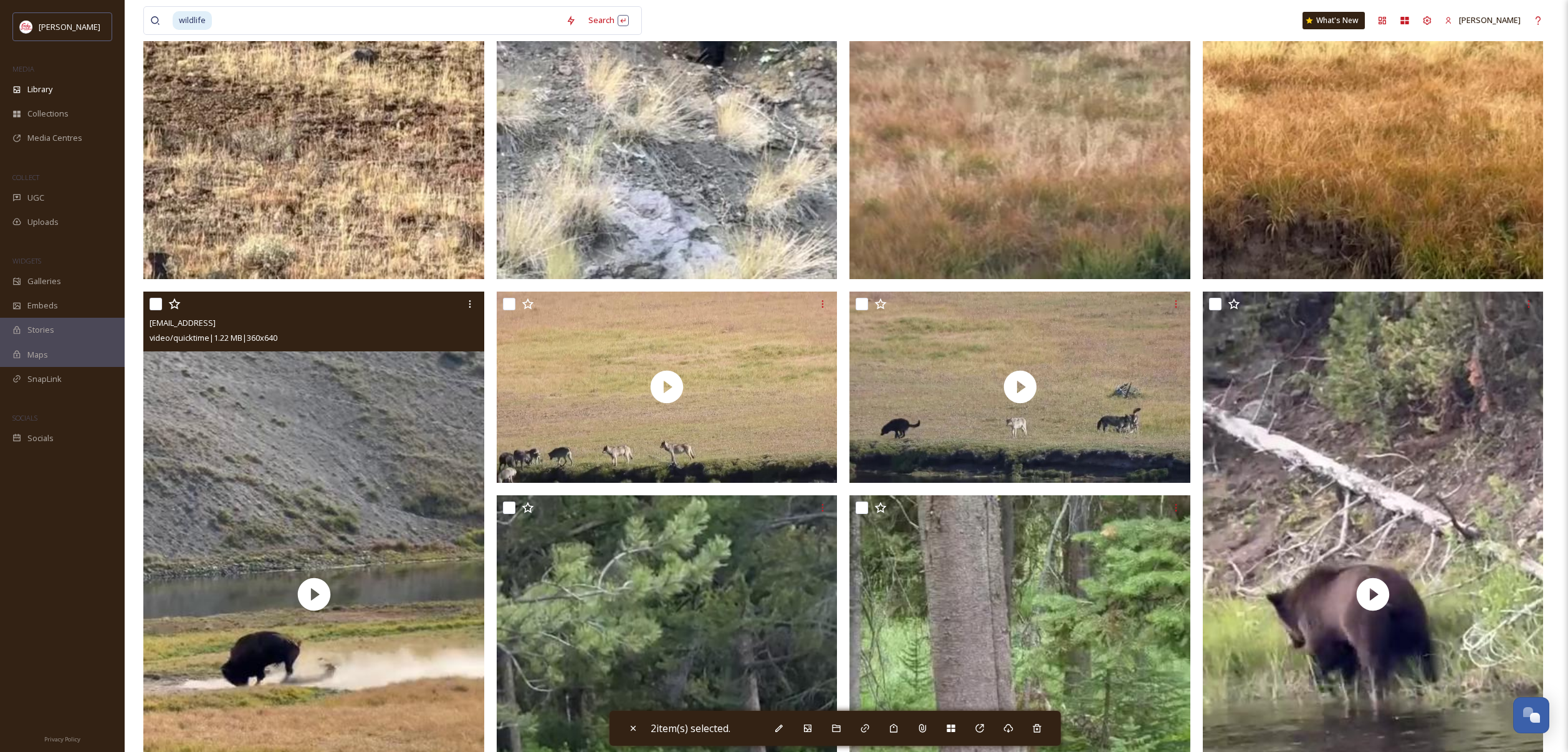
click at [156, 303] on input "checkbox" at bounding box center [156, 304] width 13 height 13
checkbox input "true"
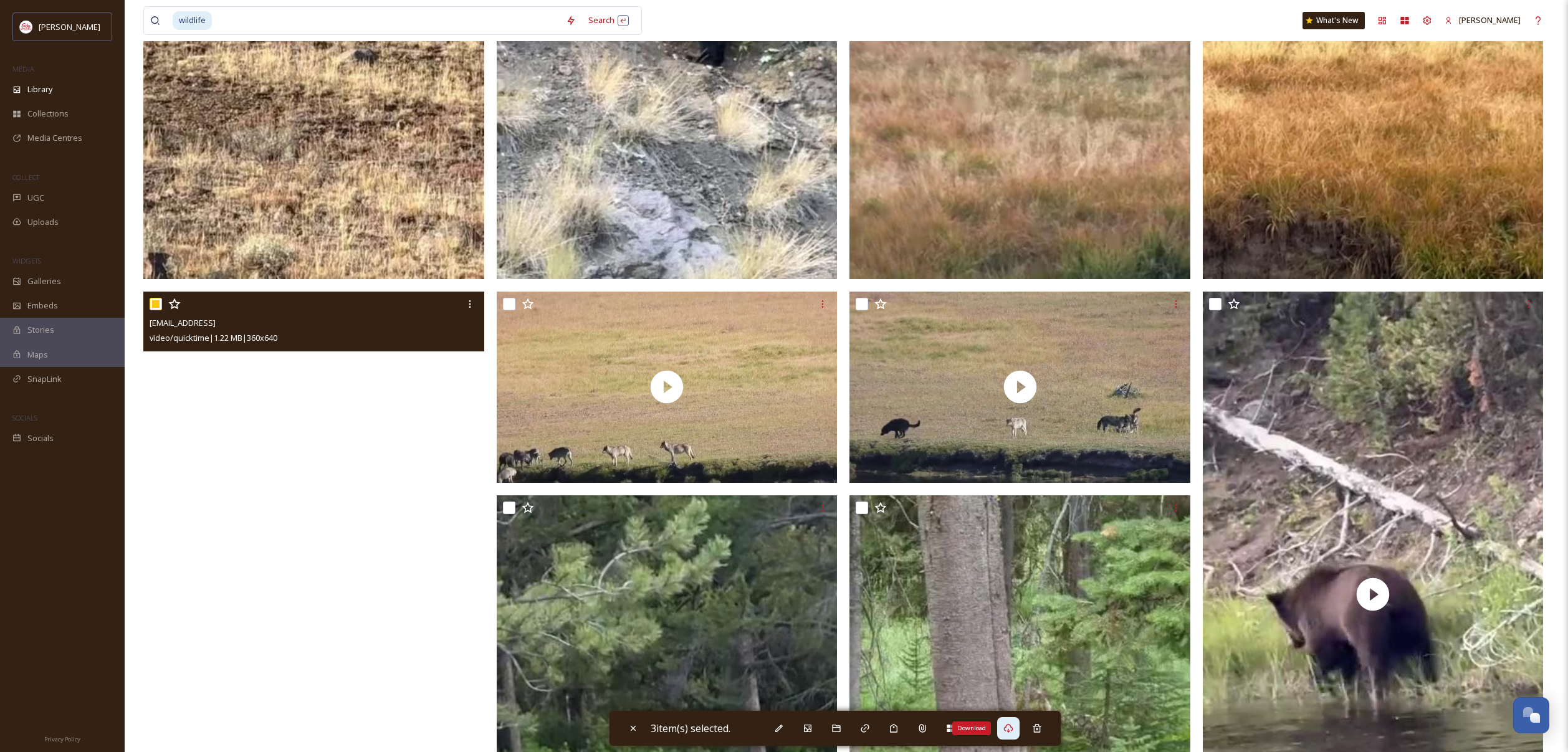
click at [1010, 731] on icon at bounding box center [1009, 729] width 10 height 10
